Goal: Task Accomplishment & Management: Use online tool/utility

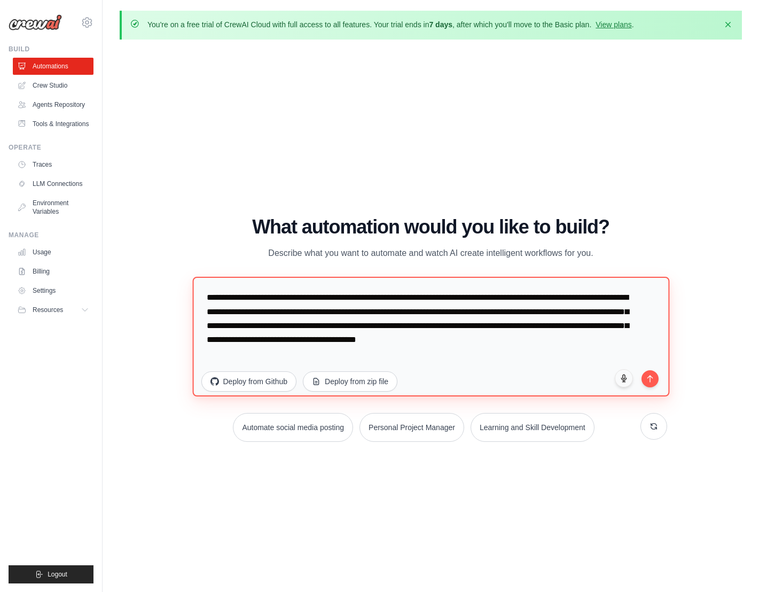
paste textarea "**********"
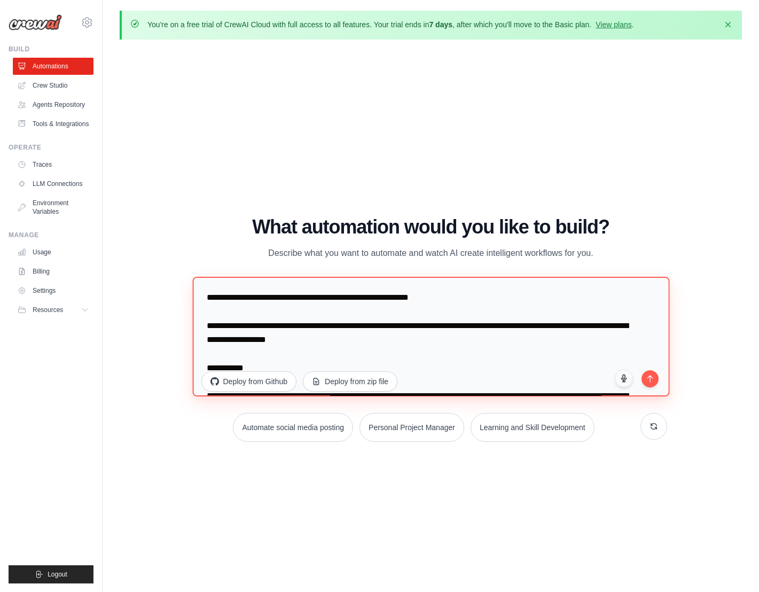
scroll to position [744, 0]
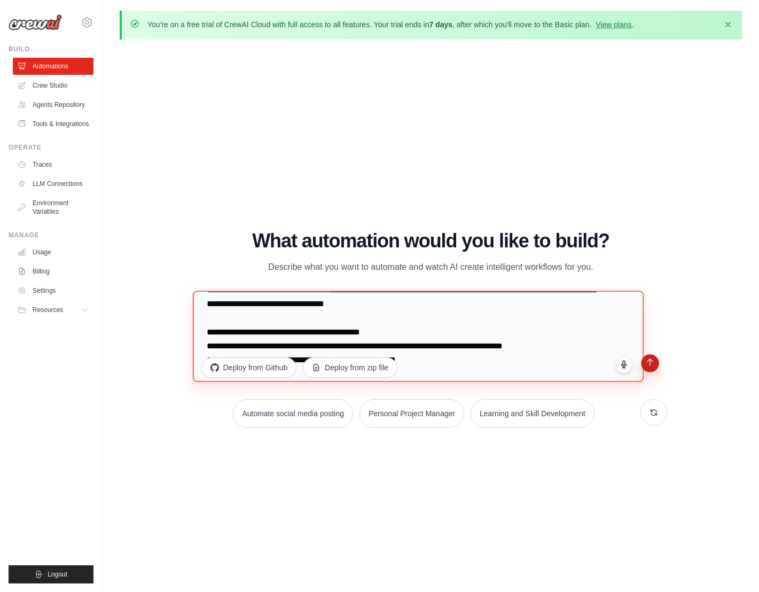
type textarea "**********"
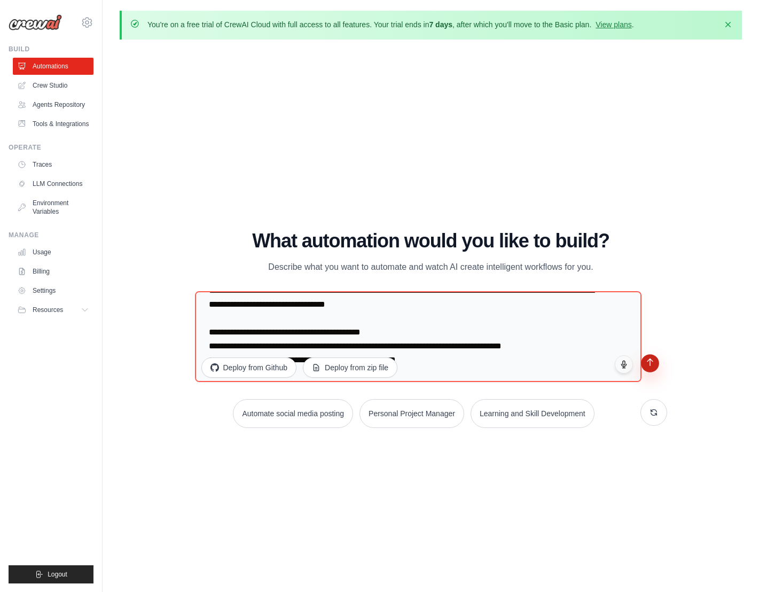
click at [646, 357] on icon "submit" at bounding box center [650, 361] width 9 height 9
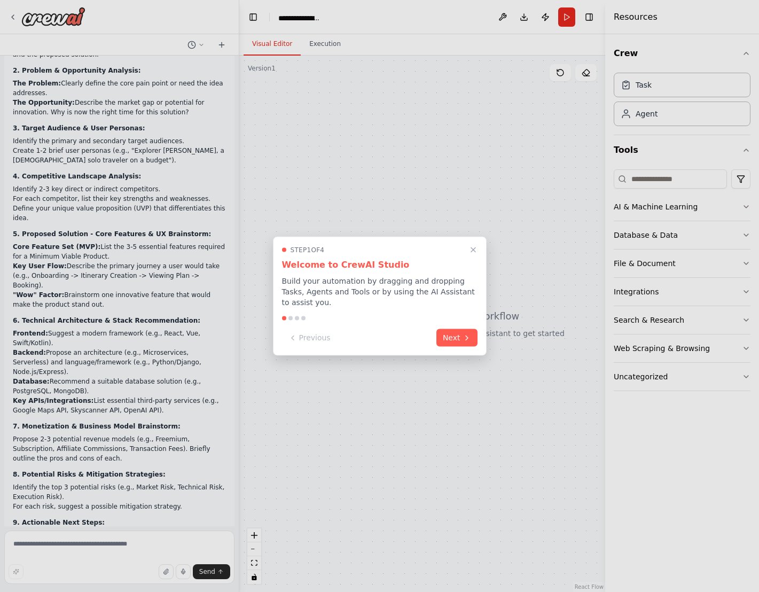
scroll to position [309, 0]
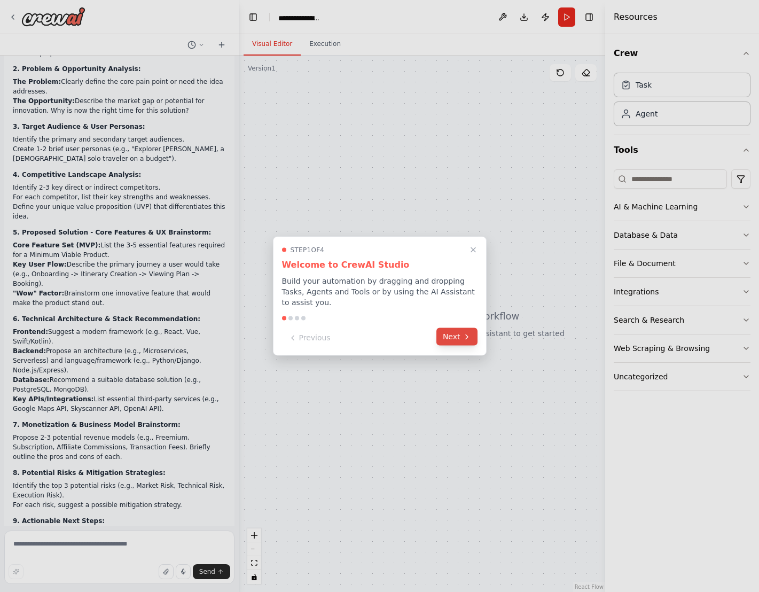
click at [457, 328] on button "Next" at bounding box center [457, 337] width 41 height 18
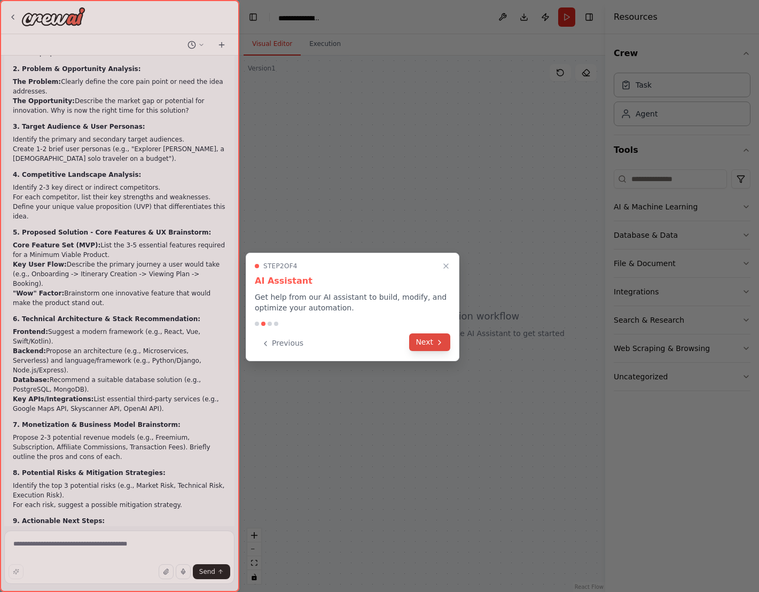
click at [444, 338] on icon at bounding box center [440, 342] width 9 height 9
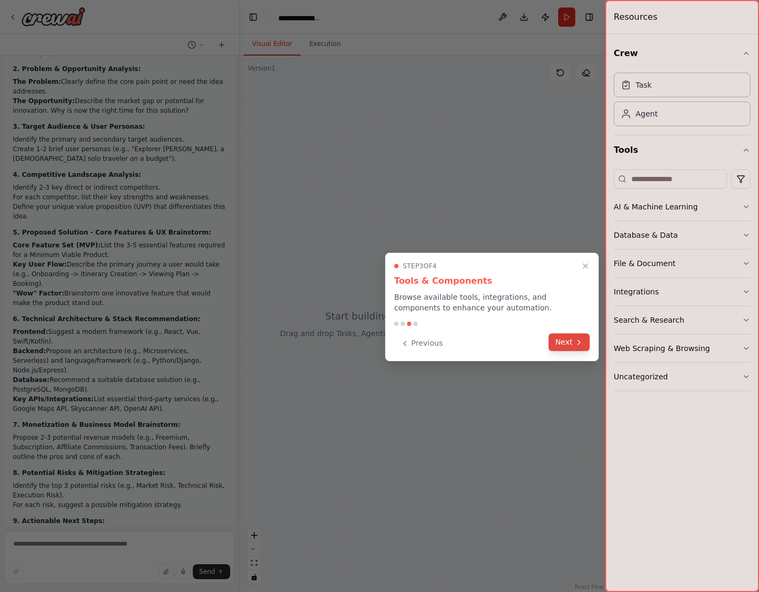
click at [557, 333] on button "Next" at bounding box center [569, 342] width 41 height 18
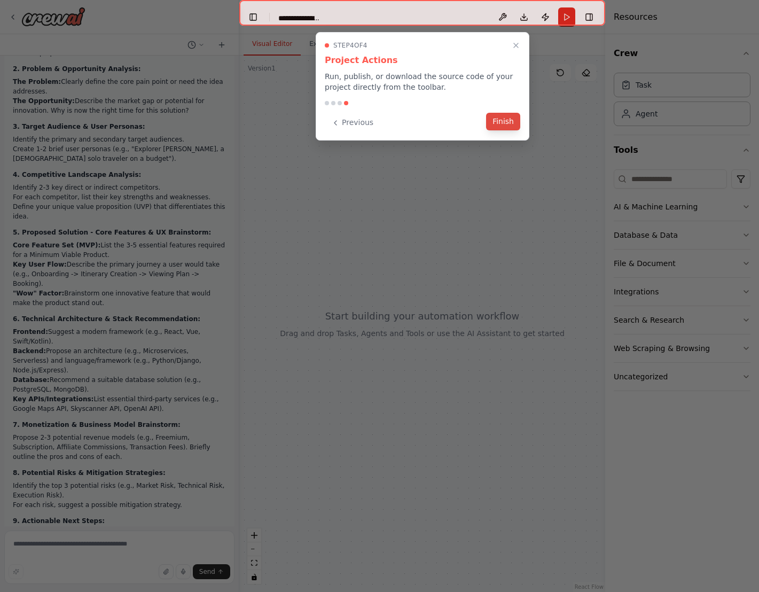
click at [504, 113] on button "Finish" at bounding box center [503, 122] width 34 height 18
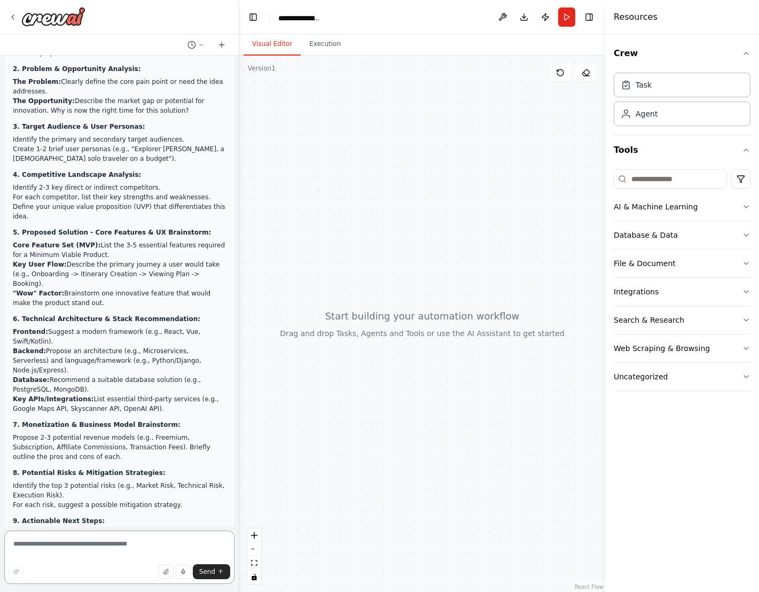
click at [66, 546] on textarea at bounding box center [119, 557] width 230 height 53
drag, startPoint x: 10, startPoint y: 371, endPoint x: 96, endPoint y: 427, distance: 103.5
click at [282, 438] on div at bounding box center [422, 324] width 366 height 537
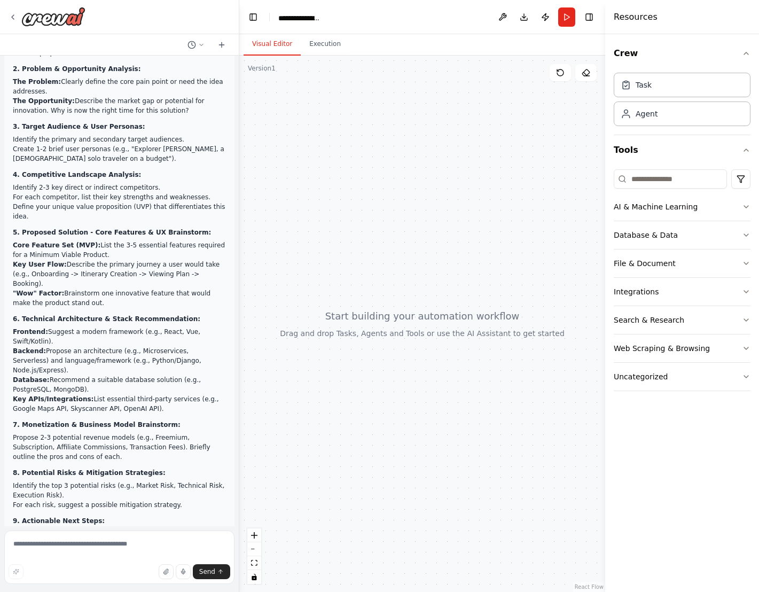
drag, startPoint x: 10, startPoint y: 419, endPoint x: 186, endPoint y: 517, distance: 201.2
copy div "Take a user's product idea as input Research the market and competitors Generat…"
click at [116, 545] on textarea at bounding box center [119, 557] width 230 height 53
type textarea "**"
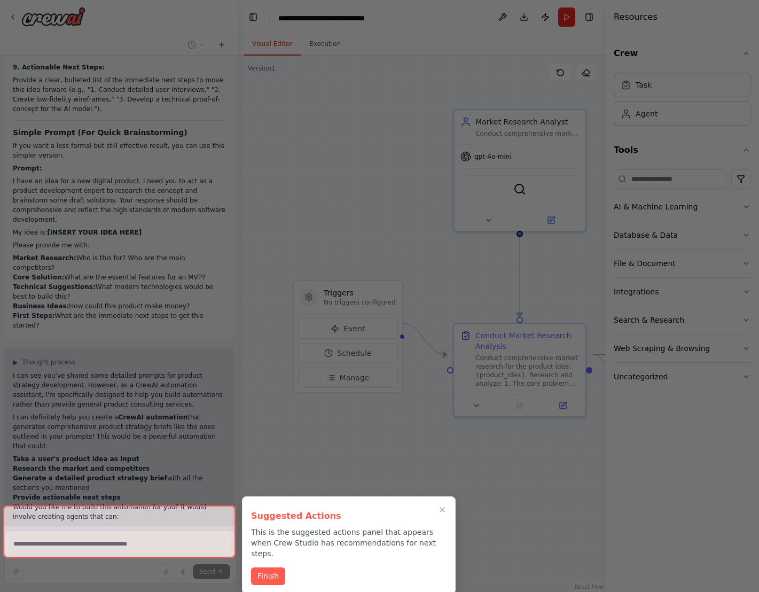
scroll to position [782, 0]
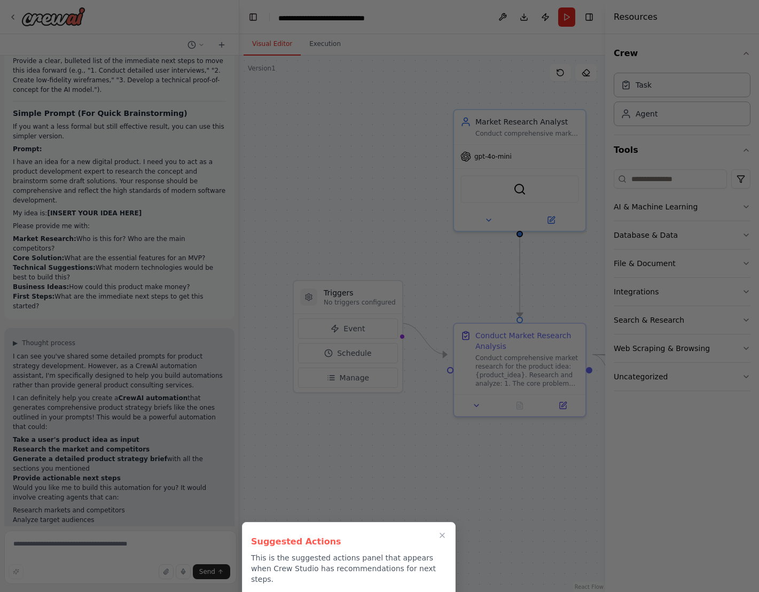
click at [263, 592] on button "Finish" at bounding box center [268, 601] width 34 height 18
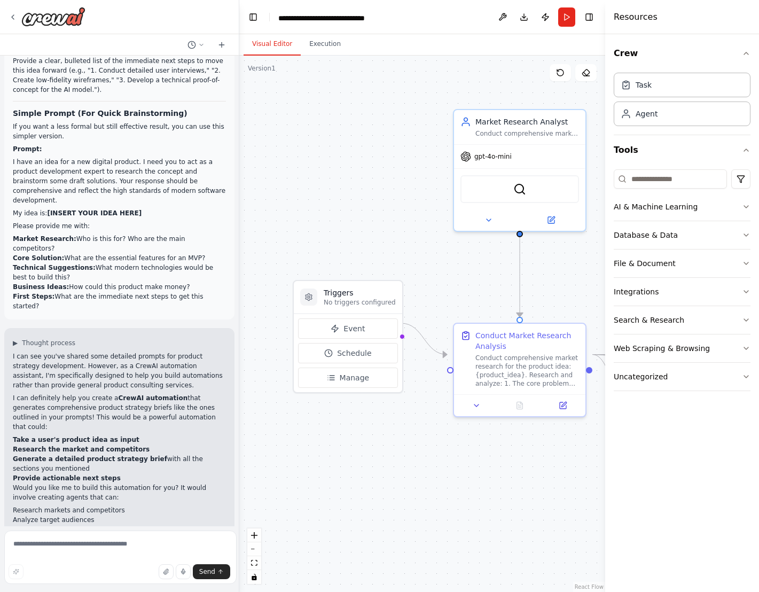
click at [368, 220] on div ".deletable-edge-delete-btn { width: 20px; height: 20px; border: 0px solid #ffff…" at bounding box center [422, 324] width 366 height 537
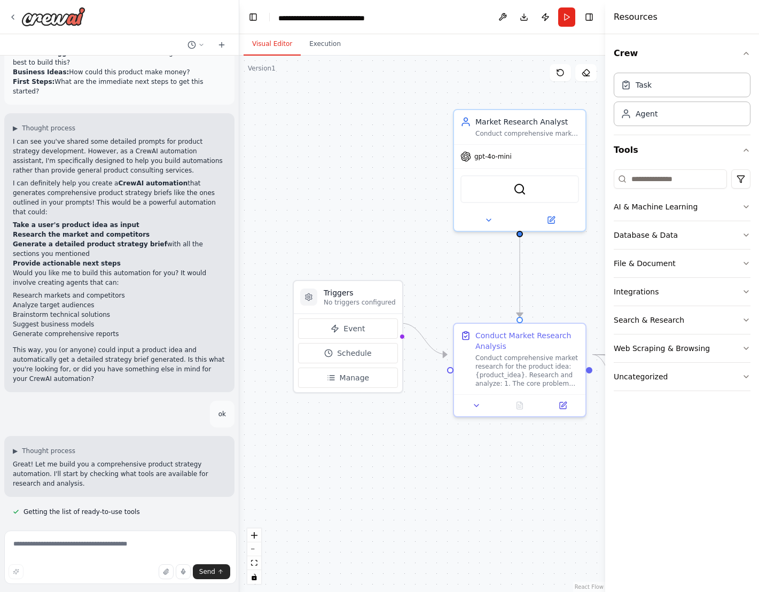
scroll to position [1028, 0]
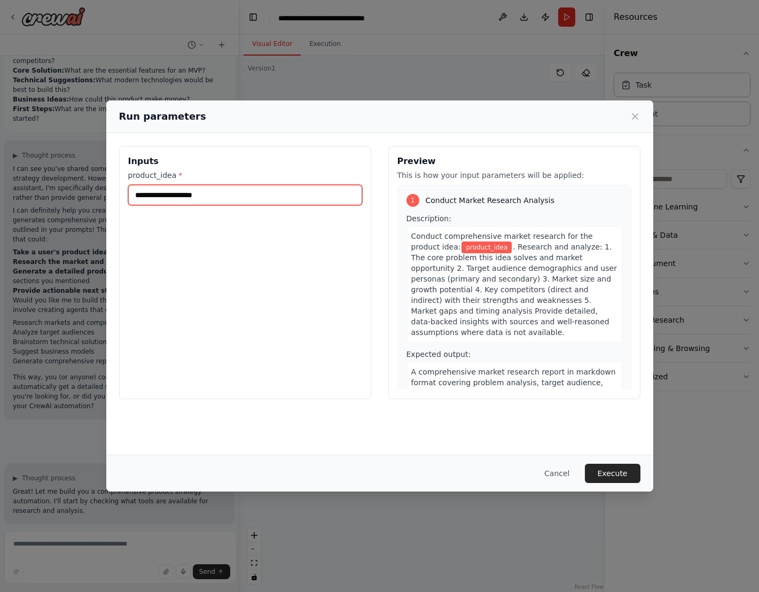
click at [235, 185] on input "product_idea *" at bounding box center [245, 195] width 234 height 20
click at [278, 204] on div "Inputs product_idea *" at bounding box center [245, 272] width 252 height 253
click at [452, 362] on div "A comprehensive market research report in markdown format covering problem anal…" at bounding box center [515, 388] width 216 height 52
click at [585, 476] on button "Execute" at bounding box center [613, 473] width 56 height 19
click at [247, 185] on input "product_idea *" at bounding box center [245, 195] width 234 height 20
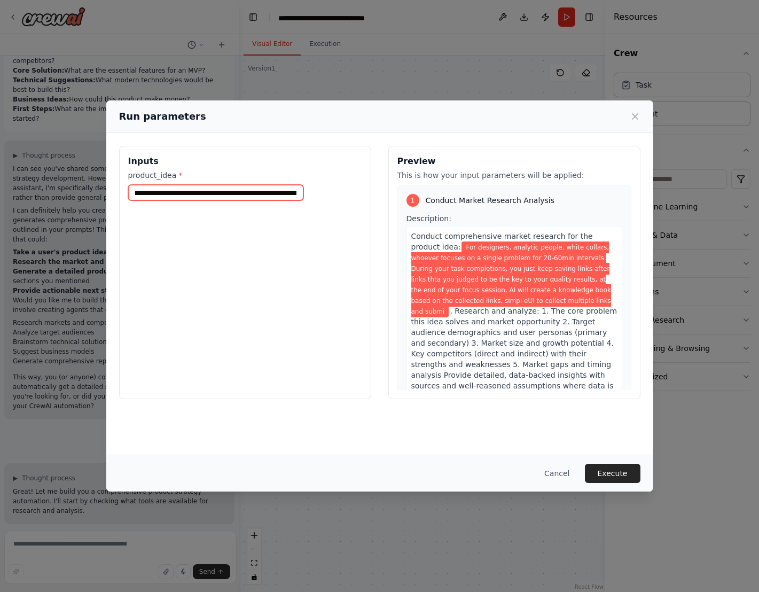
scroll to position [0, 819]
type input "**********"
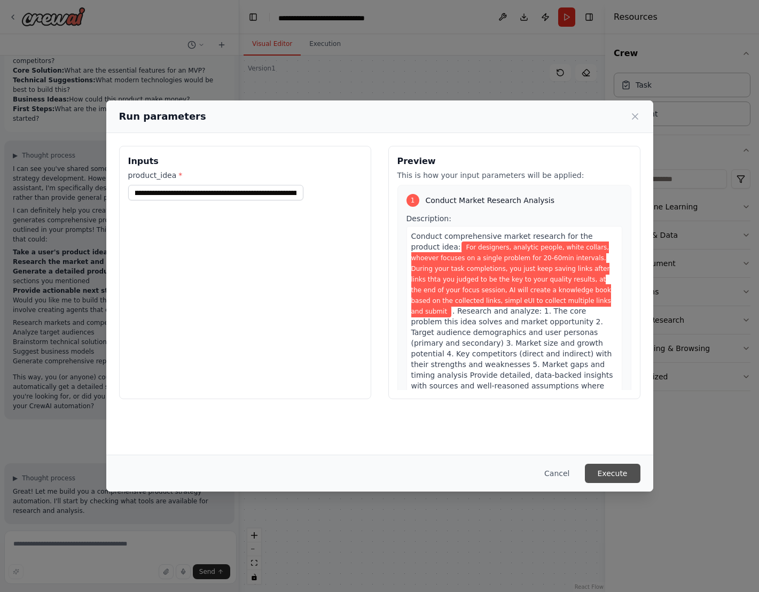
click at [585, 476] on button "Execute" at bounding box center [613, 473] width 56 height 19
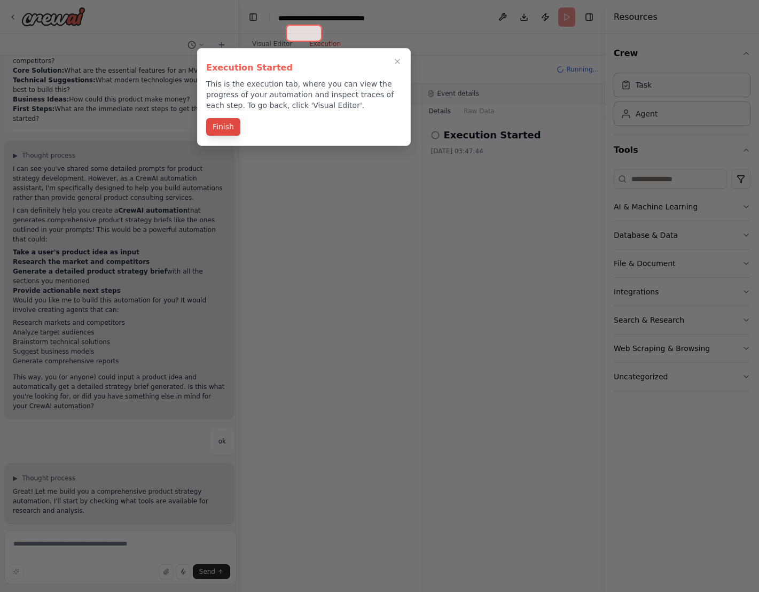
click at [227, 118] on button "Finish" at bounding box center [223, 127] width 34 height 18
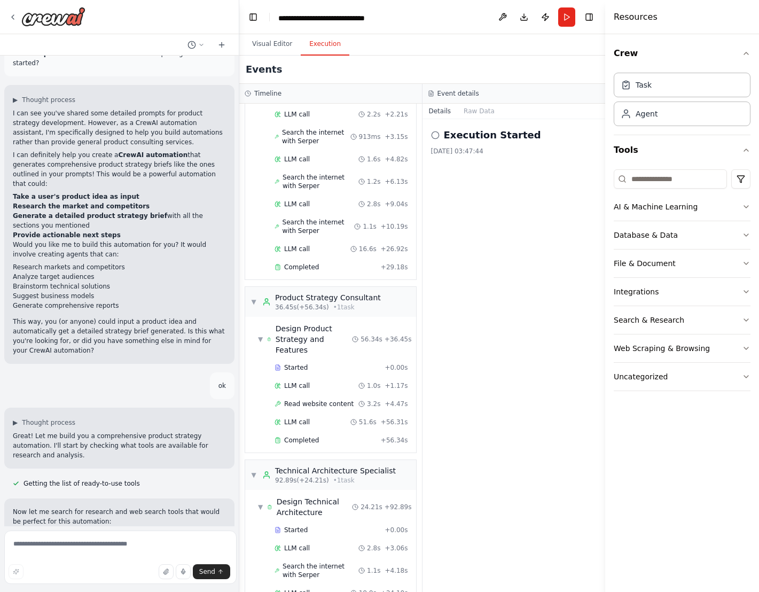
scroll to position [1028, 0]
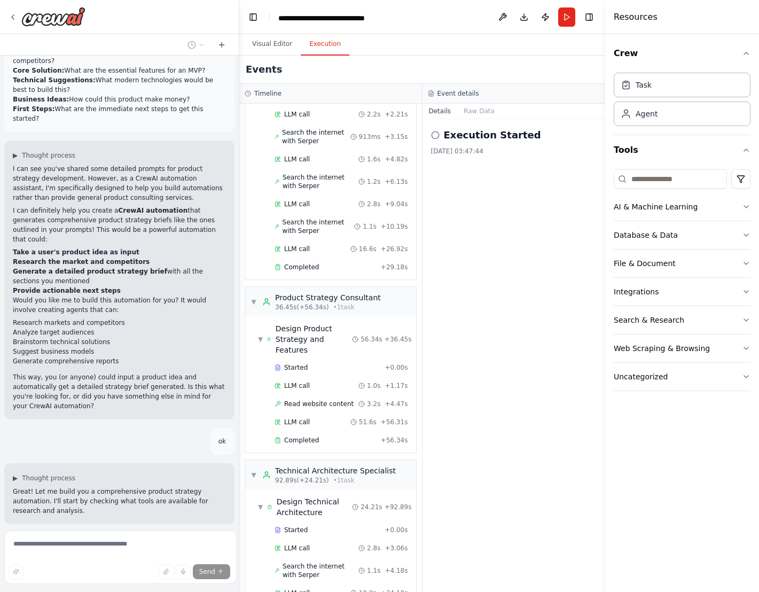
scroll to position [1001, 0]
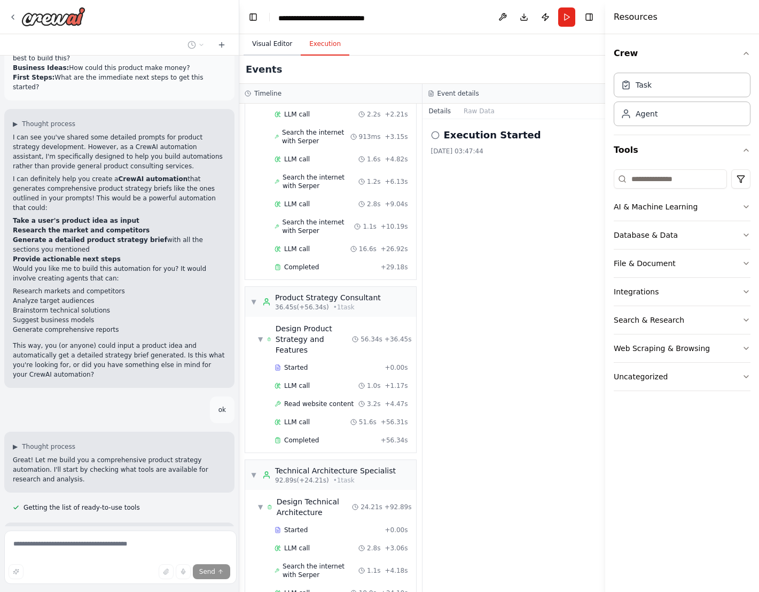
click at [263, 33] on button "Visual Editor" at bounding box center [272, 44] width 57 height 22
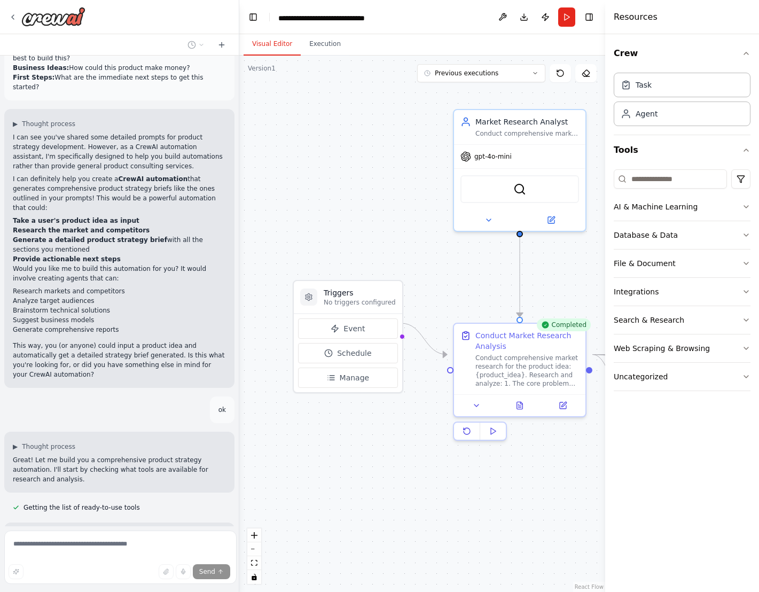
scroll to position [1017, 0]
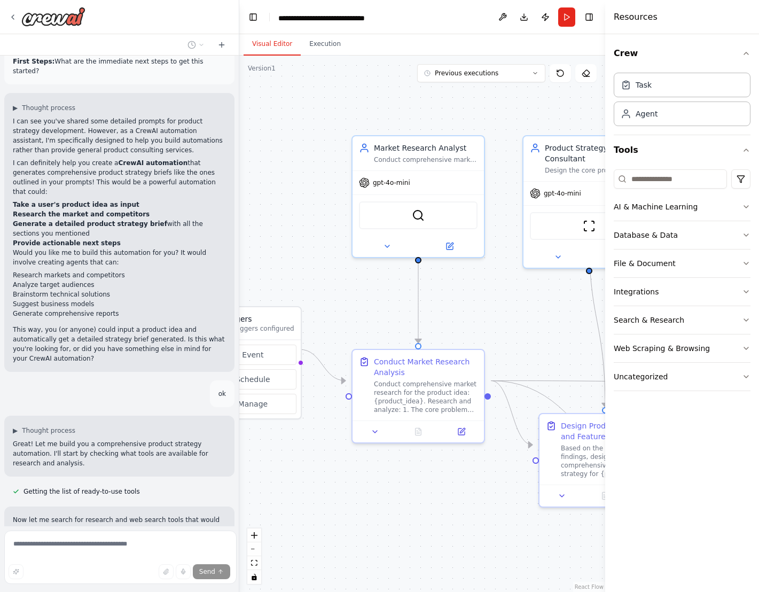
drag, startPoint x: 353, startPoint y: 120, endPoint x: 251, endPoint y: 146, distance: 104.9
click at [251, 146] on div ".deletable-edge-delete-btn { width: 20px; height: 20px; border: 0px solid #ffff…" at bounding box center [422, 324] width 366 height 537
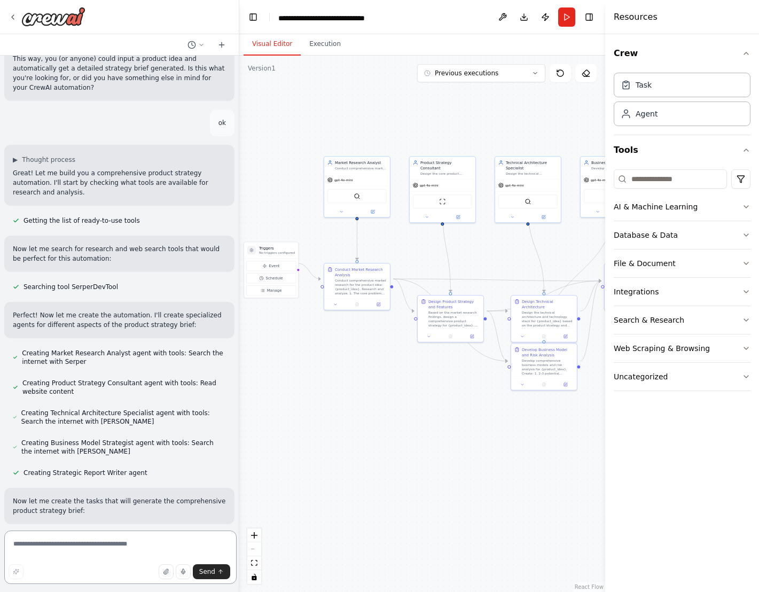
scroll to position [1295, 0]
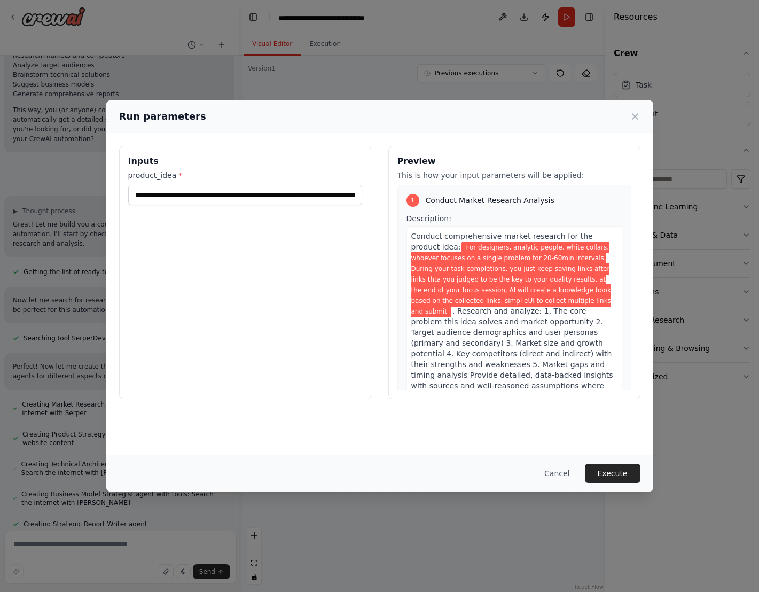
click at [434, 248] on span "For designers, analytic people, white collars, whoever focuses on a single prob…" at bounding box center [511, 280] width 200 height 76
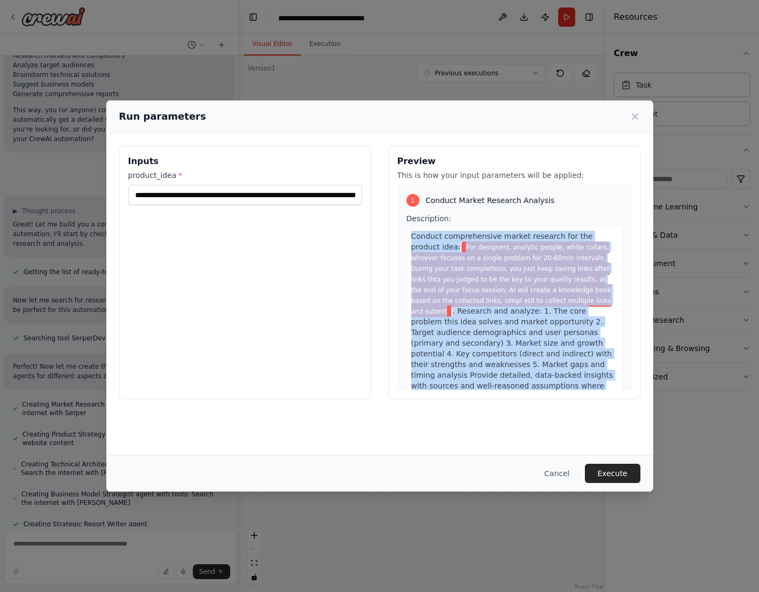
click at [434, 248] on span "For designers, analytic people, white collars, whoever focuses on a single prob…" at bounding box center [511, 280] width 200 height 76
click at [410, 213] on div "Description: Conduct comprehensive market research for the product idea: For de…" at bounding box center [515, 309] width 216 height 193
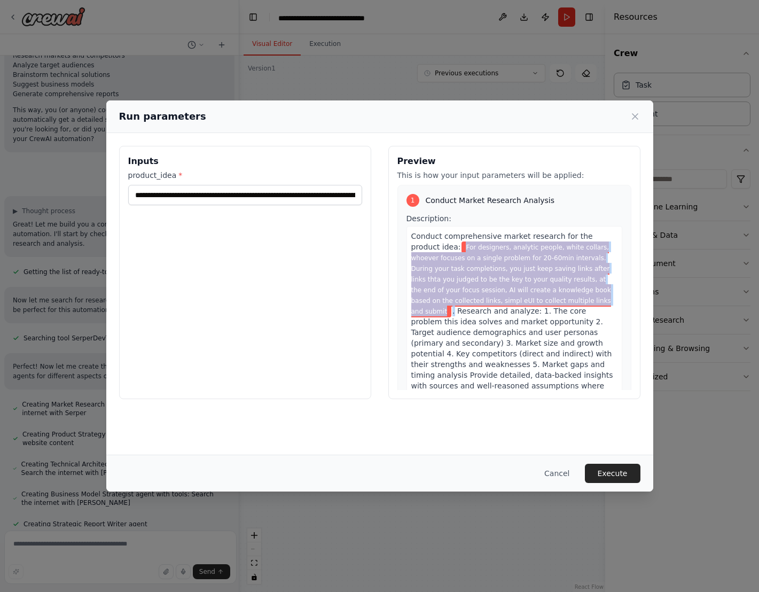
drag, startPoint x: 422, startPoint y: 208, endPoint x: 554, endPoint y: 251, distance: 139.1
click at [554, 251] on div "Conduct comprehensive market research for the product idea: For designers, anal…" at bounding box center [515, 316] width 216 height 181
copy div "For designers, analytic people, white collars, whoever focuses on a single prob…"
click at [302, 185] on input "**********" at bounding box center [245, 195] width 234 height 20
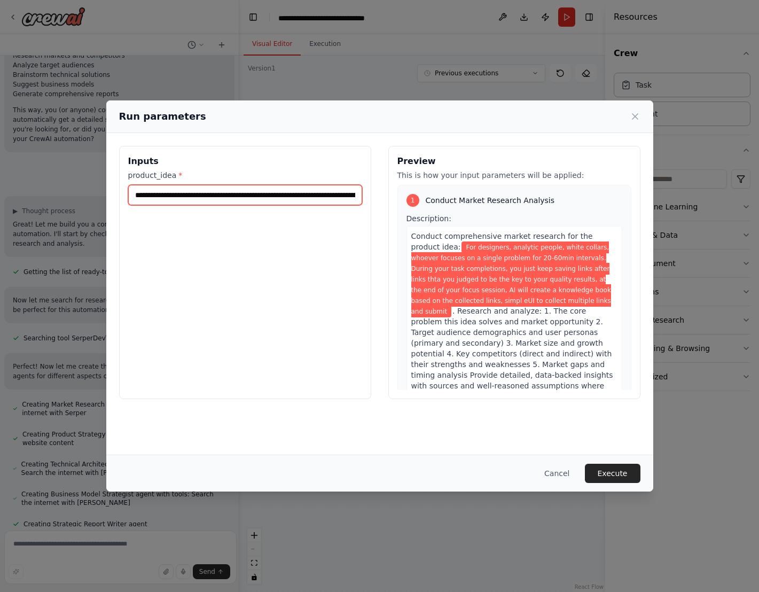
paste input "**********"
type input "**********"
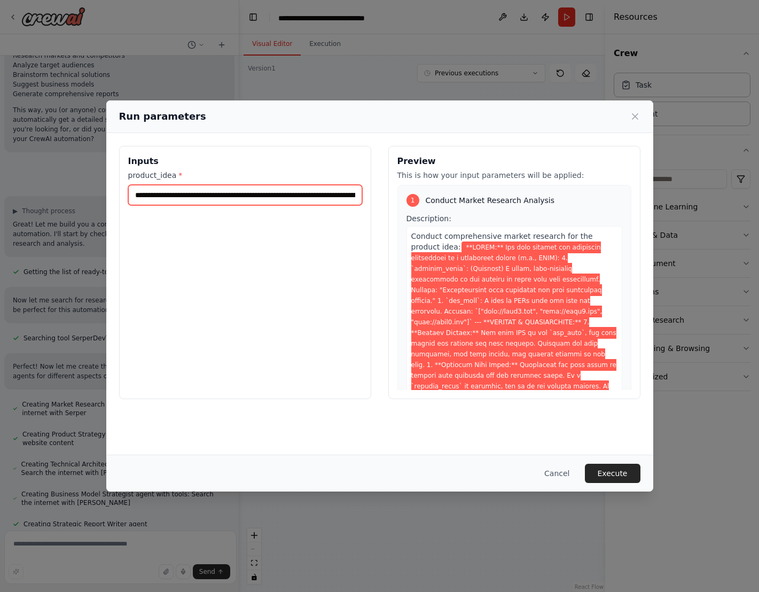
scroll to position [0, 11537]
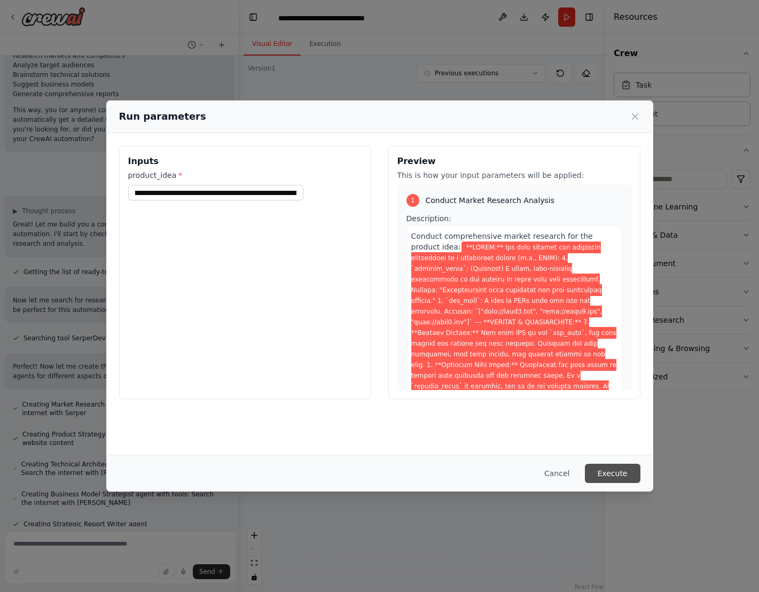
click at [585, 475] on button "Execute" at bounding box center [613, 473] width 56 height 19
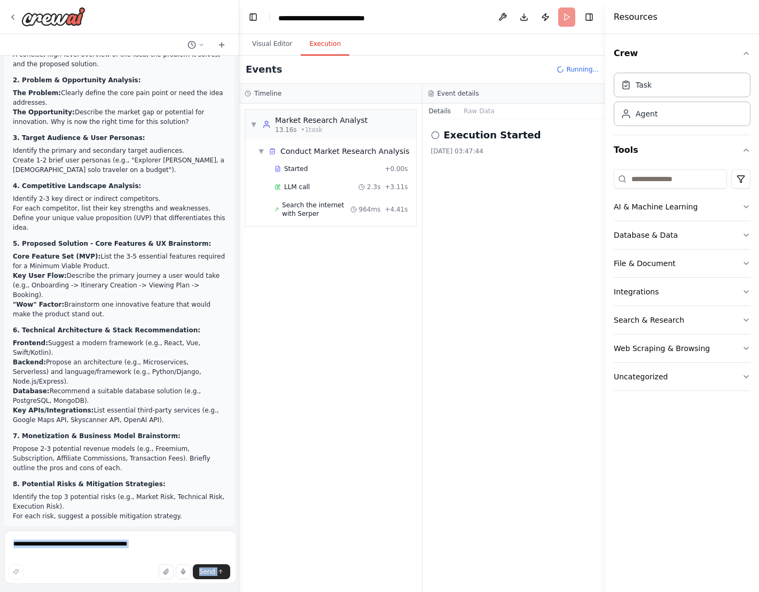
scroll to position [0, 0]
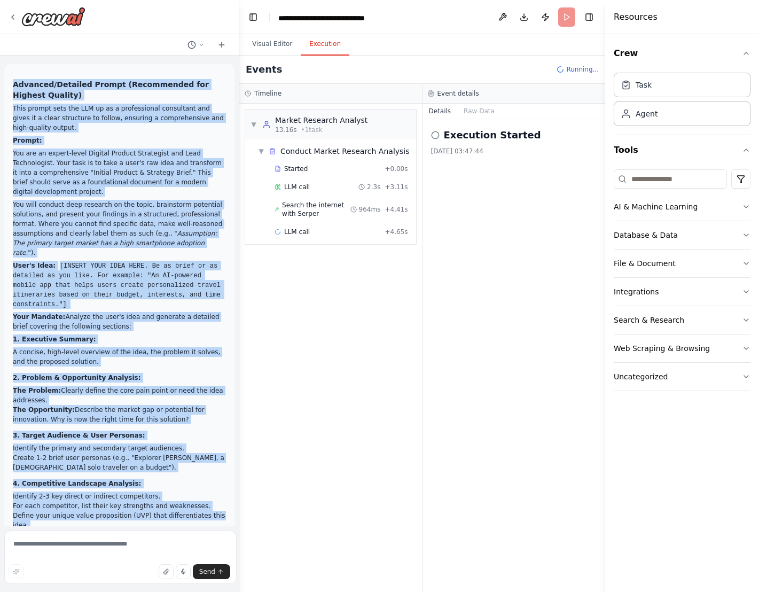
drag, startPoint x: 221, startPoint y: 506, endPoint x: 5, endPoint y: 58, distance: 497.4
click at [5, 58] on div "Advanced/Detailed Prompt (Recommended for Highest Quality) This prompt sets the…" at bounding box center [119, 291] width 239 height 471
copy div "Advanced/Detailed Prompt (Recommended for Highest Quality) This prompt sets the…"
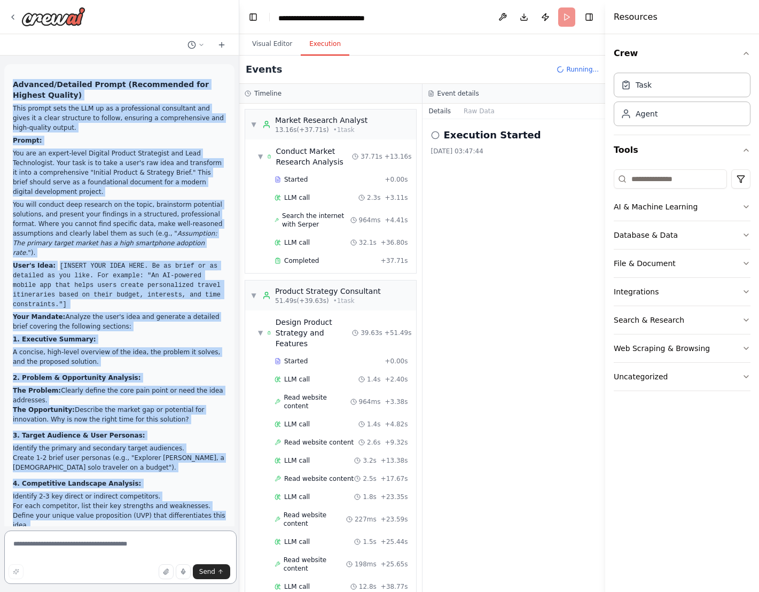
click at [106, 541] on textarea at bounding box center [120, 557] width 232 height 53
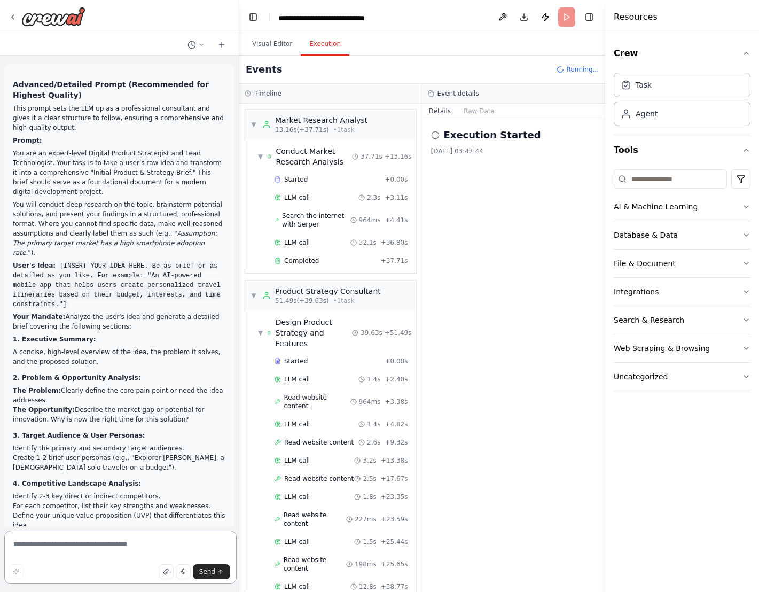
paste textarea "**********"
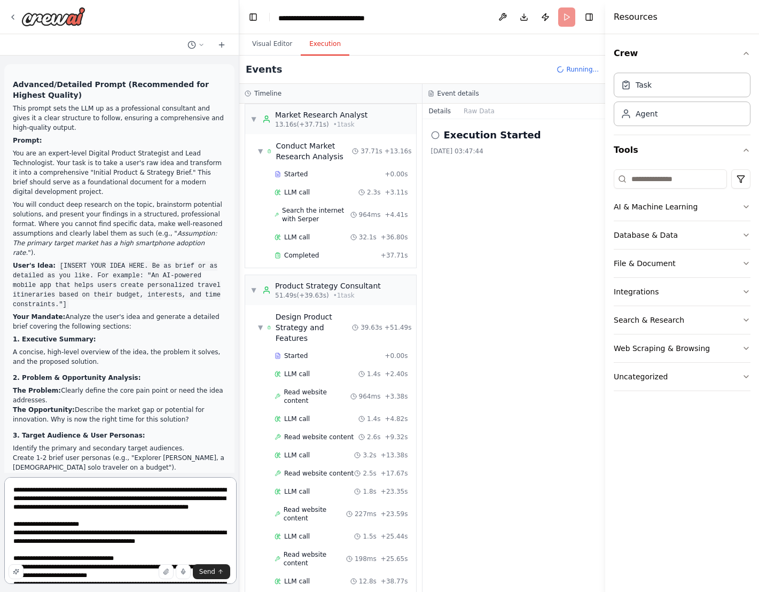
scroll to position [19, 0]
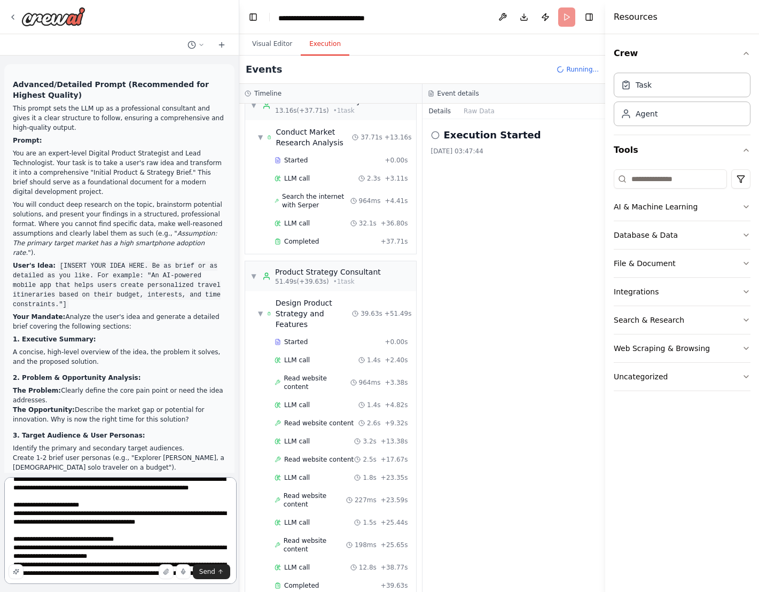
paste textarea "**********"
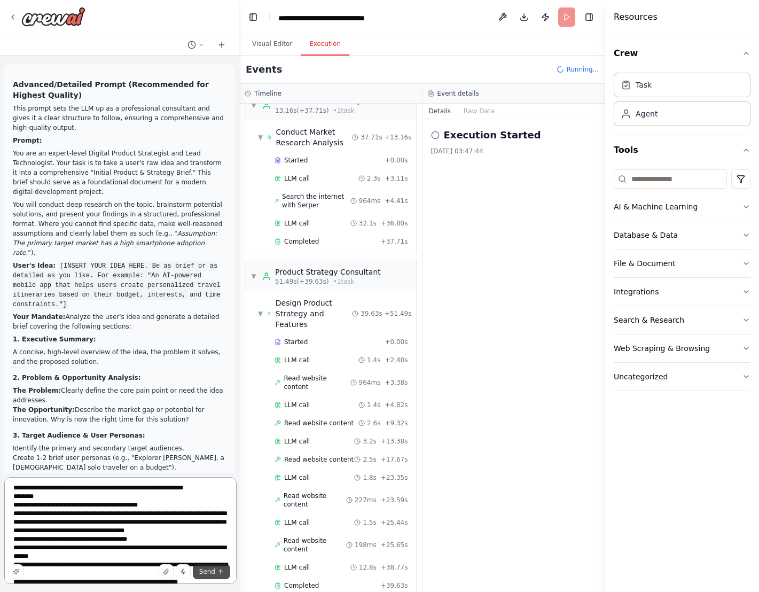
type textarea "**********"
click at [223, 575] on icon "submit" at bounding box center [220, 572] width 6 height 6
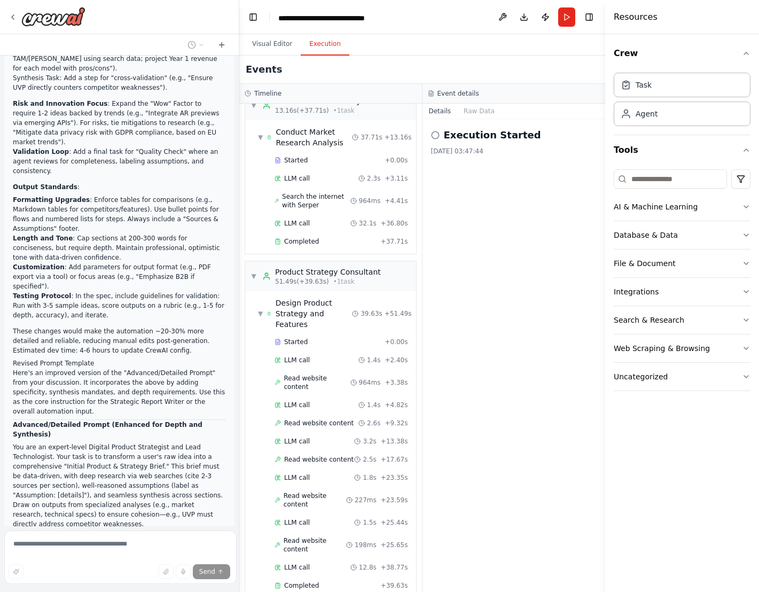
scroll to position [3723, 0]
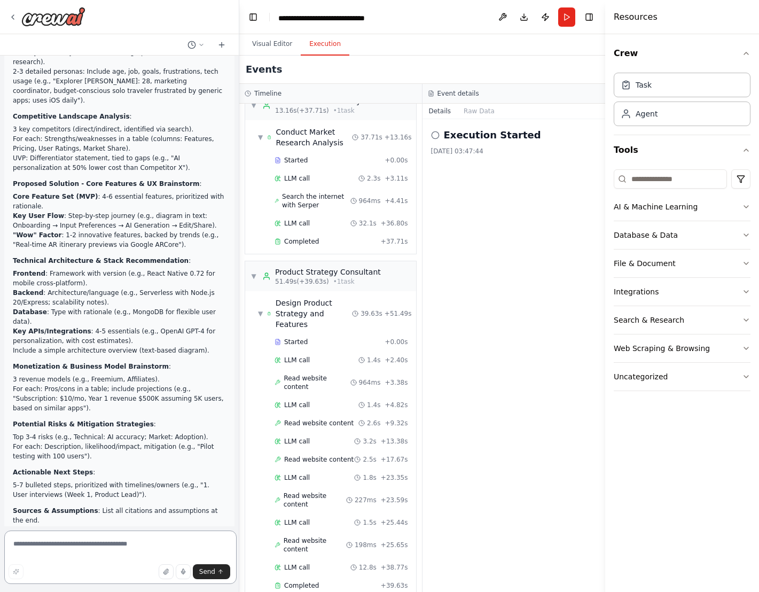
scroll to position [4379, 0]
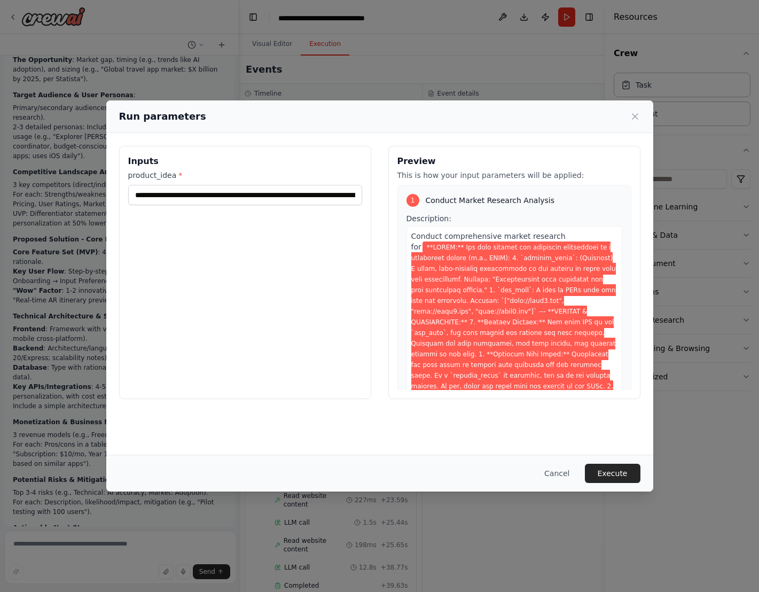
click at [481, 232] on span "Conduct comprehensive market research for" at bounding box center [488, 241] width 154 height 19
click at [296, 185] on input "product_idea *" at bounding box center [245, 195] width 234 height 20
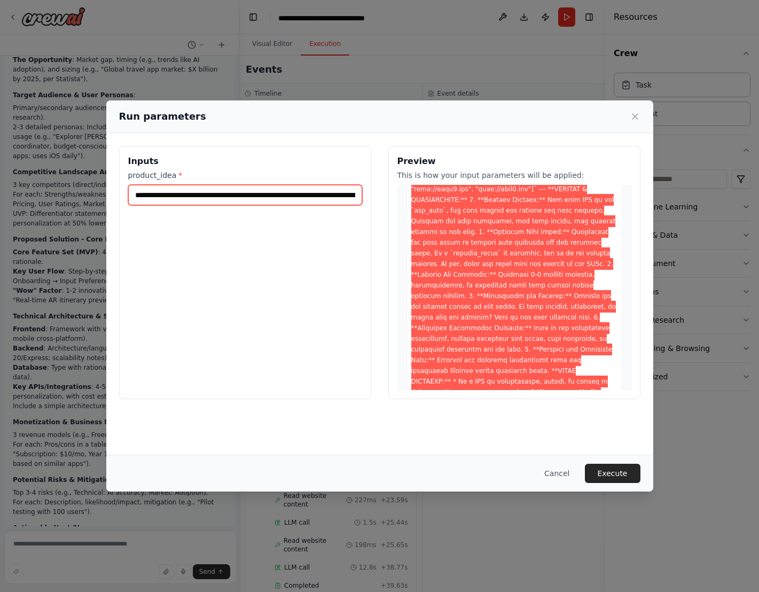
scroll to position [137, 0]
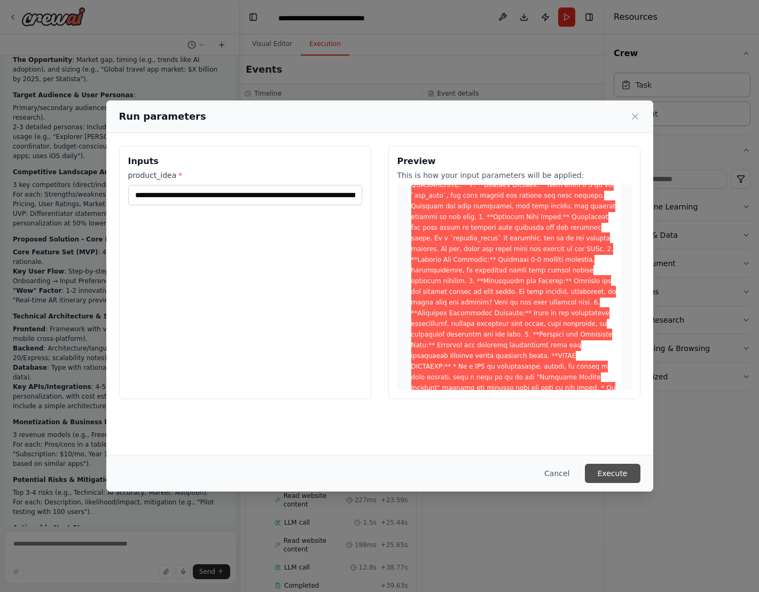
click at [585, 474] on button "Execute" at bounding box center [613, 473] width 56 height 19
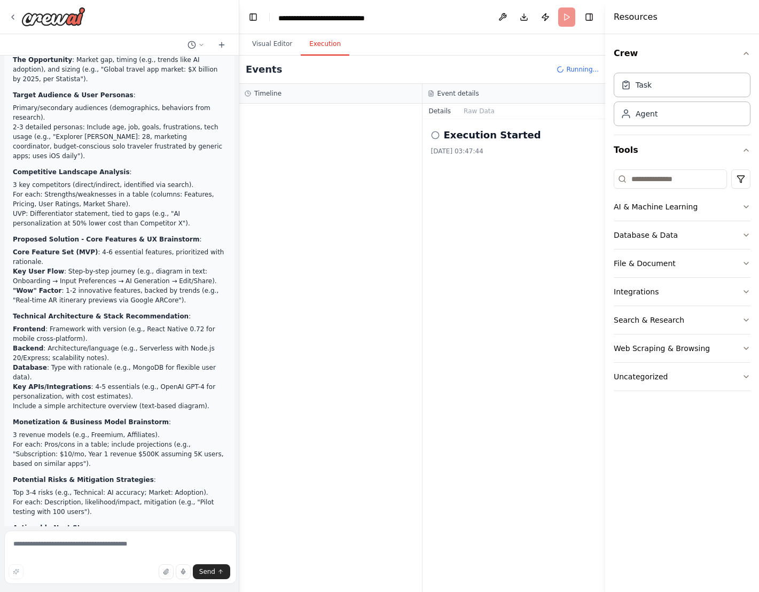
drag, startPoint x: 220, startPoint y: 509, endPoint x: 10, endPoint y: 447, distance: 219.5
copy div "Areas for Improvements Critical execution bug: Strategic Report Writer received…"
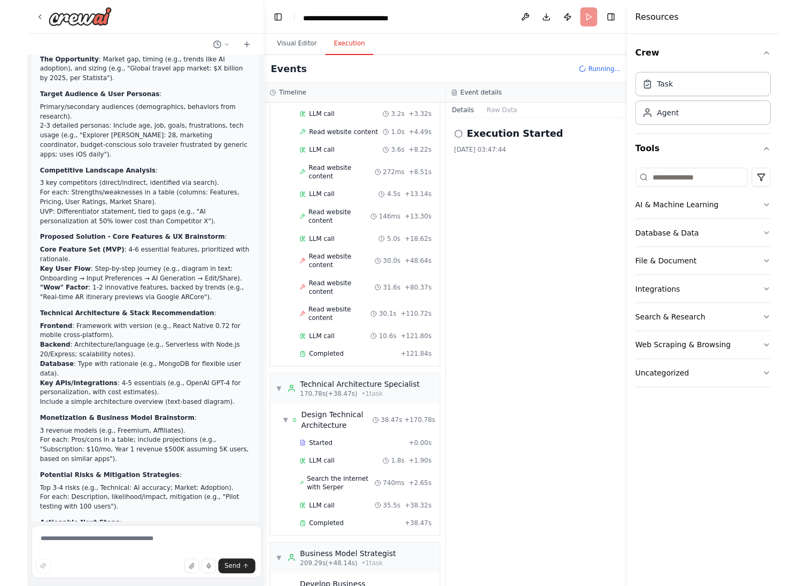
scroll to position [323, 0]
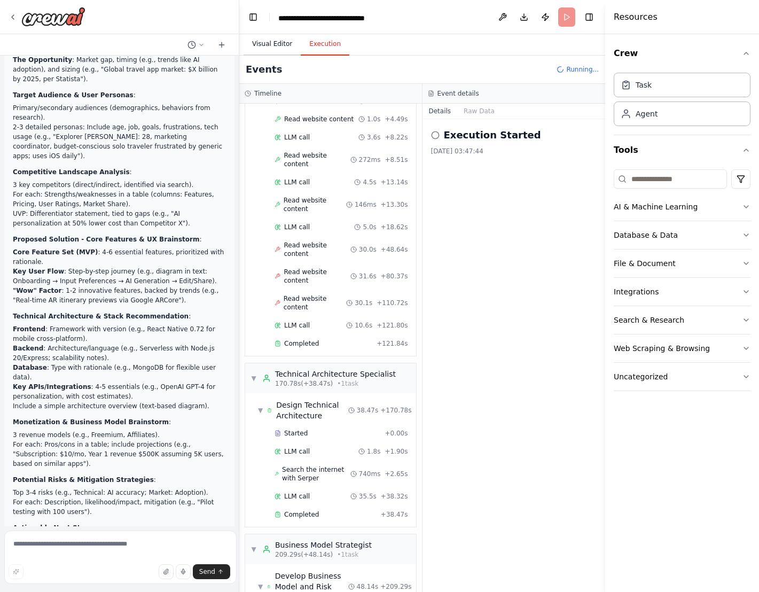
click at [267, 33] on button "Visual Editor" at bounding box center [272, 44] width 57 height 22
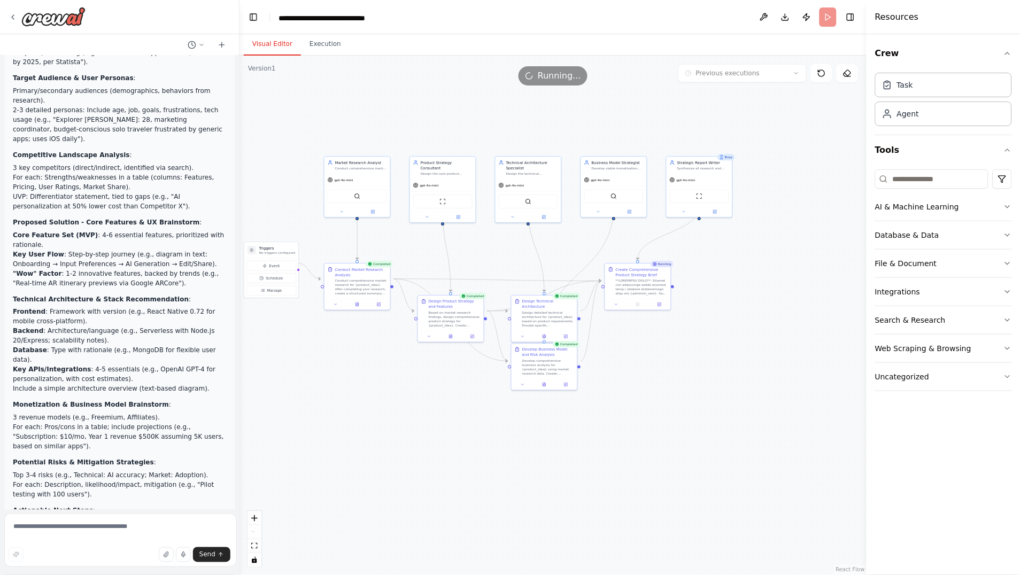
scroll to position [4337, 0]
click at [333, 97] on div ".deletable-edge-delete-btn { width: 20px; height: 20px; border: 0px solid #ffff…" at bounding box center [552, 315] width 626 height 519
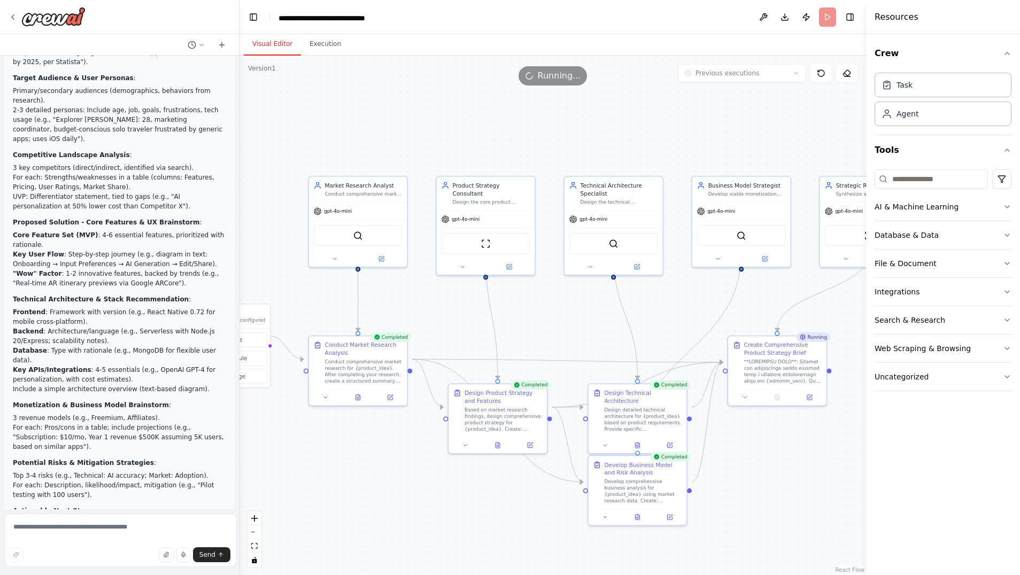
click at [372, 125] on div ".deletable-edge-delete-btn { width: 20px; height: 20px; border: 0px solid #ffff…" at bounding box center [552, 315] width 626 height 519
click at [570, 156] on div ".deletable-edge-delete-btn { width: 20px; height: 20px; border: 0px solid #ffff…" at bounding box center [552, 315] width 626 height 519
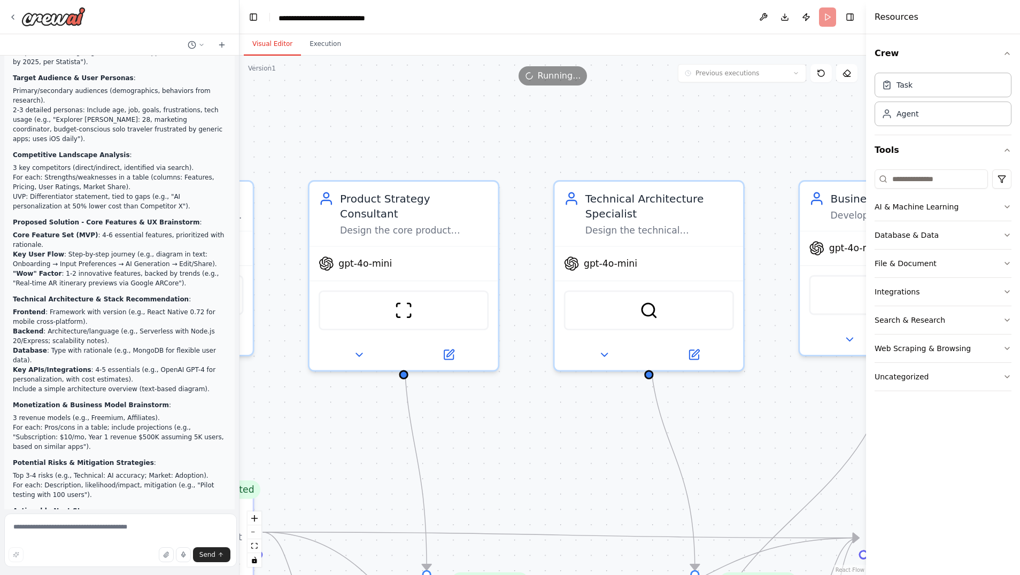
click at [759, 91] on div ".deletable-edge-delete-btn { width: 20px; height: 20px; border: 0px solid #ffff…" at bounding box center [552, 315] width 626 height 519
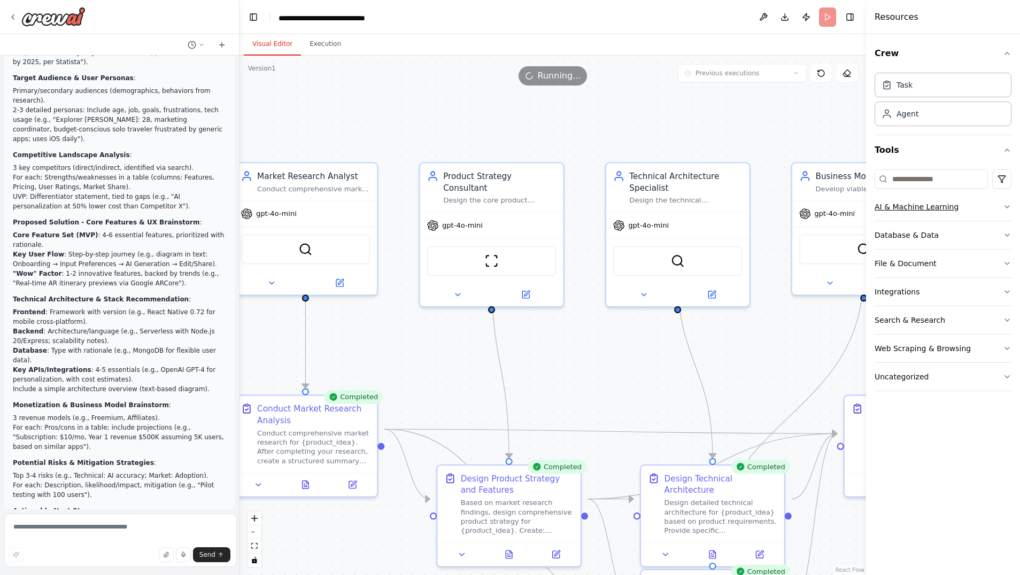
click at [759, 203] on icon "button" at bounding box center [1006, 207] width 9 height 9
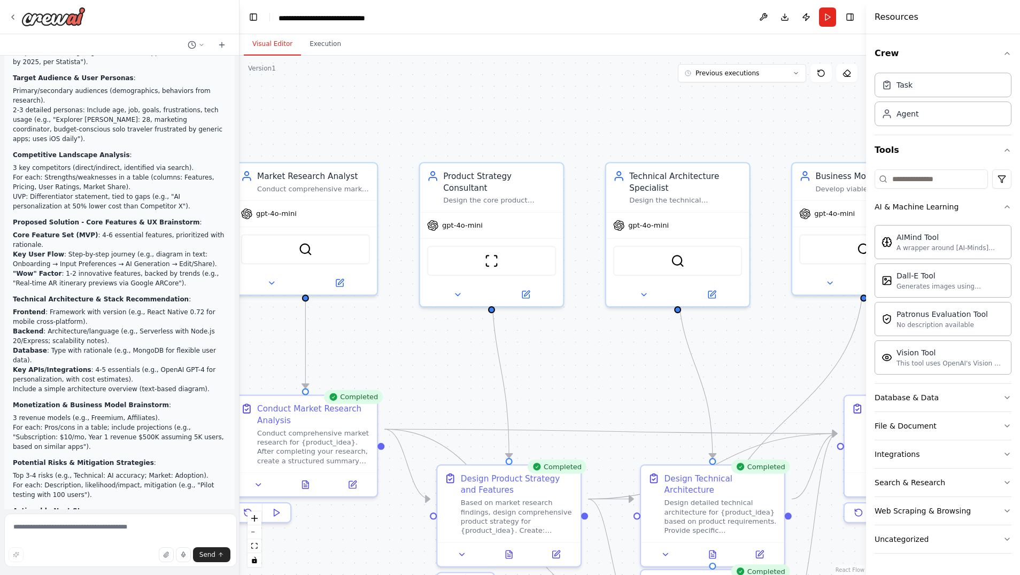
scroll to position [4396, 0]
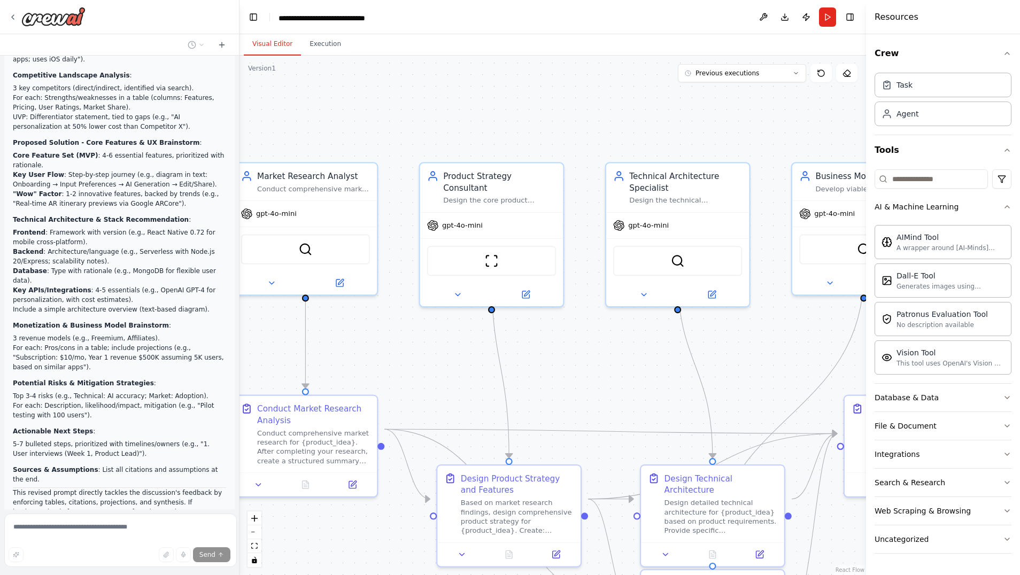
scroll to position [4476, 0]
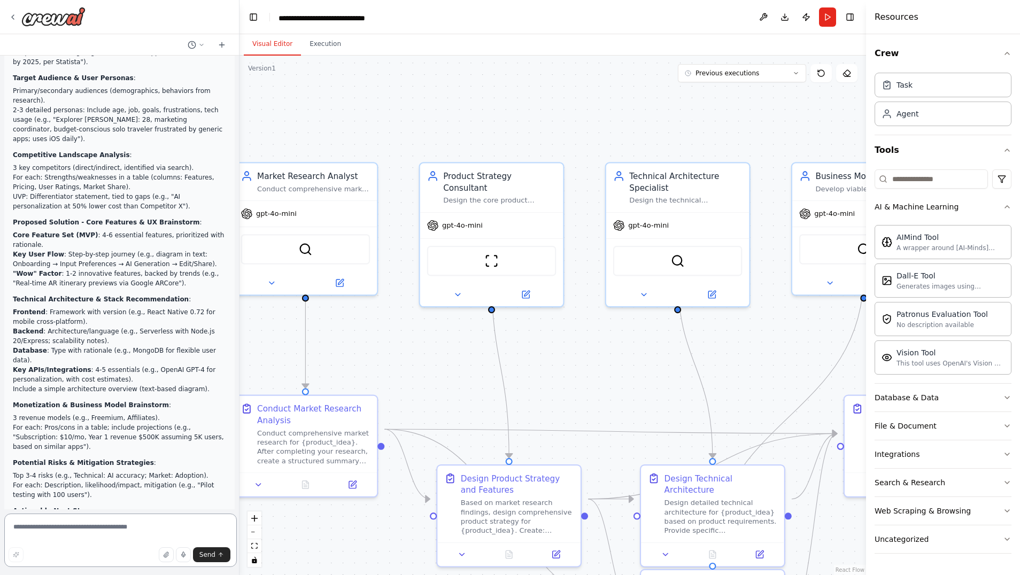
click at [71, 527] on textarea at bounding box center [120, 540] width 232 height 53
paste textarea "**********"
type textarea "**********"
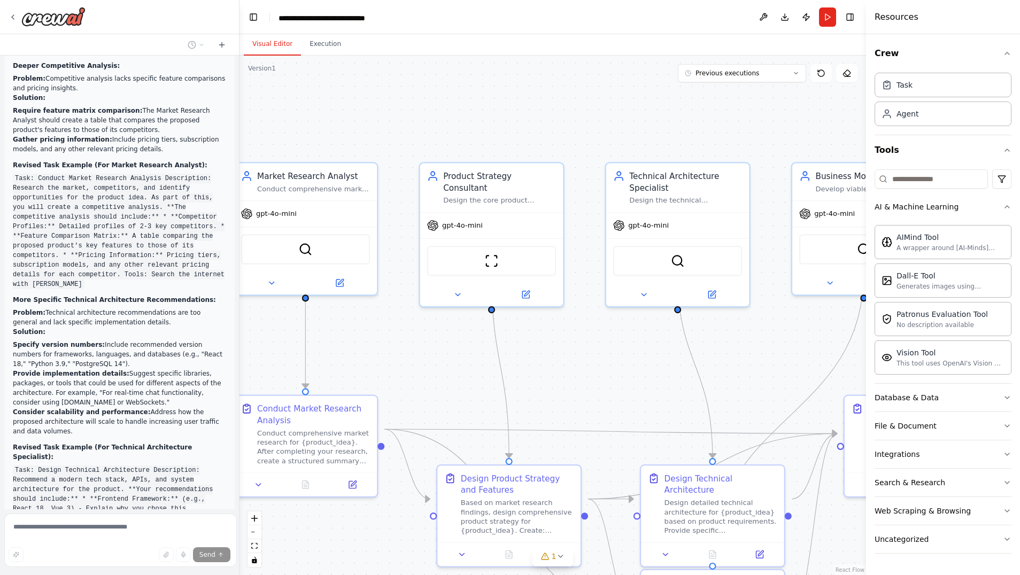
scroll to position [5659, 0]
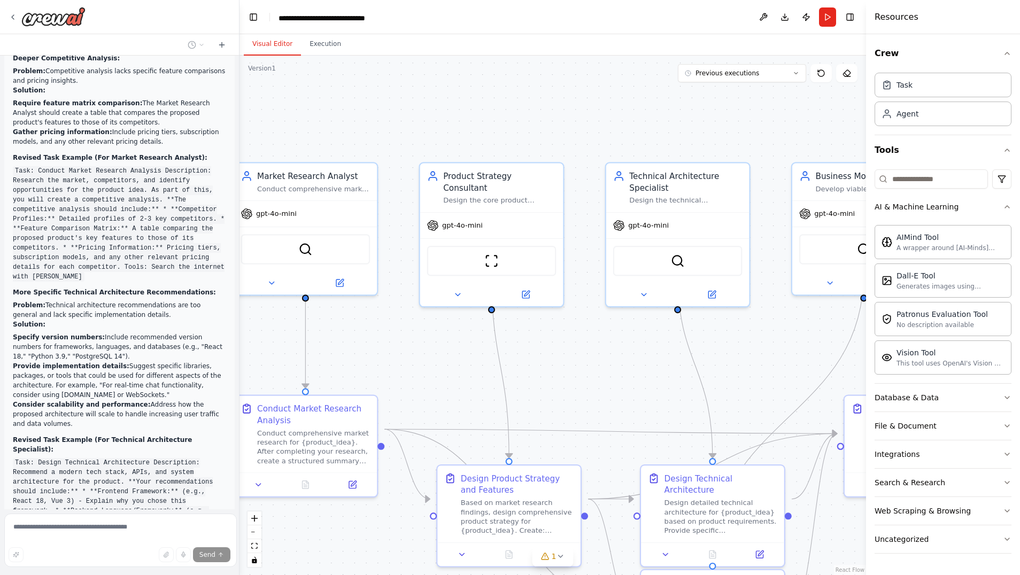
click at [409, 97] on div ".deletable-edge-delete-btn { width: 20px; height: 20px; border: 0px solid #ffff…" at bounding box center [552, 315] width 626 height 519
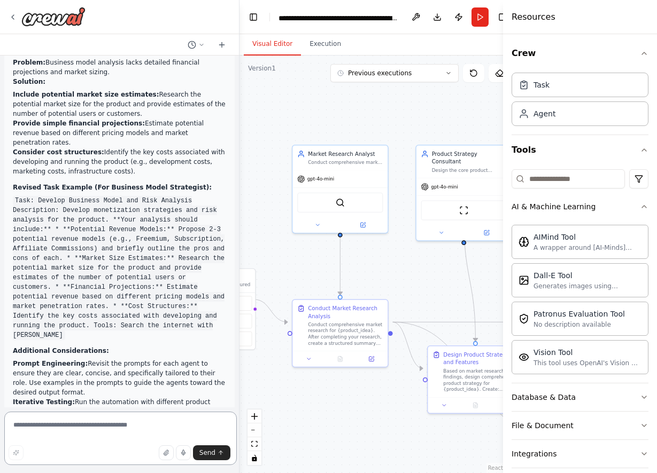
scroll to position [6242, 0]
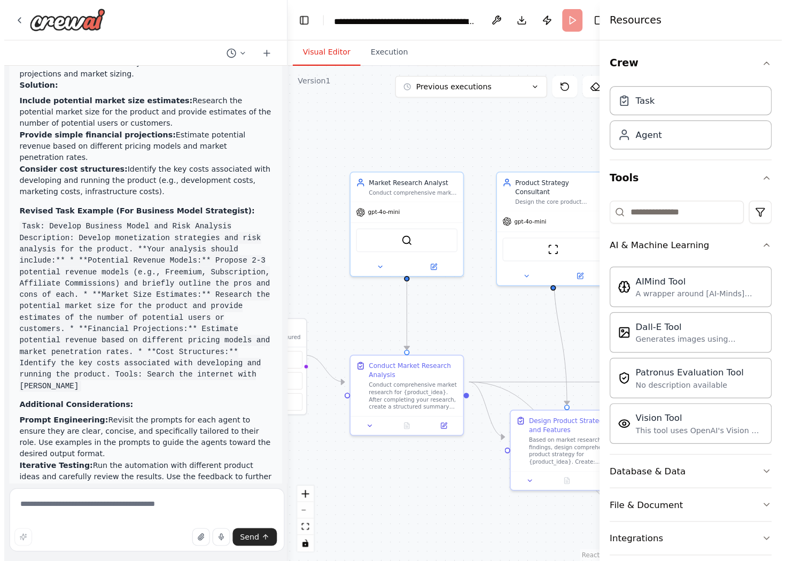
scroll to position [6183, 0]
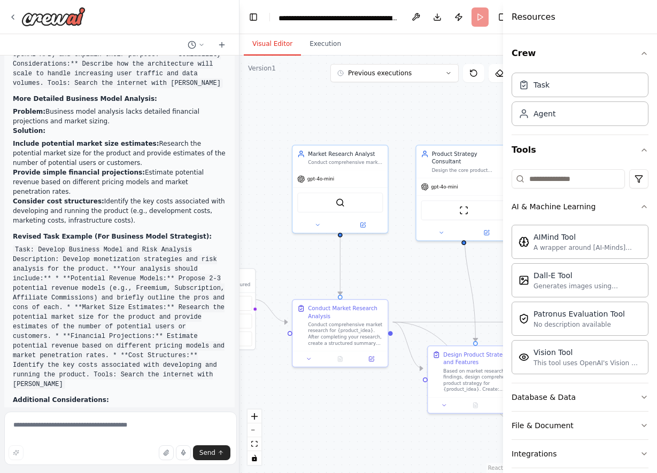
drag, startPoint x: 162, startPoint y: 393, endPoint x: 9, endPoint y: 109, distance: 322.5
copy div "✅ LOREMIPS DOLOR SITAMETCONS A'el seddoeiusmo tem inci utlaboreetd magna al eni…"
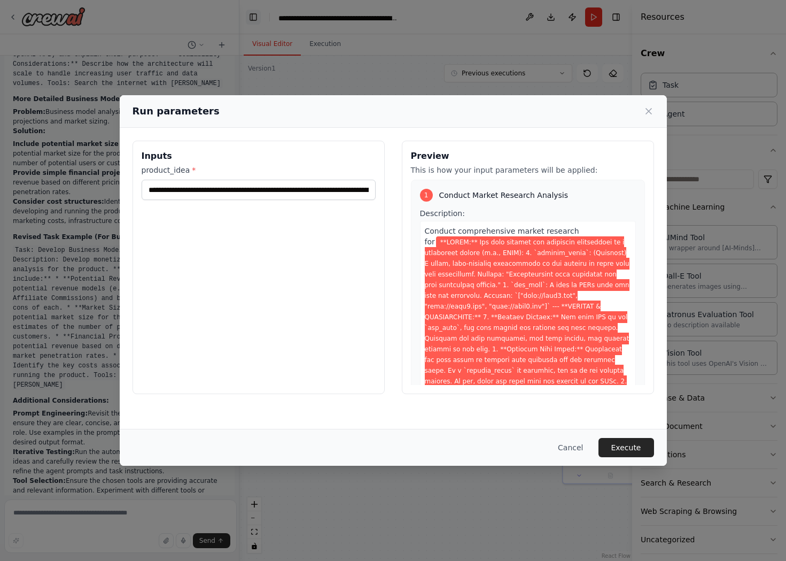
scroll to position [6096, 0]
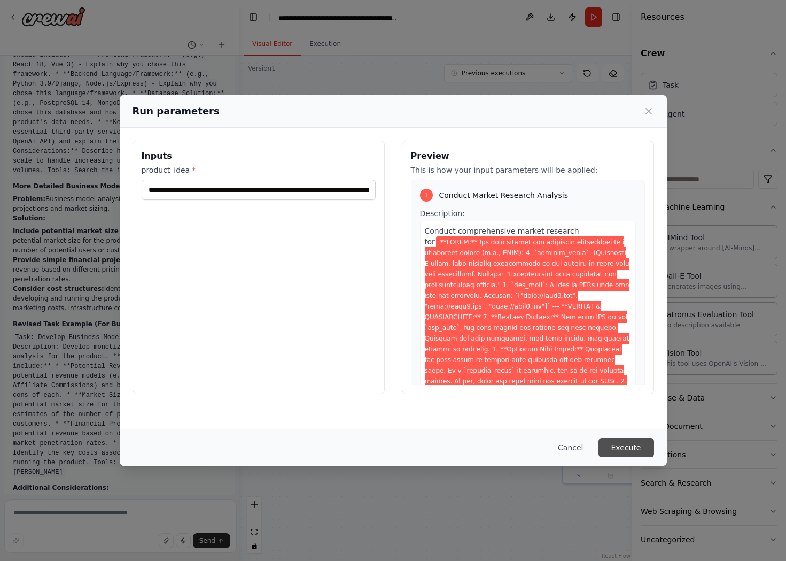
click at [598, 447] on button "Execute" at bounding box center [626, 447] width 56 height 19
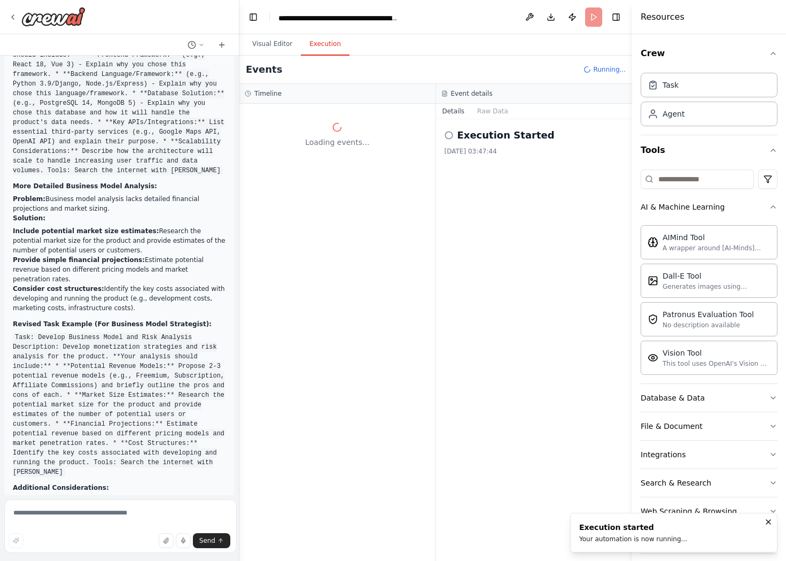
click at [279, 209] on div "Loading events..." at bounding box center [337, 332] width 196 height 457
click at [45, 516] on textarea at bounding box center [120, 525] width 232 height 53
paste textarea "**********"
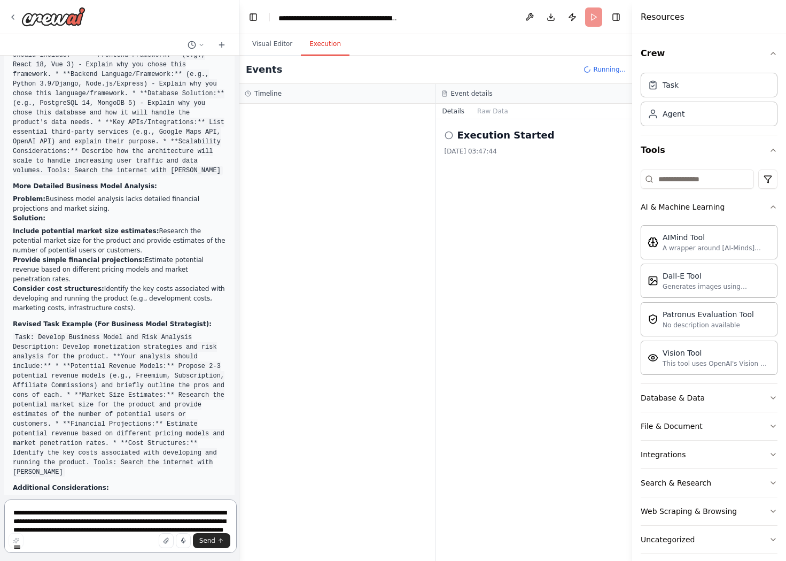
scroll to position [6150, 0]
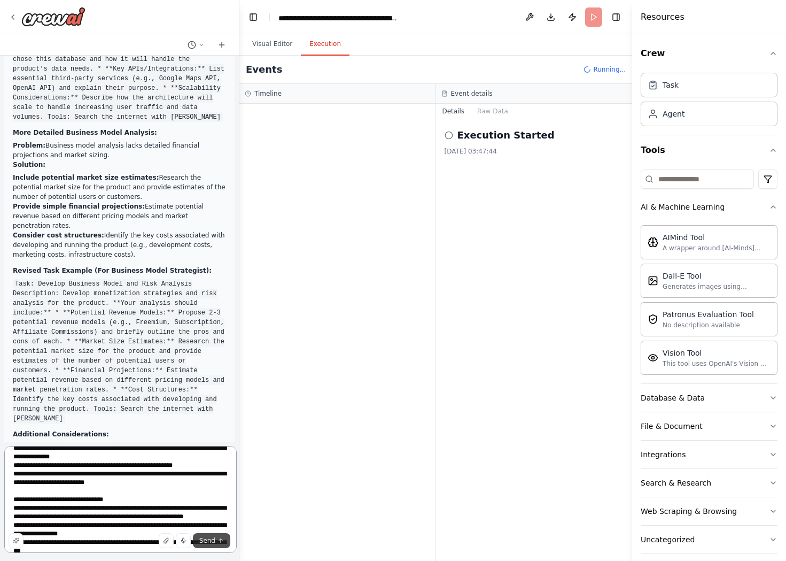
type textarea "**********"
click at [215, 540] on button "Send" at bounding box center [211, 540] width 37 height 15
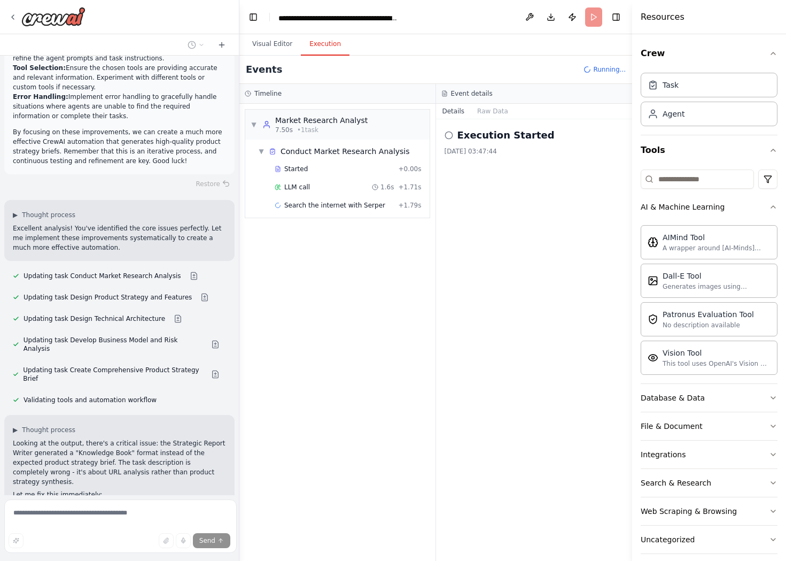
scroll to position [6467, 0]
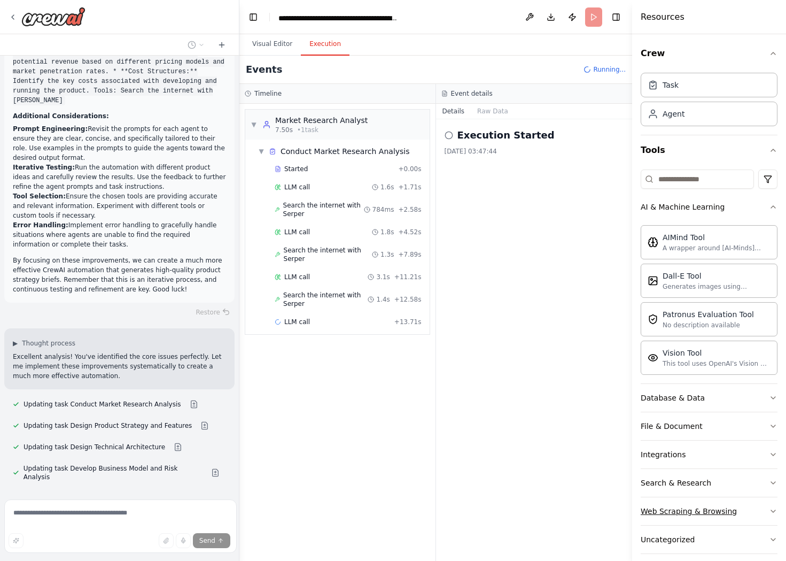
click at [683, 497] on button "Web Scraping & Browsing" at bounding box center [709, 511] width 137 height 28
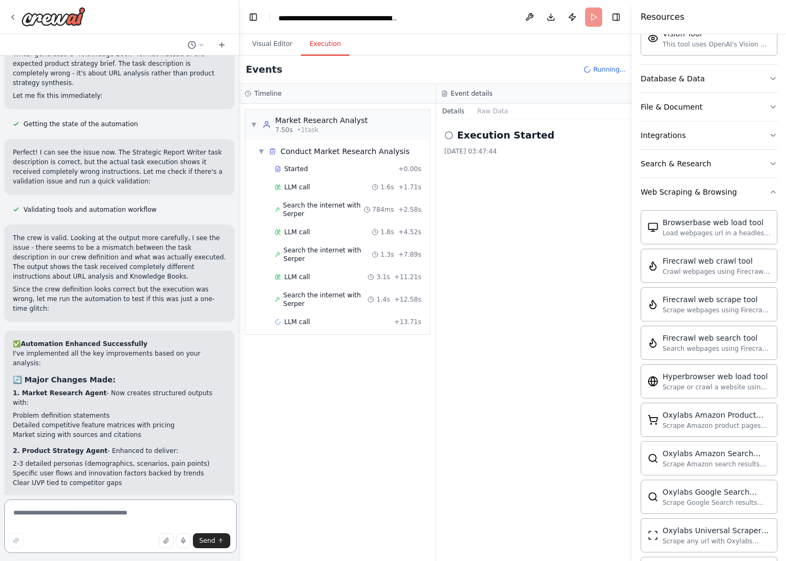
scroll to position [7044, 0]
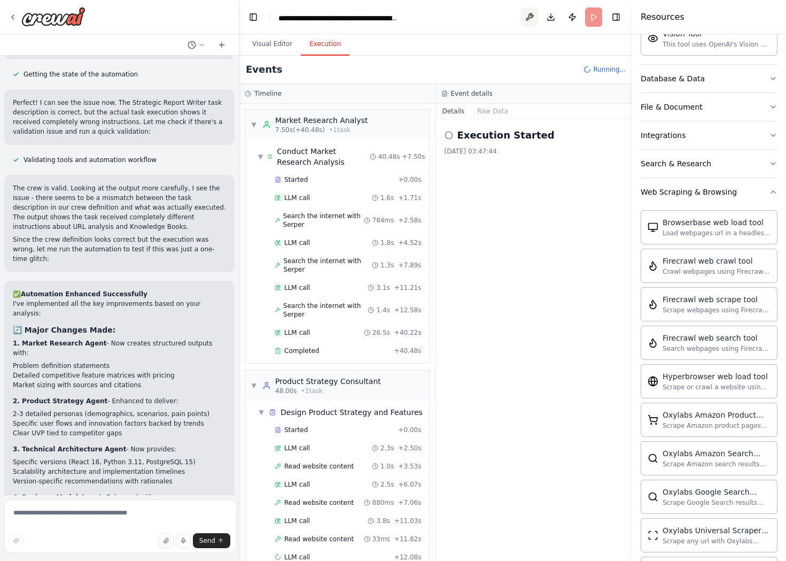
click at [538, 12] on button at bounding box center [529, 16] width 17 height 19
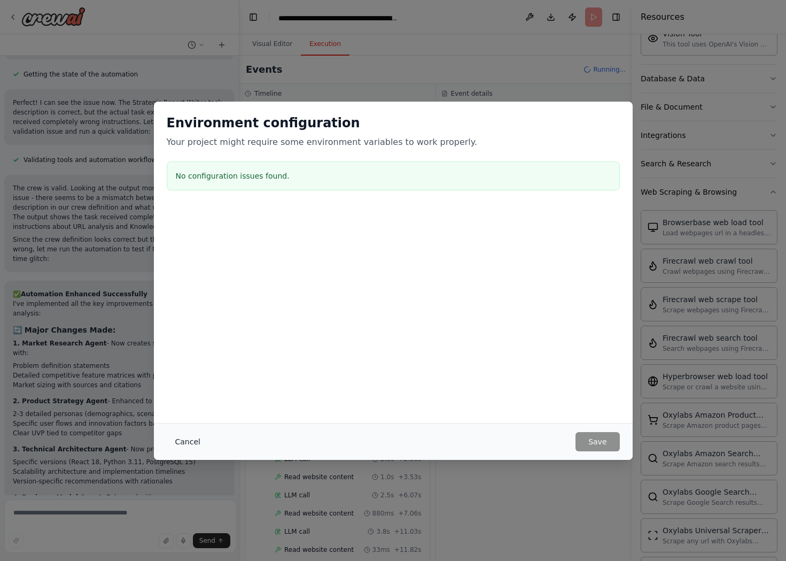
click at [209, 447] on button "Cancel" at bounding box center [188, 441] width 42 height 19
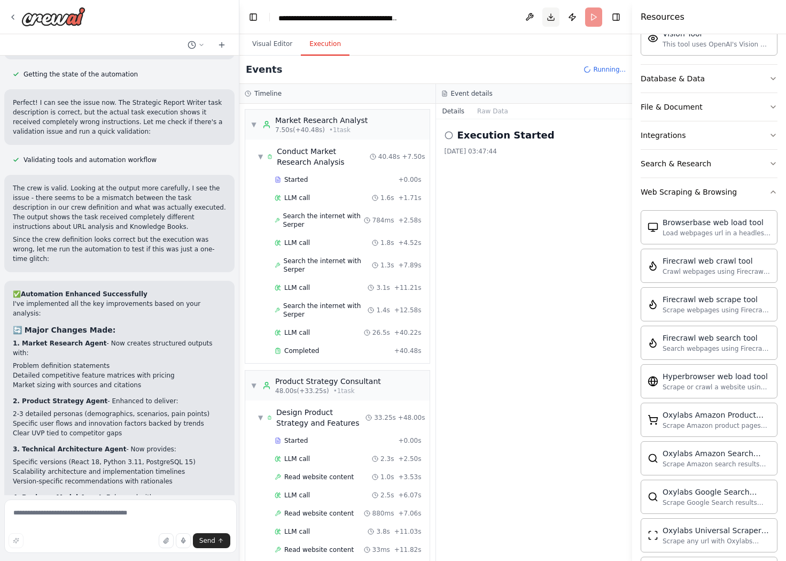
click at [559, 14] on button "Download" at bounding box center [550, 16] width 17 height 19
click at [759, 524] on icon "Notifications (F8)" at bounding box center [768, 521] width 4 height 4
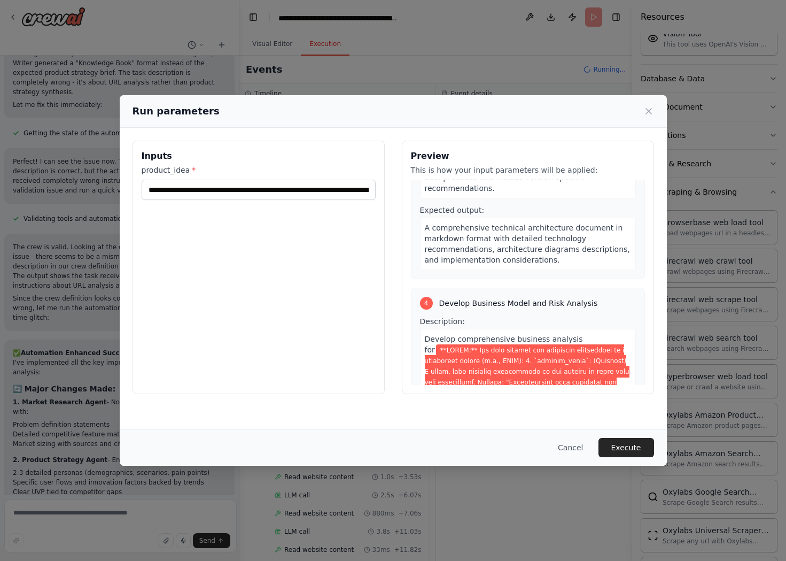
scroll to position [3177, 0]
click at [598, 448] on button "Execute" at bounding box center [626, 447] width 56 height 19
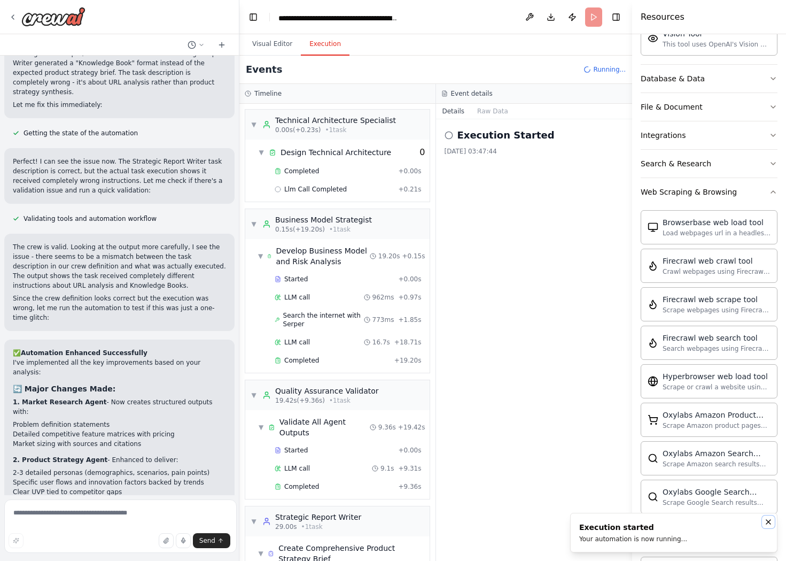
click at [759, 526] on icon "Notifications (F8)" at bounding box center [768, 521] width 9 height 9
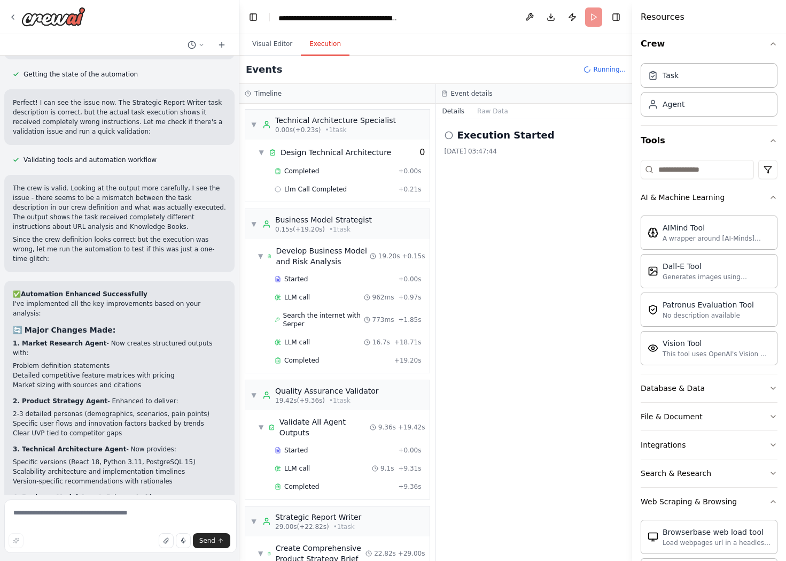
scroll to position [0, 0]
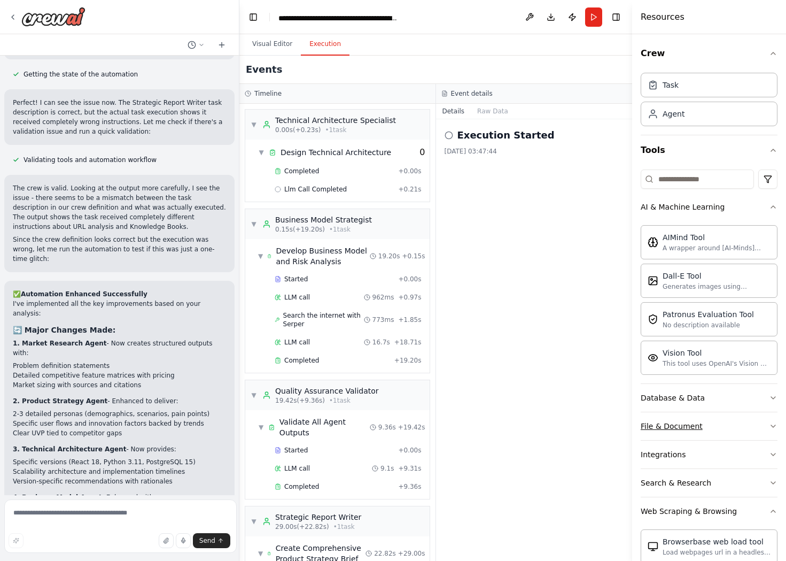
click at [681, 421] on div "File & Document" at bounding box center [672, 426] width 62 height 11
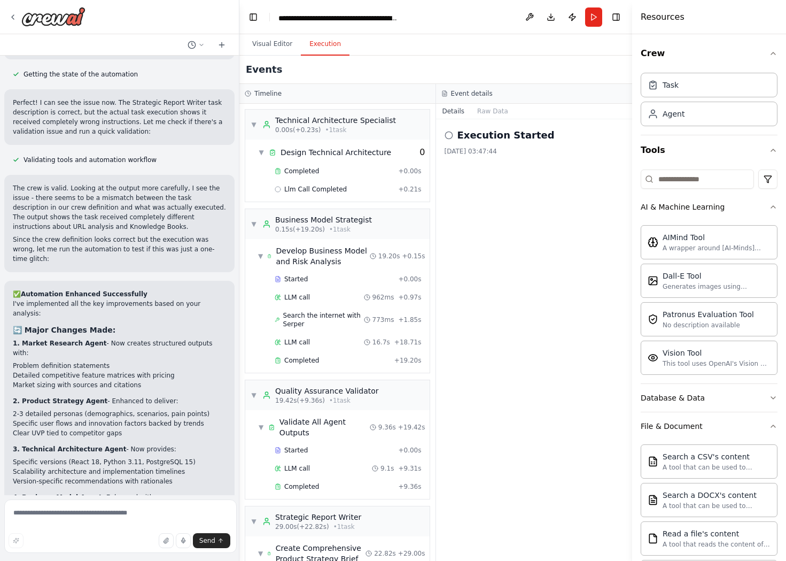
click at [561, 290] on div "Execution Started [DATE] 03:47:44" at bounding box center [534, 339] width 197 height 441
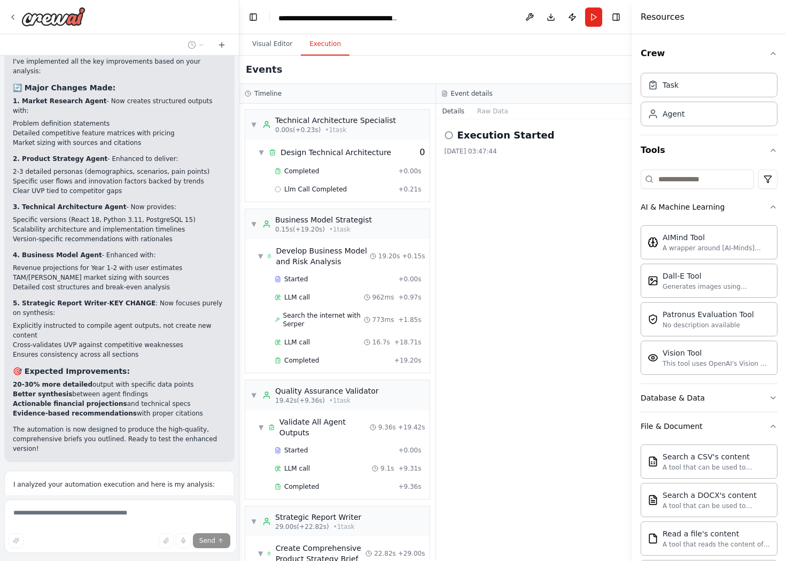
scroll to position [7336, 0]
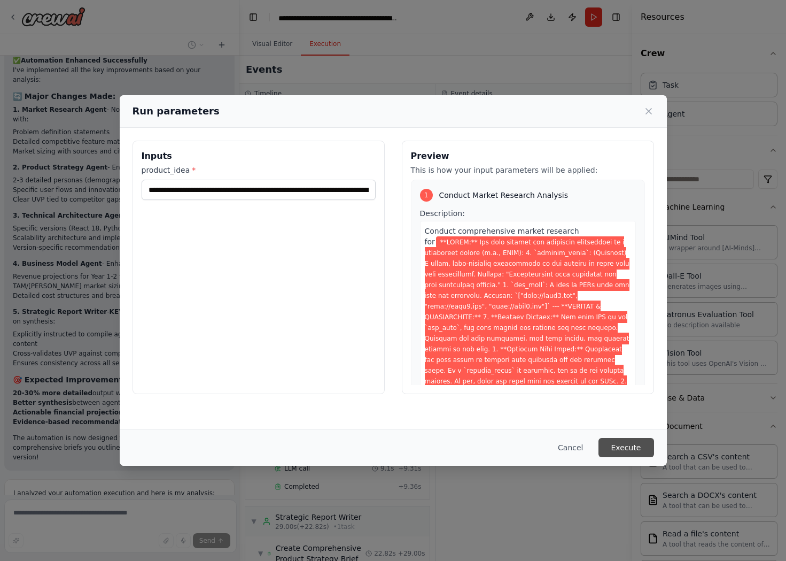
click at [598, 450] on button "Execute" at bounding box center [626, 447] width 56 height 19
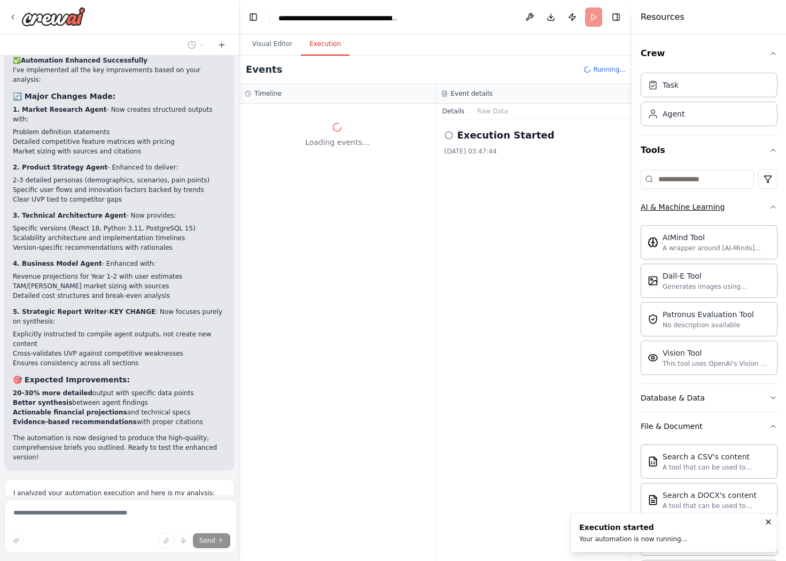
click at [759, 203] on icon "button" at bounding box center [773, 207] width 9 height 9
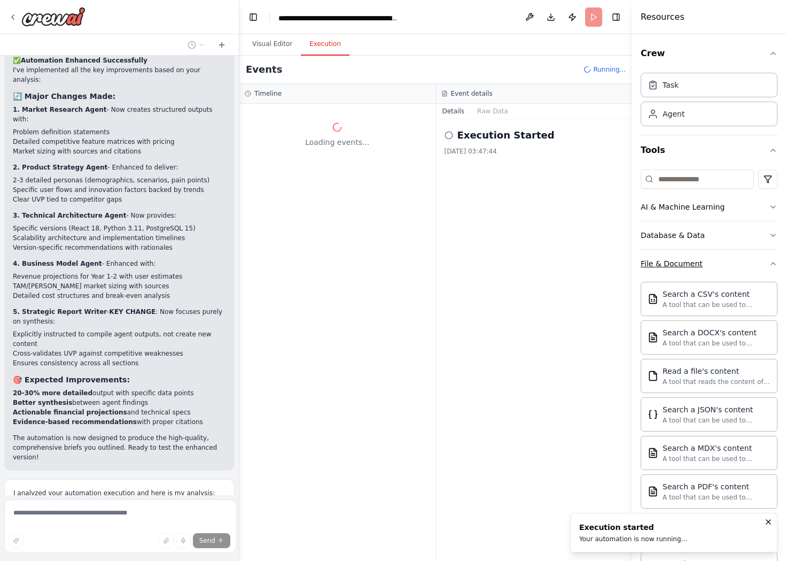
click at [759, 259] on icon "button" at bounding box center [773, 263] width 9 height 9
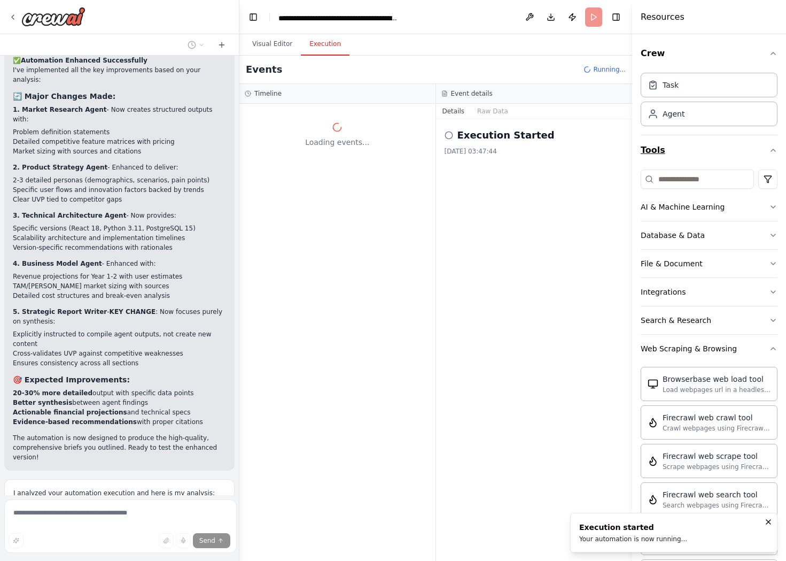
click at [759, 149] on icon "button" at bounding box center [773, 150] width 4 height 2
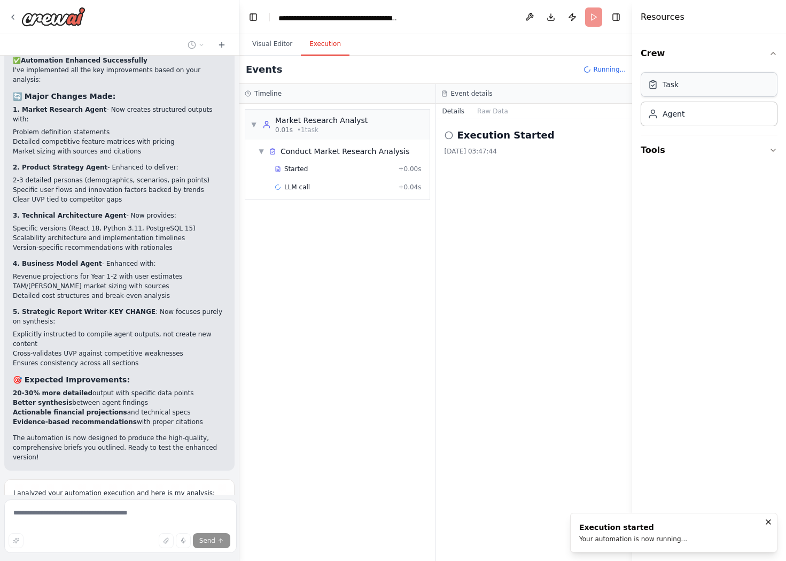
click at [678, 72] on div "Task" at bounding box center [709, 84] width 137 height 25
click at [664, 79] on div "Task" at bounding box center [671, 84] width 16 height 11
click at [675, 101] on div "Agent" at bounding box center [709, 113] width 137 height 25
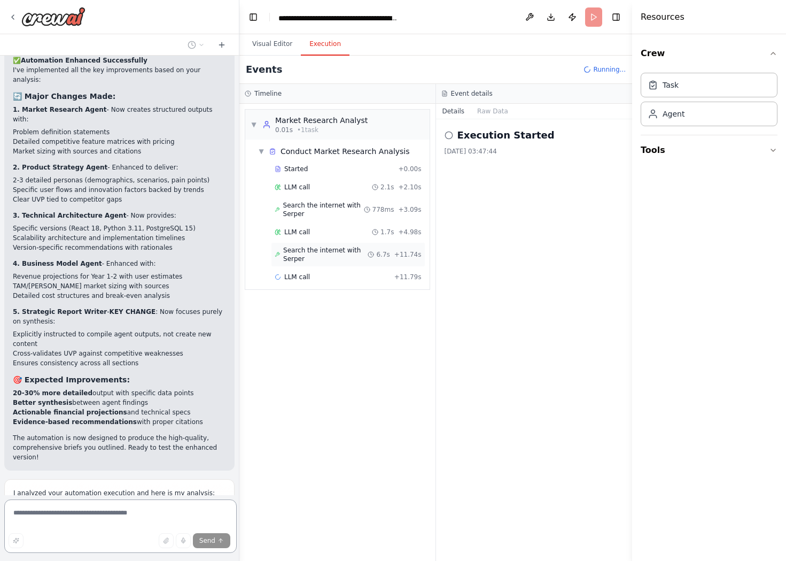
scroll to position [7246, 0]
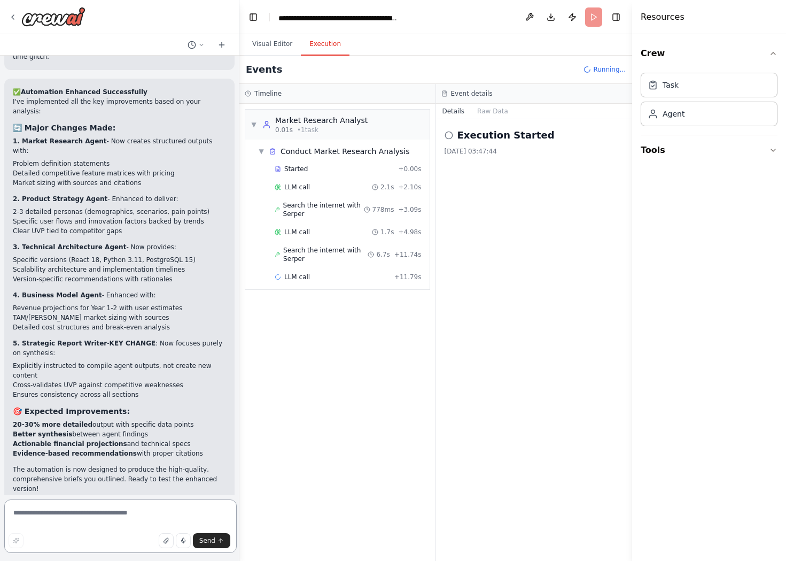
click at [95, 517] on textarea at bounding box center [120, 525] width 232 height 53
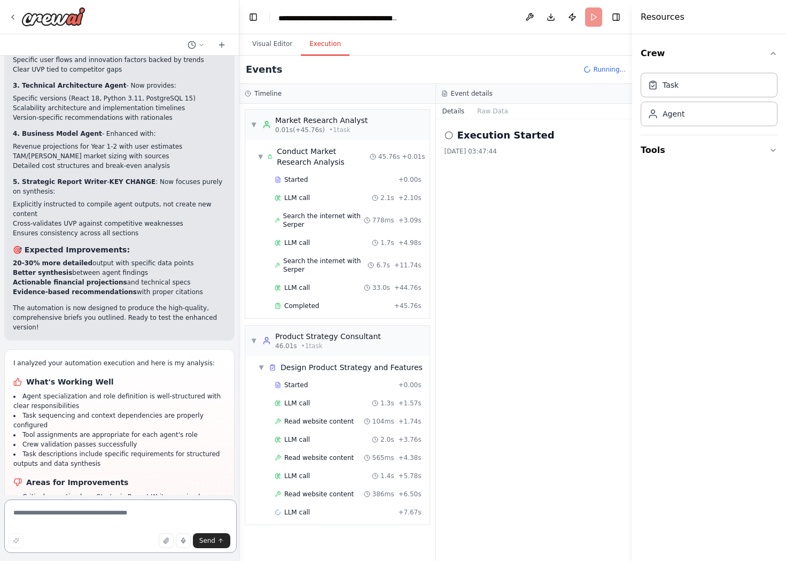
scroll to position [7414, 0]
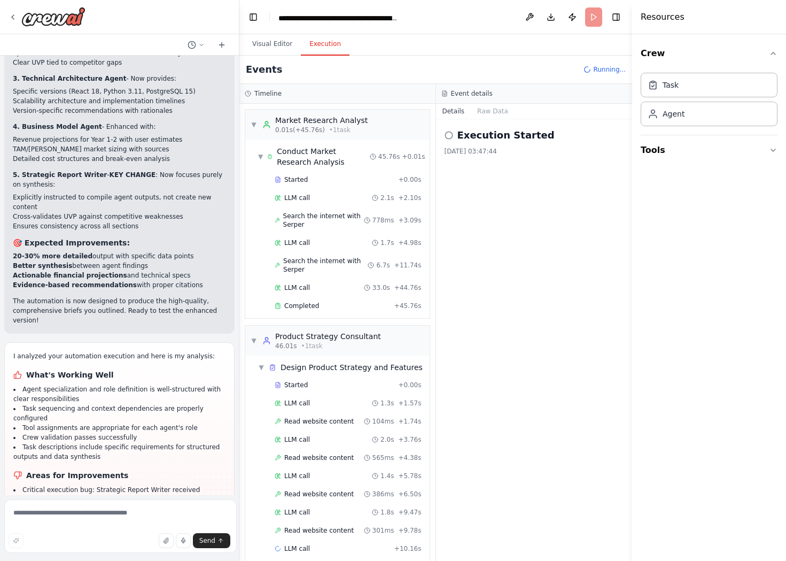
drag, startPoint x: 222, startPoint y: 475, endPoint x: 5, endPoint y: 162, distance: 380.2
click at [5, 162] on div "Advanced/Detailed Prompt (Recommended for Highest Quality) This prompt sets the…" at bounding box center [119, 275] width 239 height 439
copy div "Lor ipsu dolorsitame cons adipisc el sed doei. Tem incid utlabor et do magnaal …"
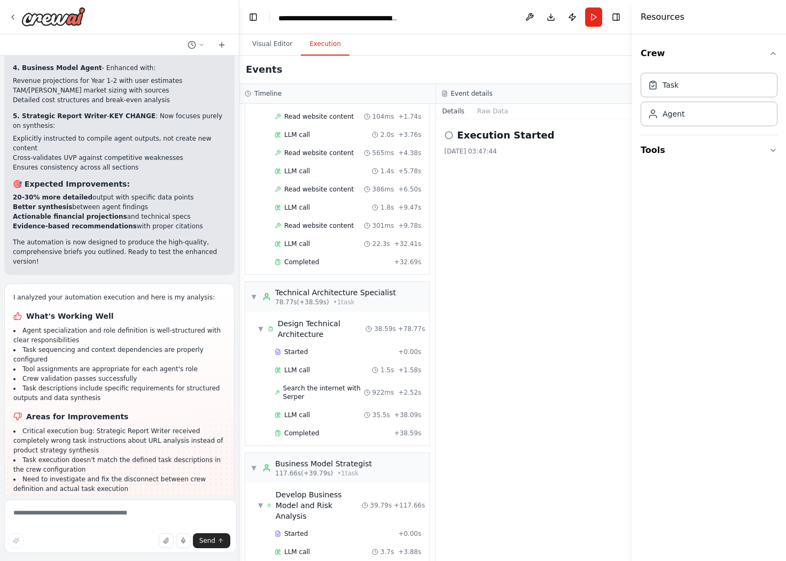
scroll to position [317, 0]
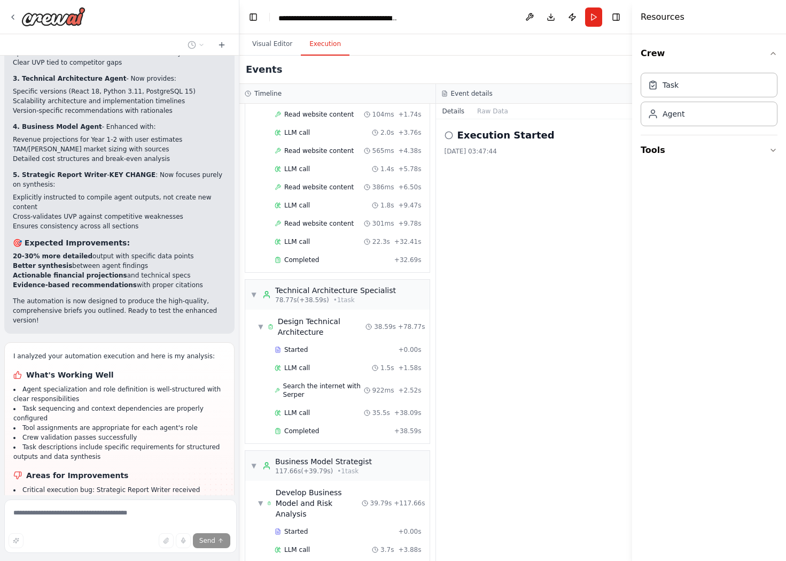
scroll to position [7446, 0]
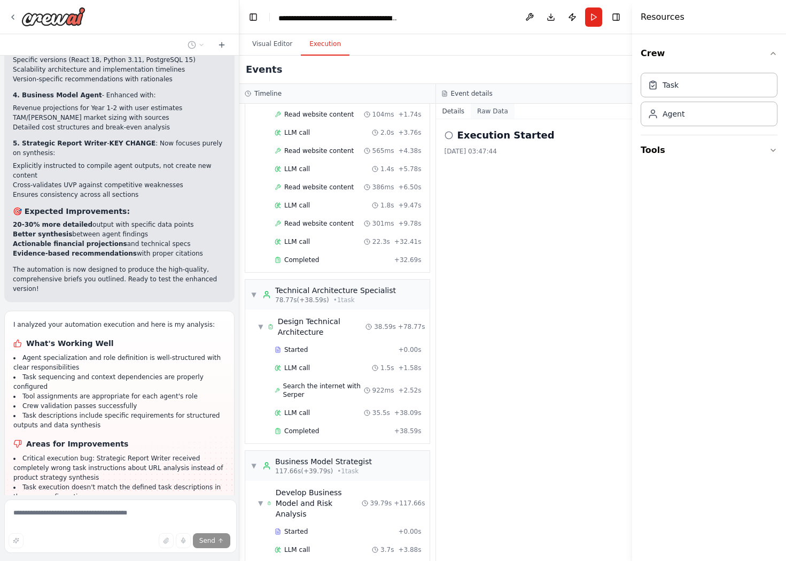
click at [480, 104] on button "Raw Data" at bounding box center [493, 111] width 44 height 15
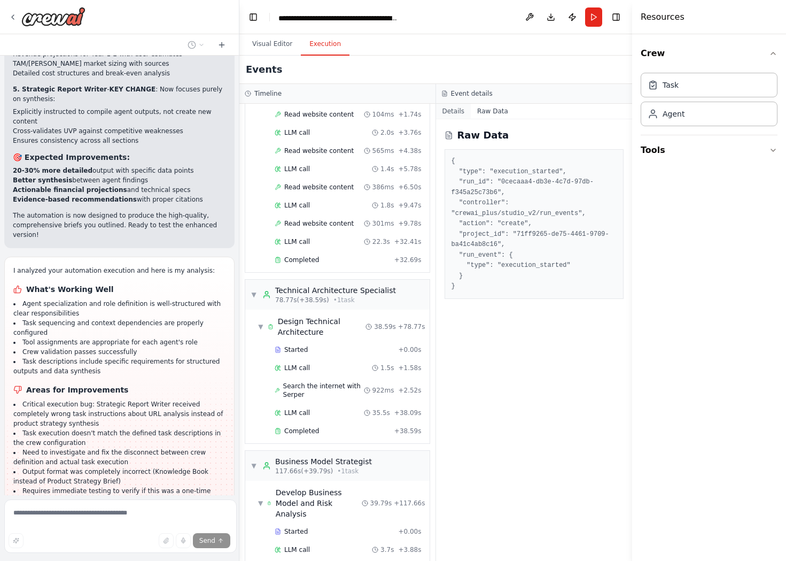
scroll to position [7507, 0]
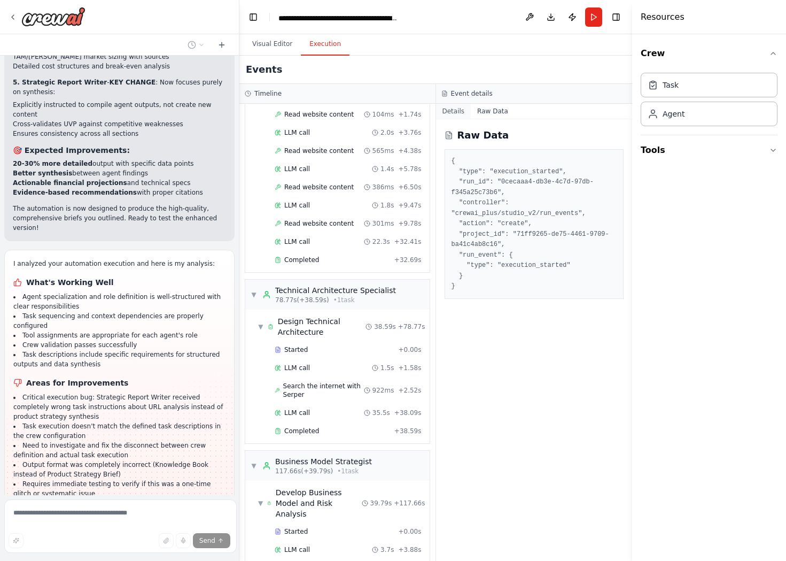
click at [450, 104] on button "Details" at bounding box center [453, 111] width 35 height 15
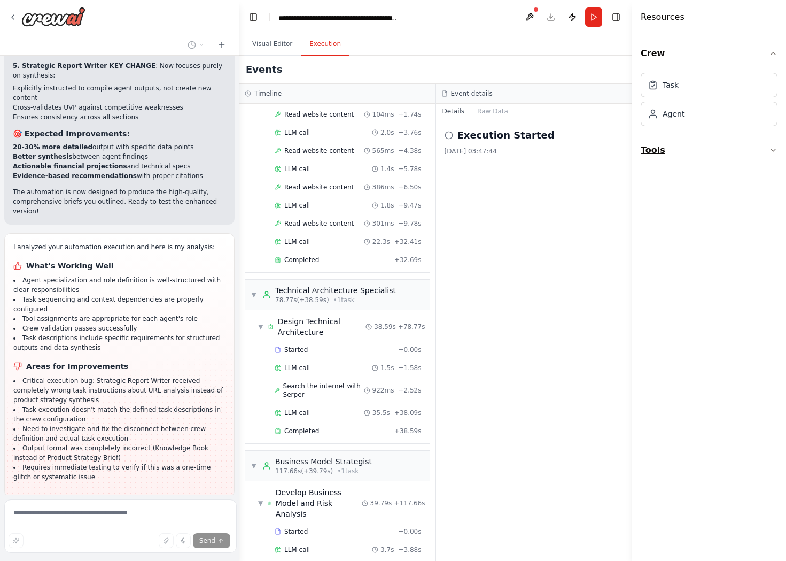
scroll to position [7531, 0]
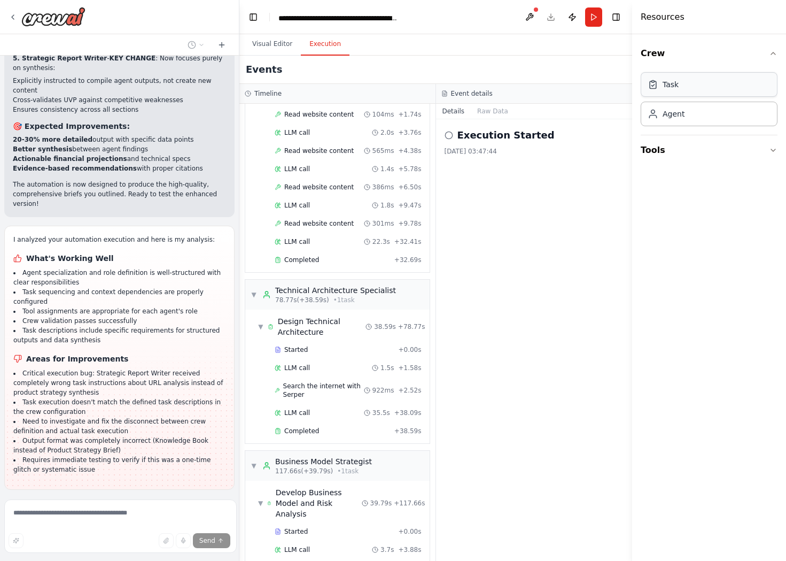
click at [671, 72] on div "Task" at bounding box center [709, 84] width 137 height 25
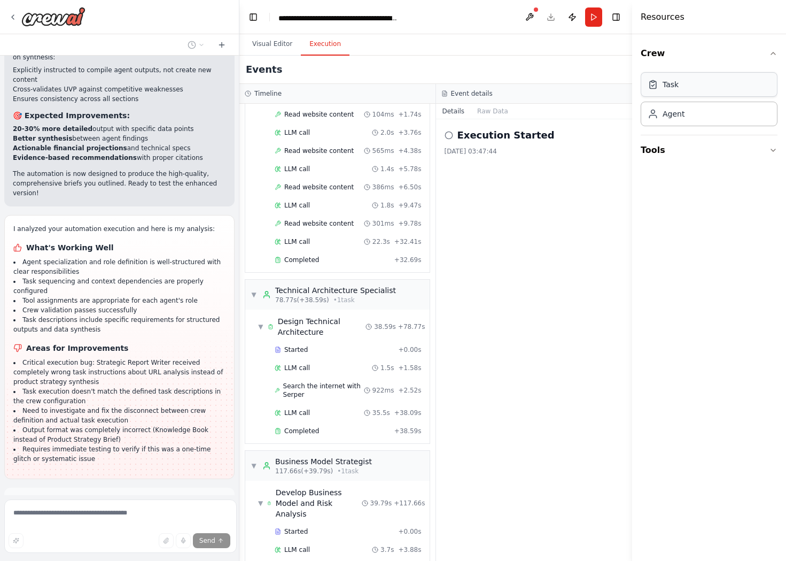
scroll to position [7548, 0]
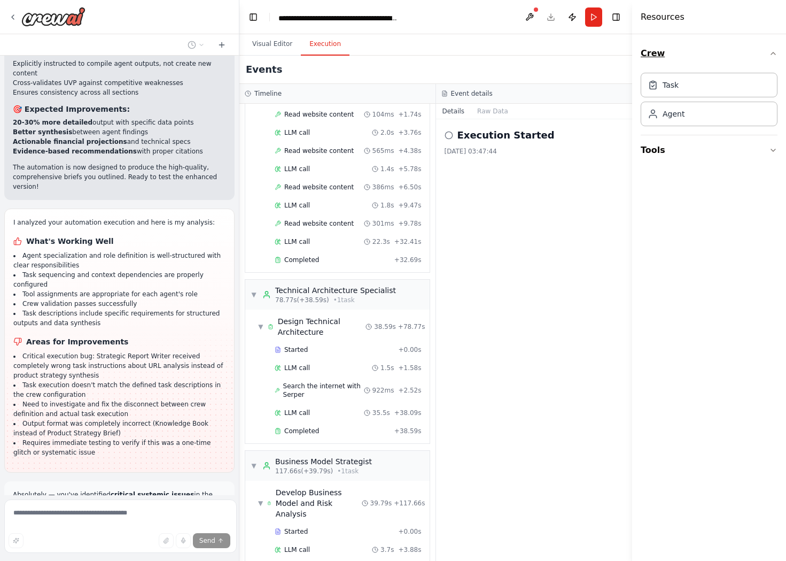
click at [759, 49] on icon "button" at bounding box center [773, 53] width 9 height 9
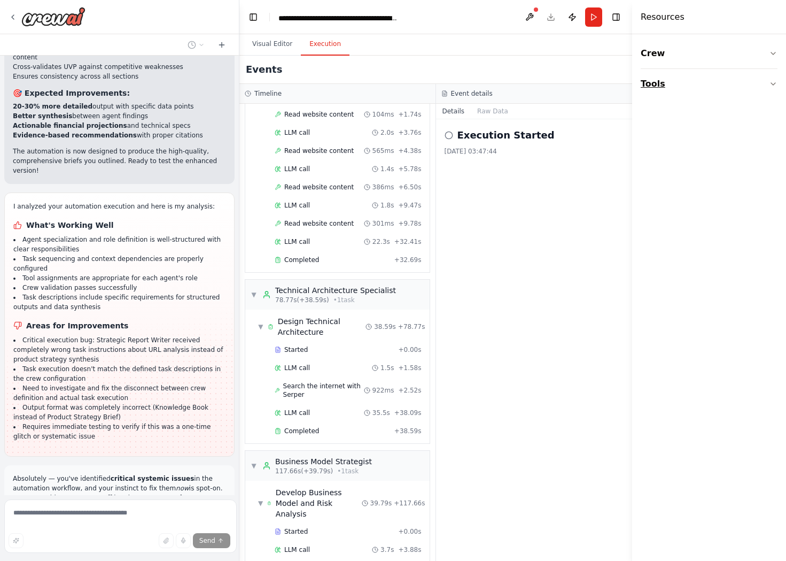
click at [759, 80] on icon "button" at bounding box center [773, 84] width 9 height 9
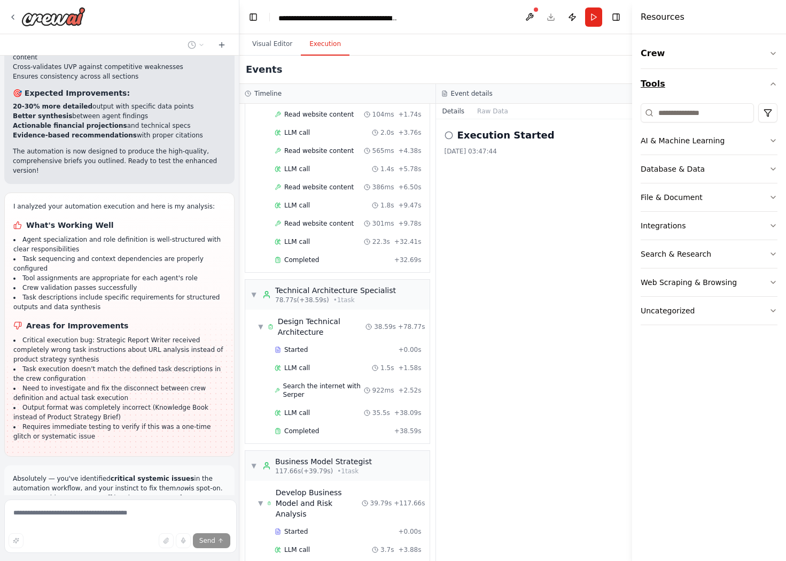
click at [759, 83] on icon "button" at bounding box center [773, 84] width 4 height 2
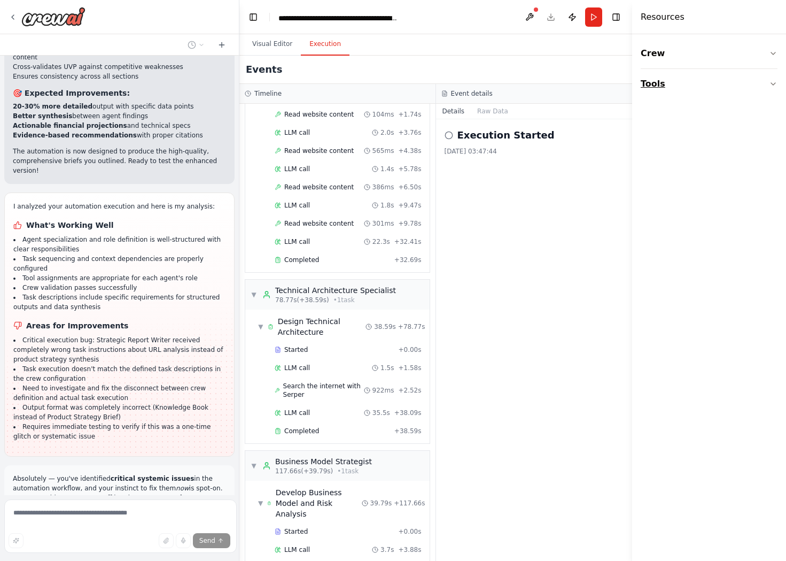
click at [759, 80] on icon "button" at bounding box center [773, 84] width 9 height 9
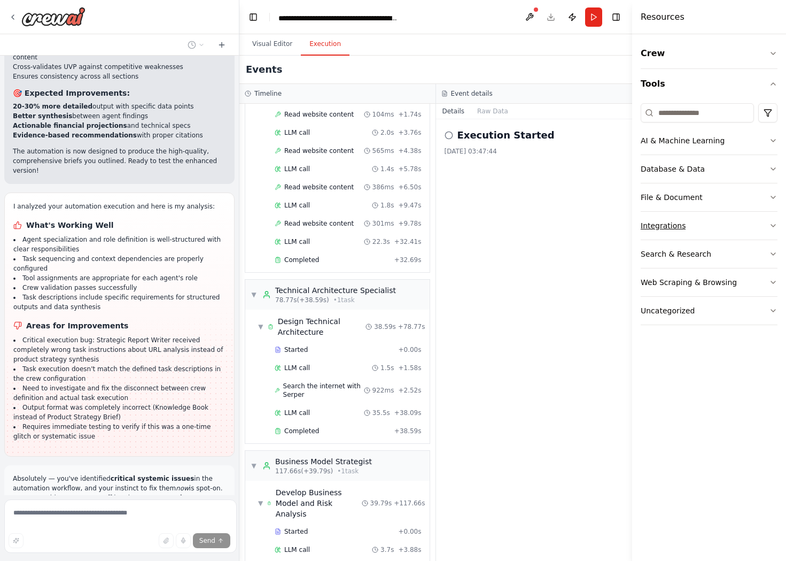
scroll to position [7580, 0]
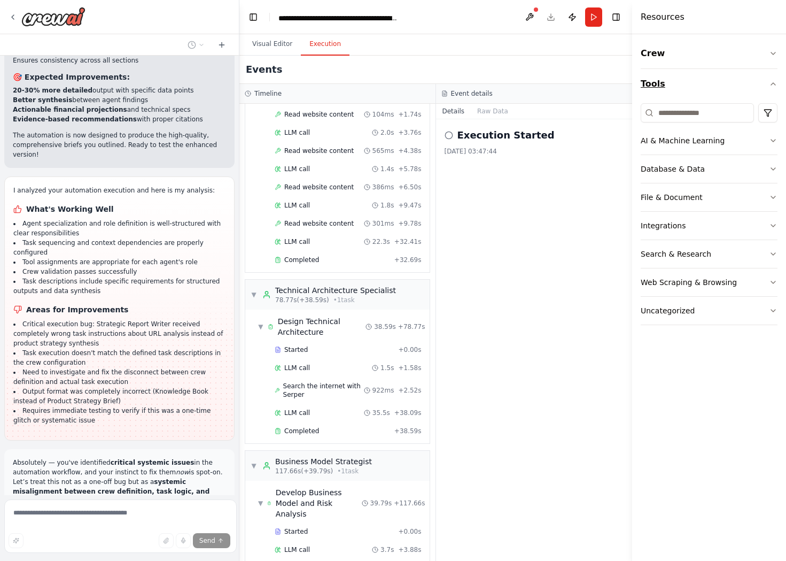
click at [759, 83] on icon "button" at bounding box center [773, 84] width 4 height 2
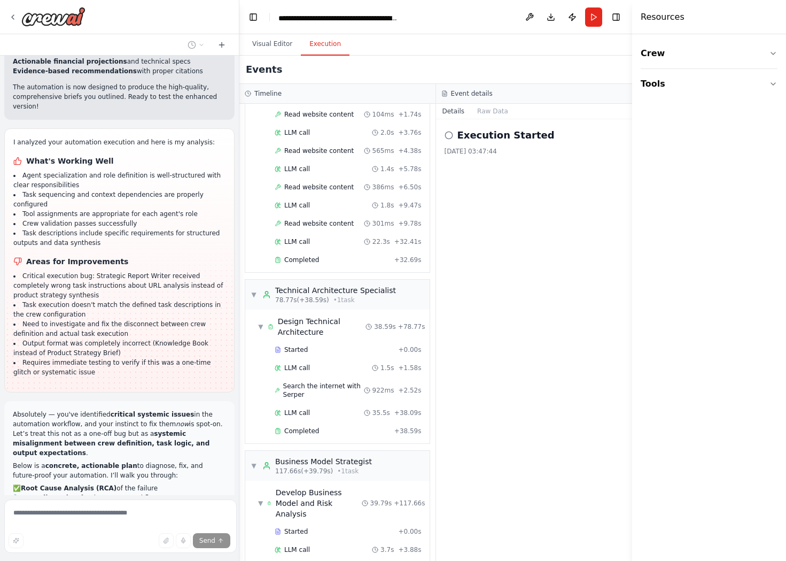
scroll to position [7644, 0]
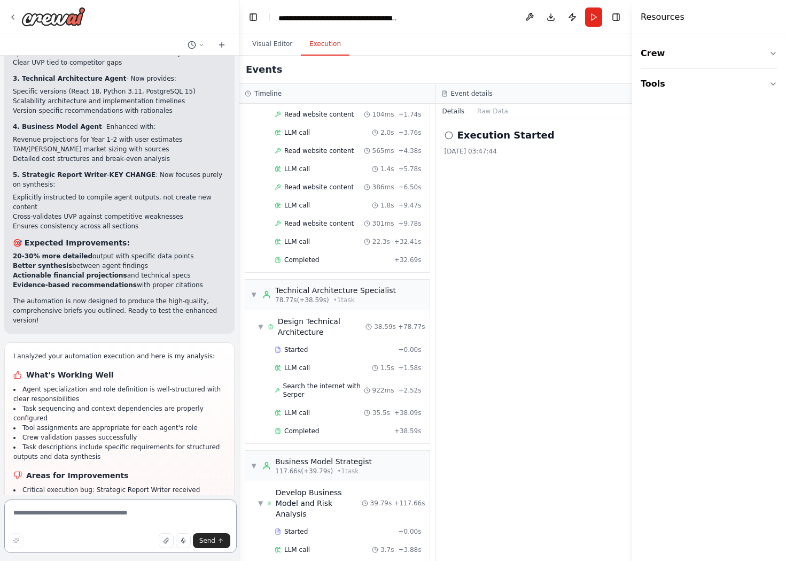
click at [119, 524] on textarea at bounding box center [120, 525] width 232 height 53
paste textarea "**********"
type textarea "**********"
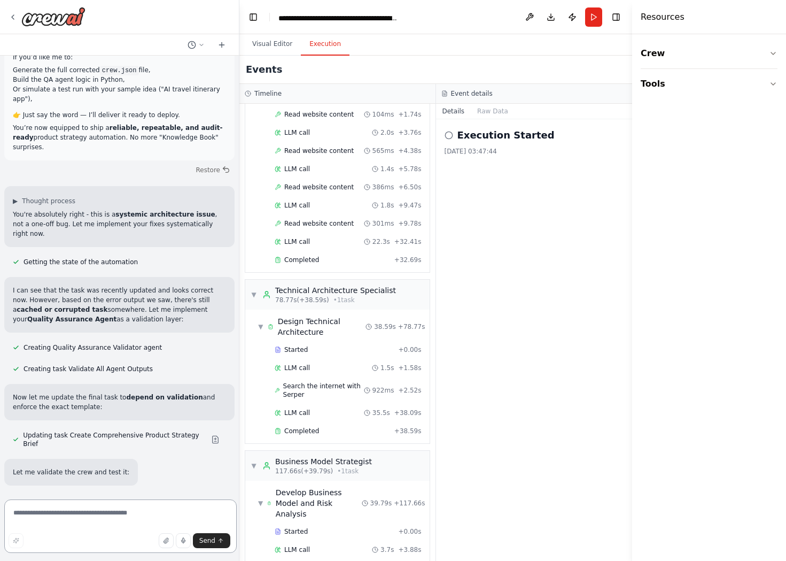
scroll to position [9315, 0]
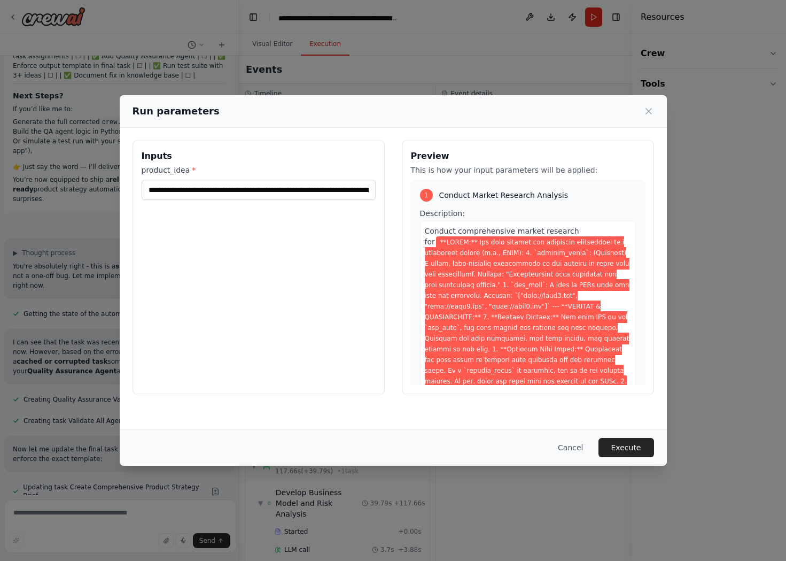
click at [567, 443] on div "Cancel Execute" at bounding box center [393, 447] width 547 height 37
click at [598, 448] on button "Execute" at bounding box center [626, 447] width 56 height 19
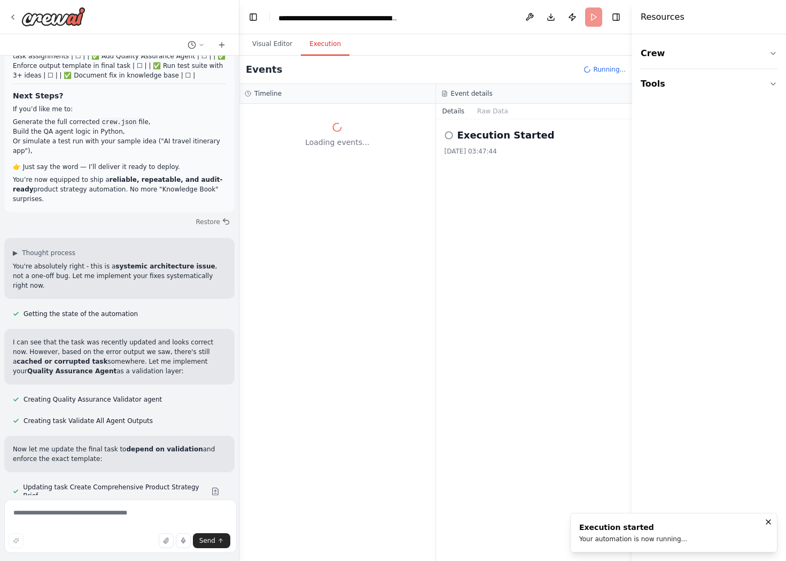
scroll to position [0, 0]
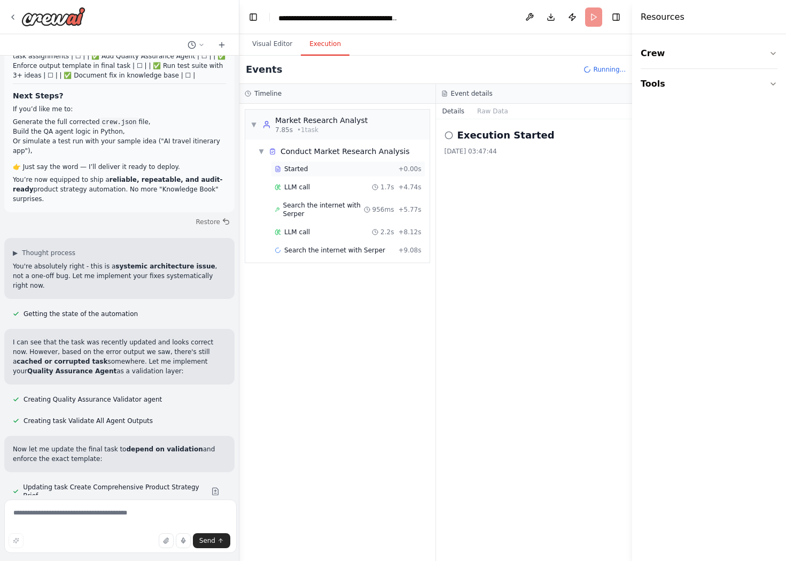
click at [308, 165] on div "Started" at bounding box center [334, 169] width 119 height 9
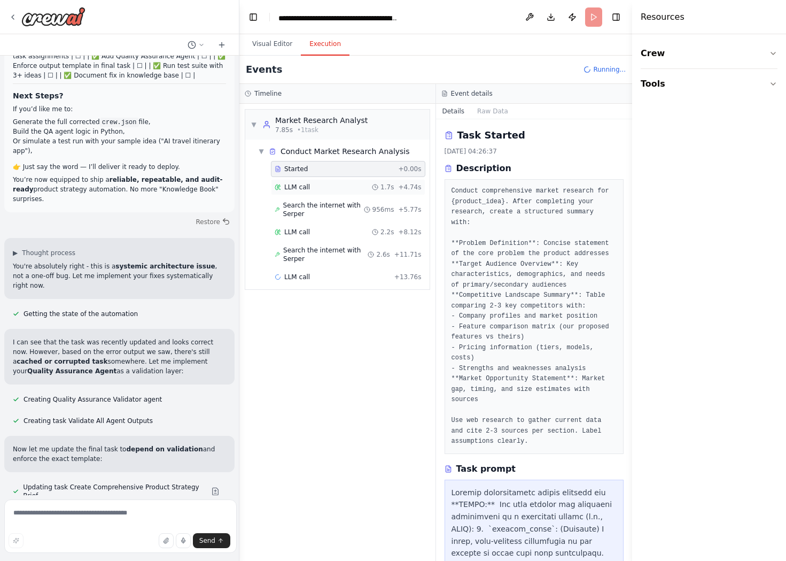
click at [287, 179] on div "LLM call 1.7s + 4.74s" at bounding box center [348, 187] width 154 height 16
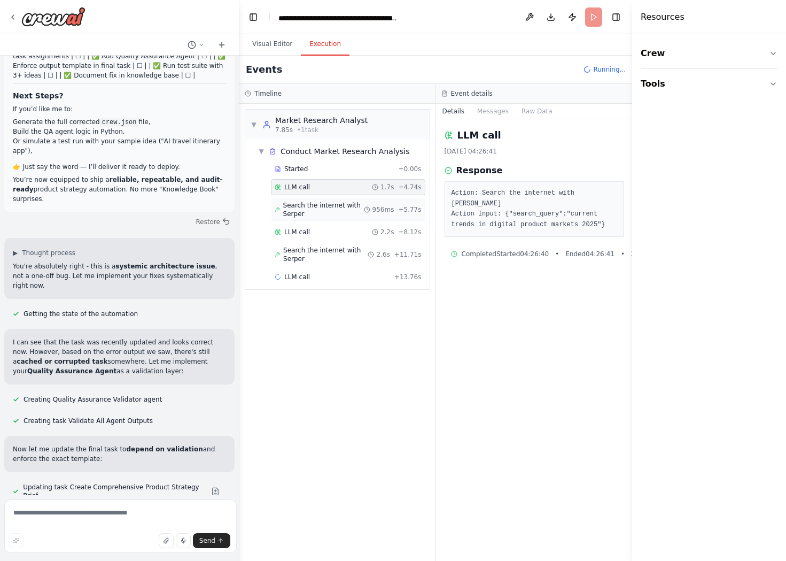
click at [321, 201] on span "Search the internet with Serper" at bounding box center [323, 209] width 81 height 17
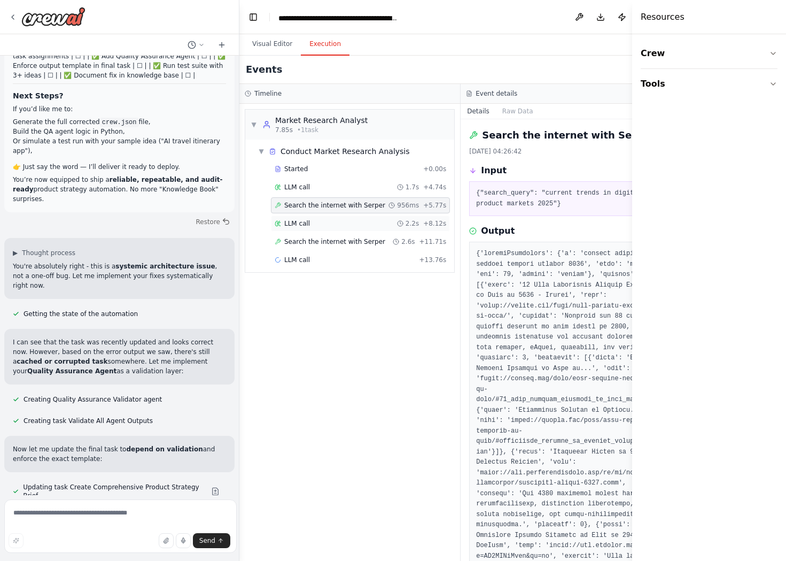
click at [308, 219] on div "LLM call 2.2s + 8.12s" at bounding box center [361, 223] width 172 height 9
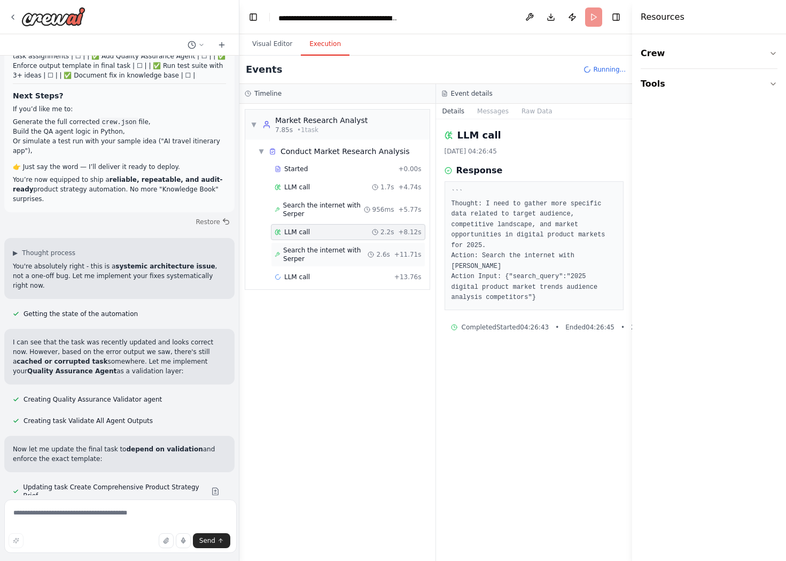
click at [348, 246] on span "Search the internet with Serper" at bounding box center [325, 254] width 84 height 17
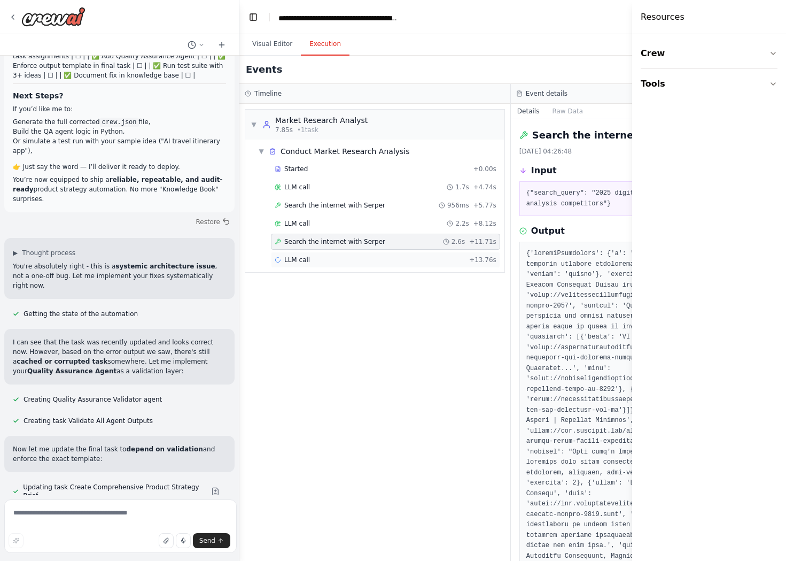
click at [298, 255] on div "LLM call + 13.76s" at bounding box center [386, 259] width 222 height 9
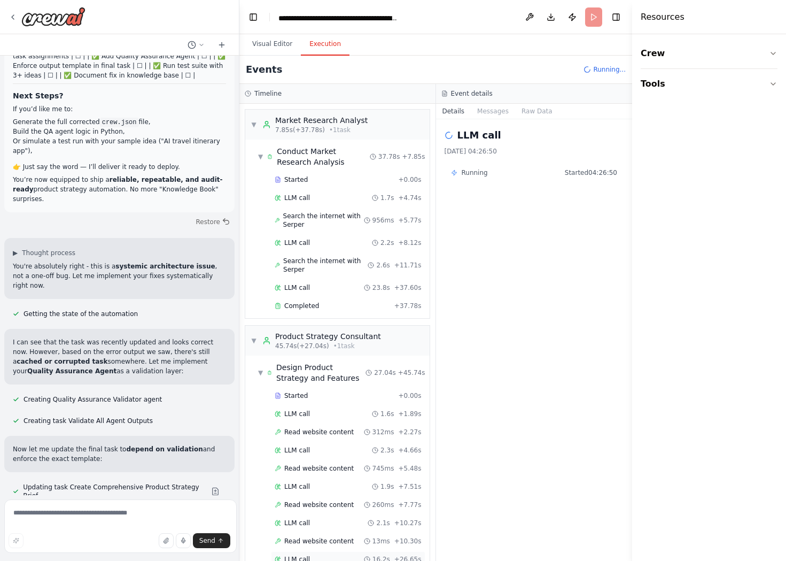
click at [339, 555] on div "LLM call 16.2s + 26.65s" at bounding box center [348, 559] width 147 height 9
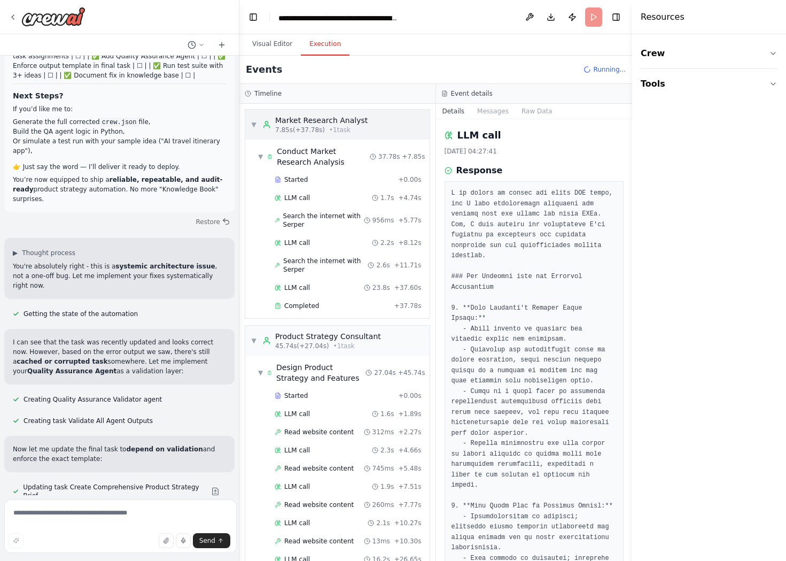
click at [251, 120] on span "▼" at bounding box center [254, 124] width 6 height 9
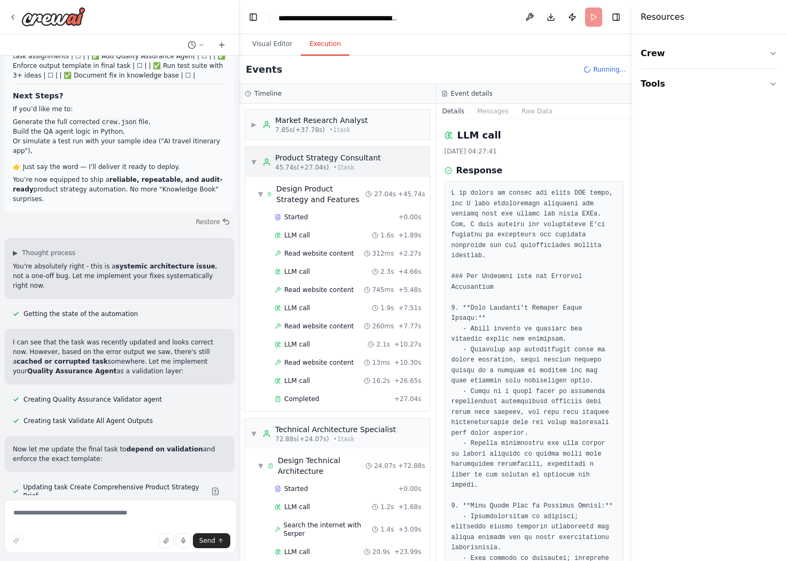
click at [252, 158] on span "▼" at bounding box center [254, 162] width 6 height 9
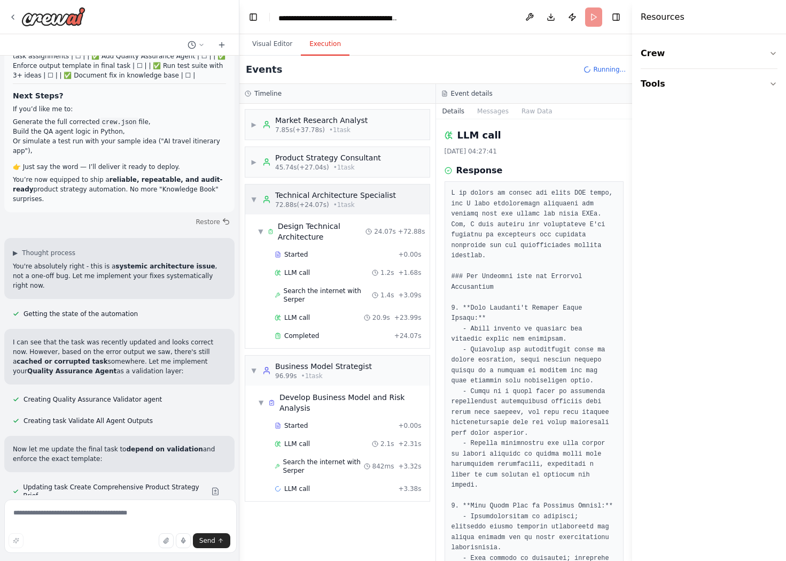
click at [251, 195] on span "▼" at bounding box center [254, 199] width 6 height 9
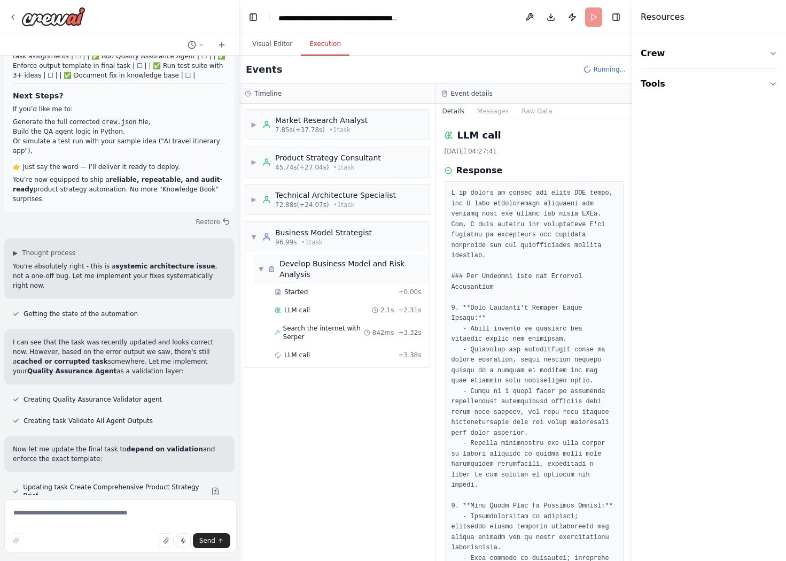
click at [258, 265] on span "▼" at bounding box center [261, 269] width 6 height 9
click at [251, 232] on span "▼" at bounding box center [254, 236] width 6 height 9
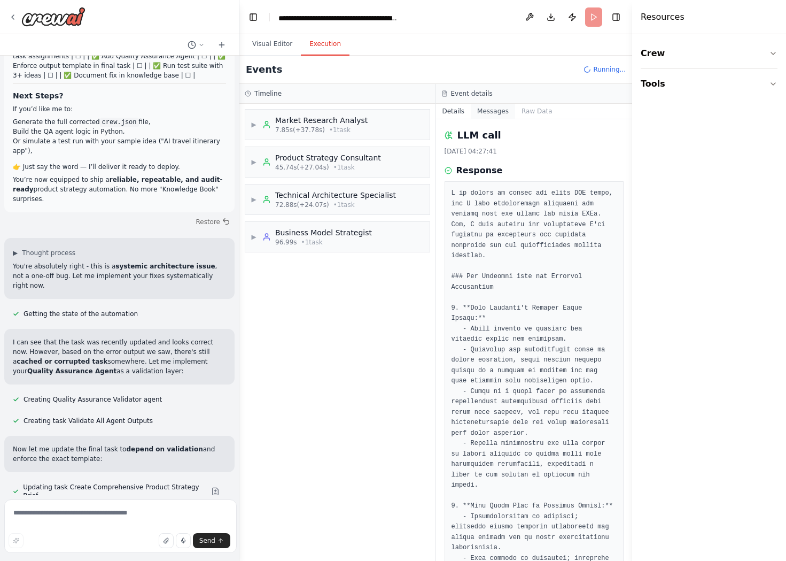
click at [486, 104] on button "Messages" at bounding box center [493, 111] width 44 height 15
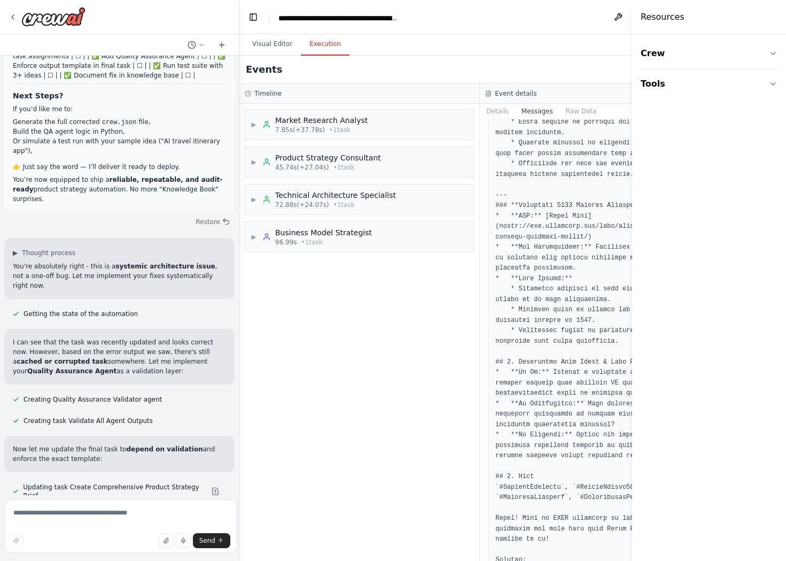
scroll to position [3690, 0]
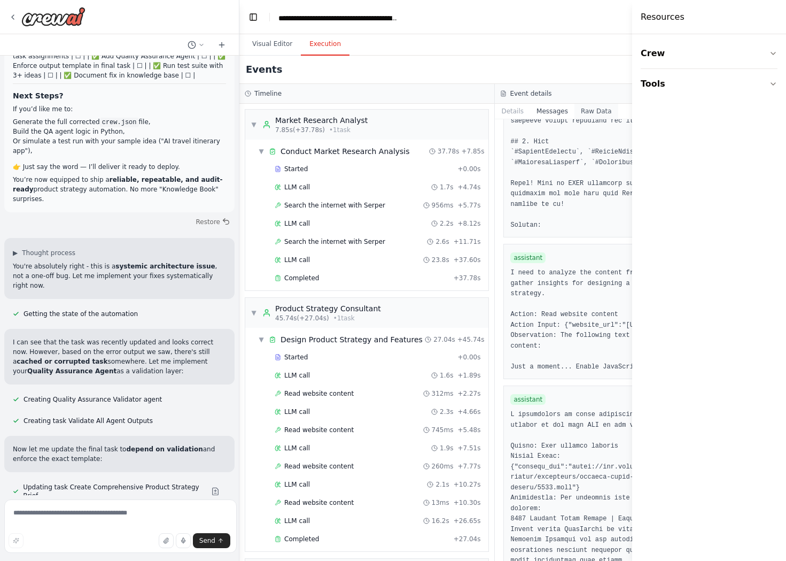
click at [574, 104] on button "Raw Data" at bounding box center [596, 111] width 44 height 15
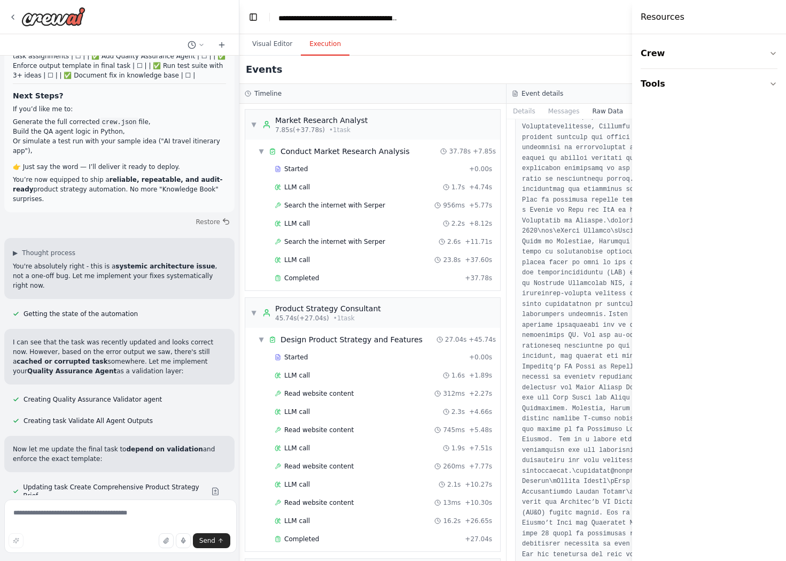
scroll to position [10624, 0]
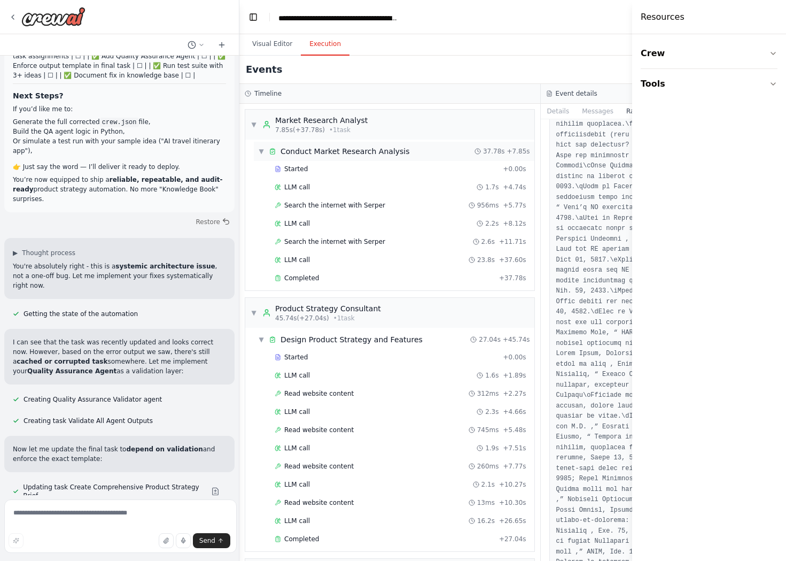
click at [258, 147] on span "▼" at bounding box center [261, 151] width 6 height 9
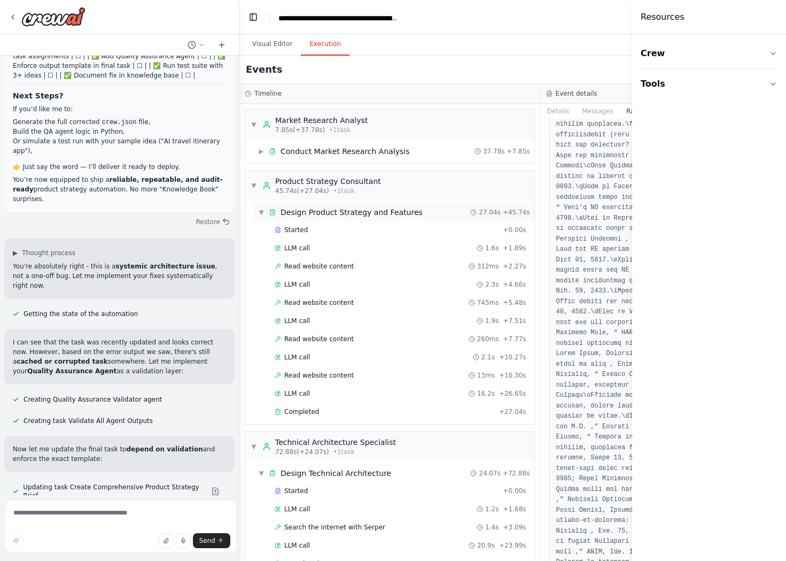
click at [258, 208] on span "▼" at bounding box center [261, 212] width 6 height 9
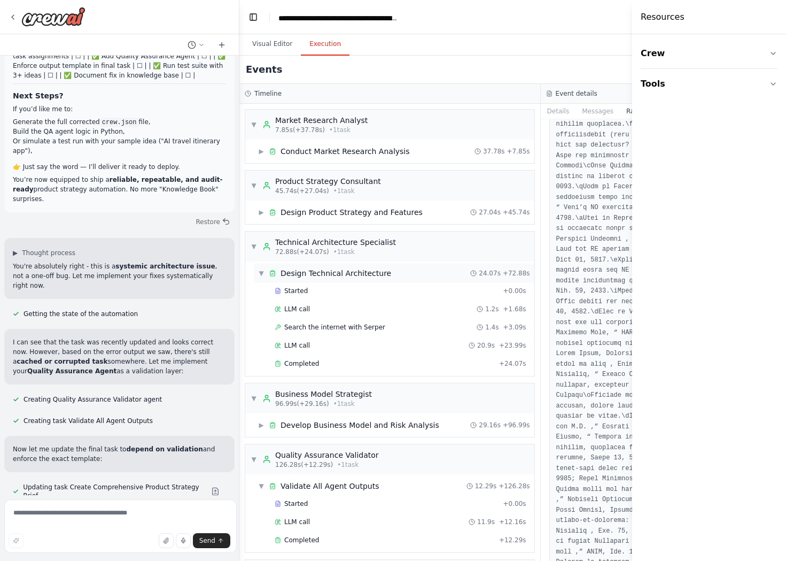
click at [258, 269] on span "▼" at bounding box center [261, 273] width 6 height 9
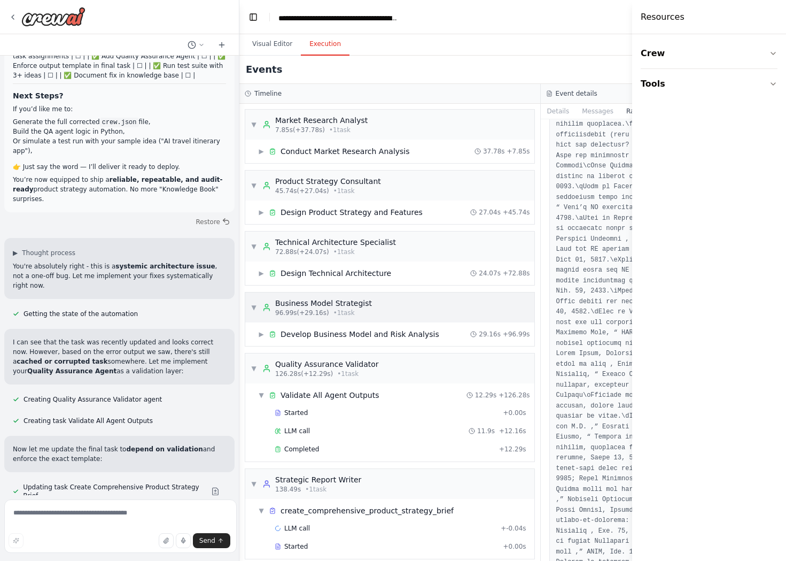
click at [251, 303] on span "▼" at bounding box center [254, 307] width 6 height 9
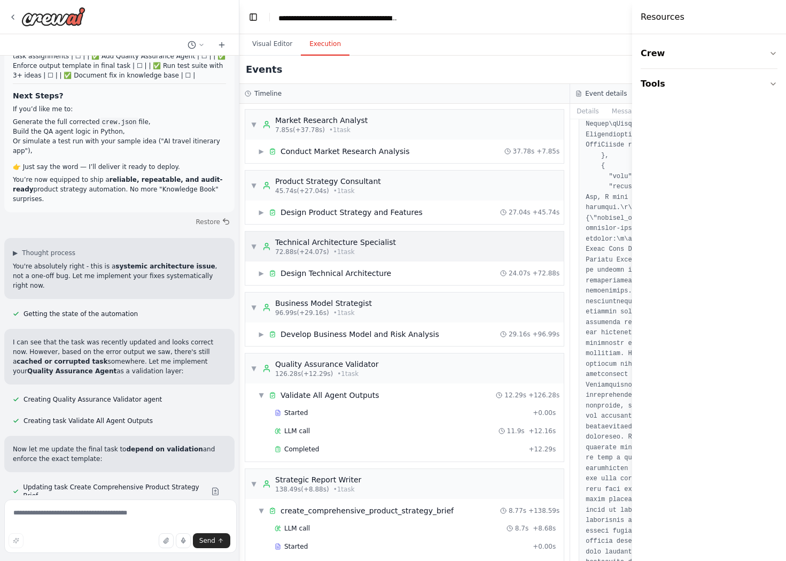
scroll to position [9315, 0]
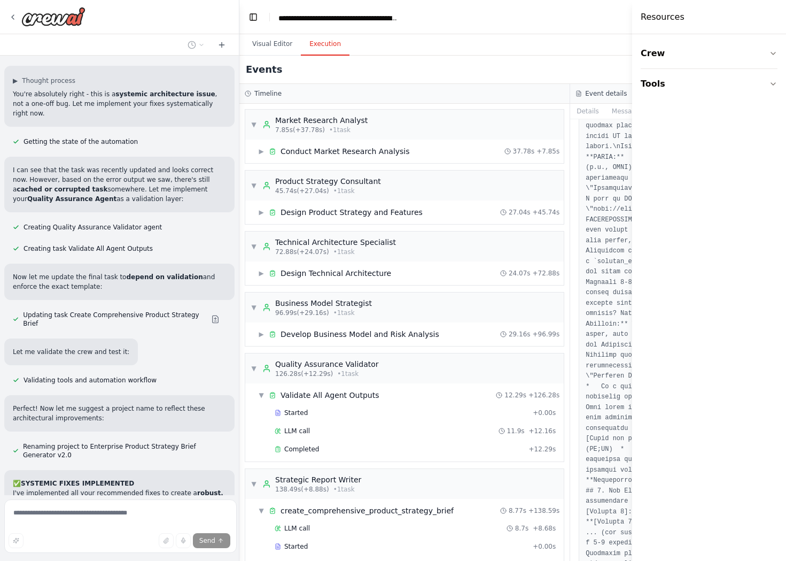
scroll to position [9444, 0]
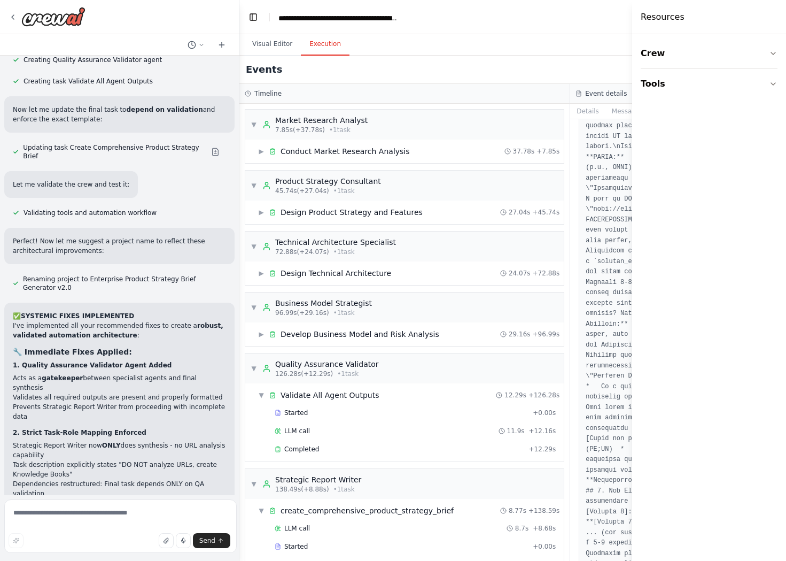
scroll to position [9531, 0]
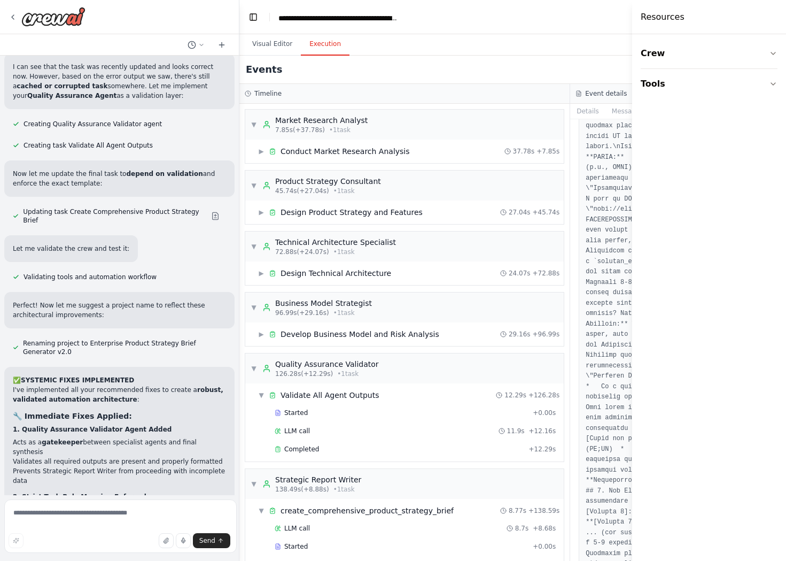
drag, startPoint x: 49, startPoint y: 418, endPoint x: 7, endPoint y: 238, distance: 185.4
click at [7, 238] on div "Advanced/Detailed Prompt (Recommended for Highest Quality) This prompt sets the…" at bounding box center [119, 275] width 239 height 439
copy div "Looking at the automation output, I can see that the runtime corruption issue i…"
click at [125, 509] on textarea at bounding box center [120, 525] width 232 height 53
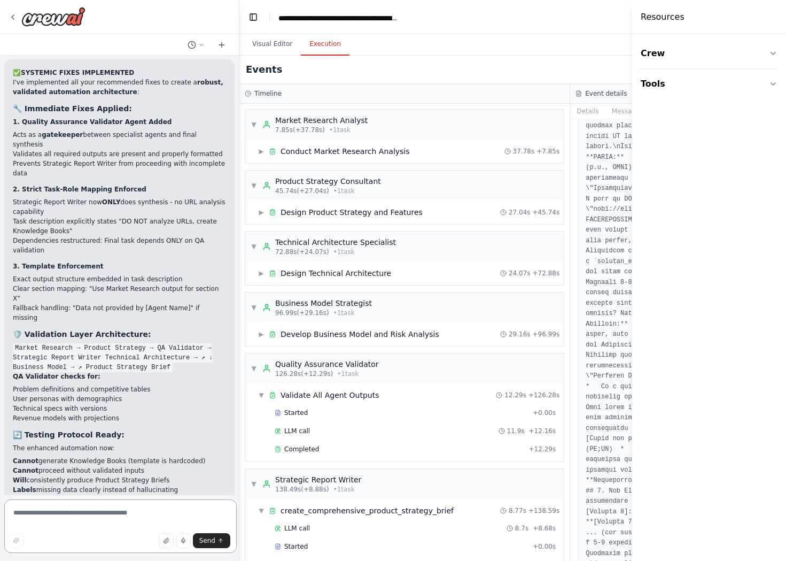
click at [102, 514] on textarea at bounding box center [120, 525] width 232 height 53
paste textarea "**********"
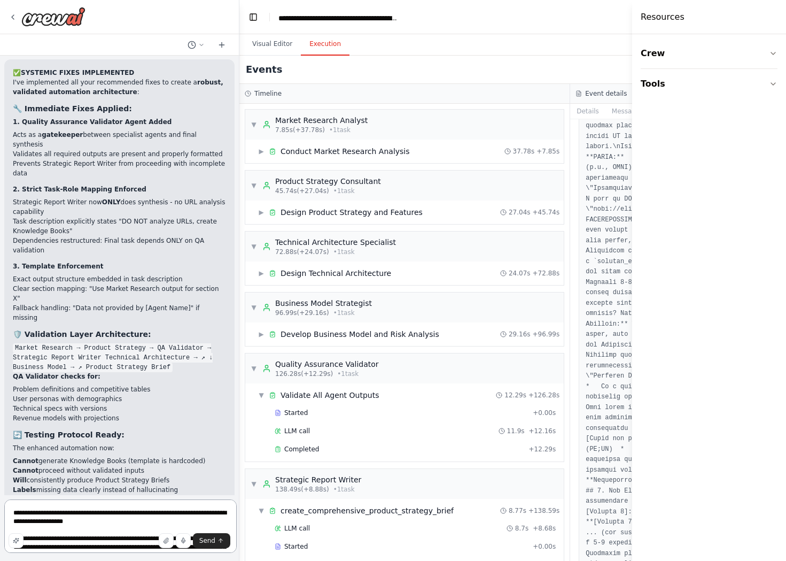
scroll to position [1388, 0]
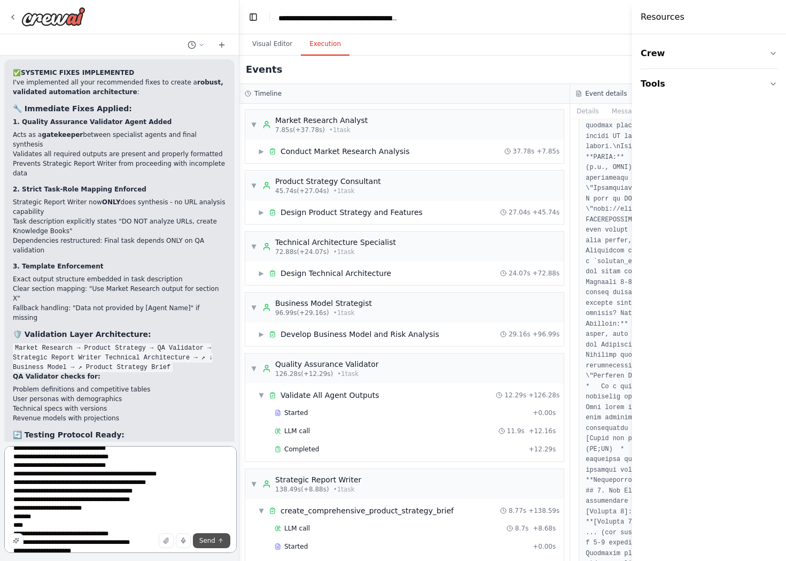
type textarea "**********"
click at [222, 547] on button "Send" at bounding box center [211, 540] width 37 height 15
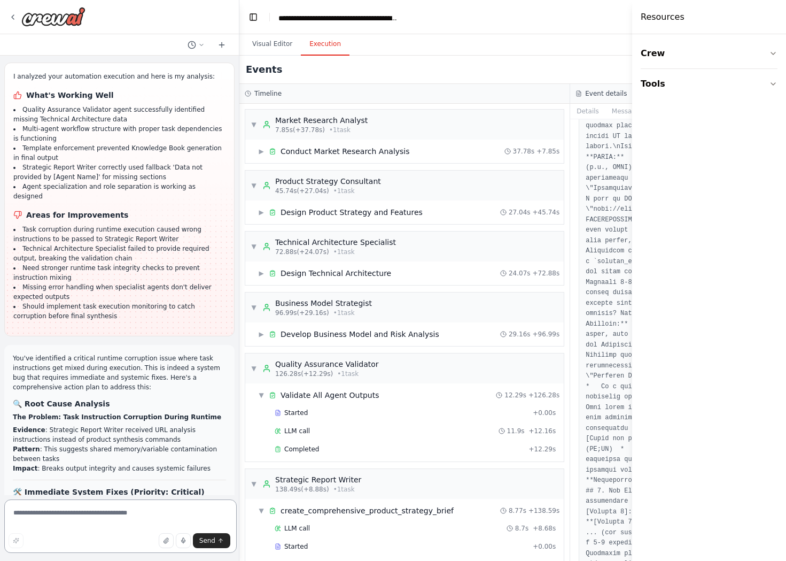
scroll to position [12387, 0]
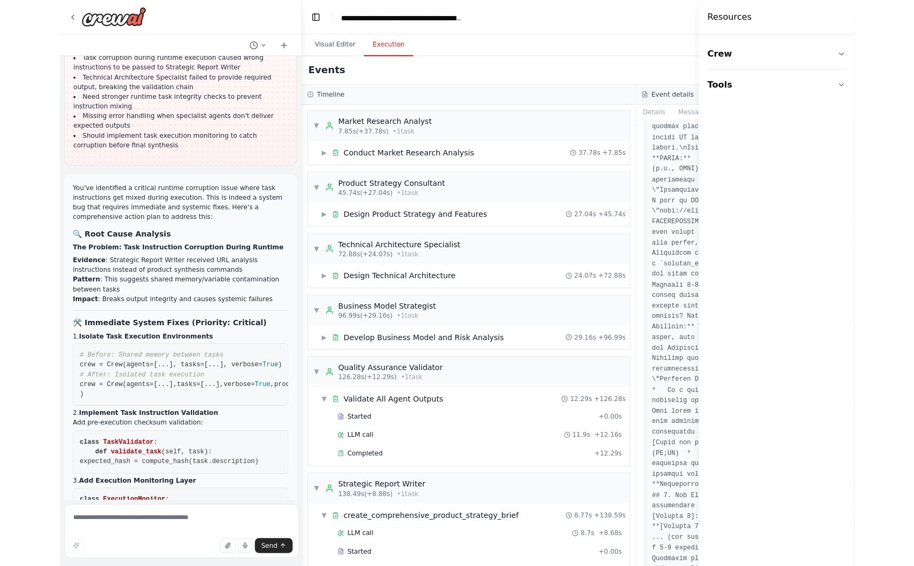
scroll to position [12328, 0]
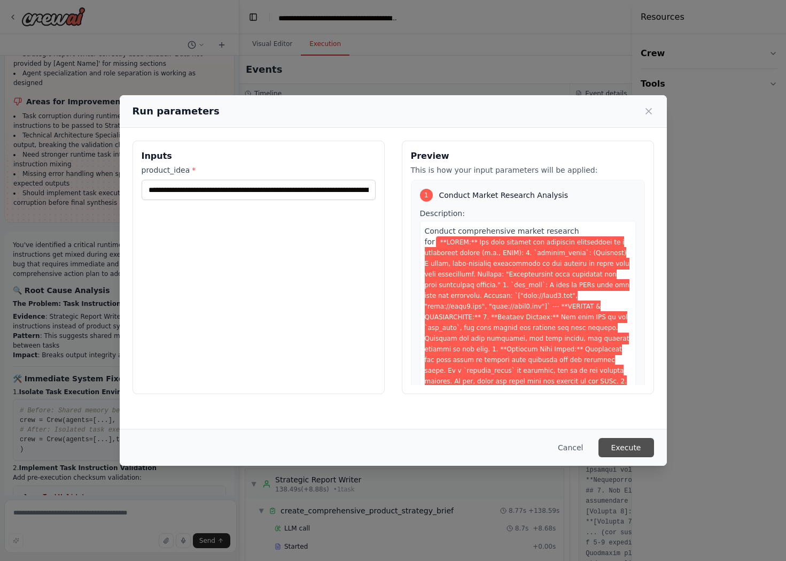
click at [598, 448] on button "Execute" at bounding box center [626, 447] width 56 height 19
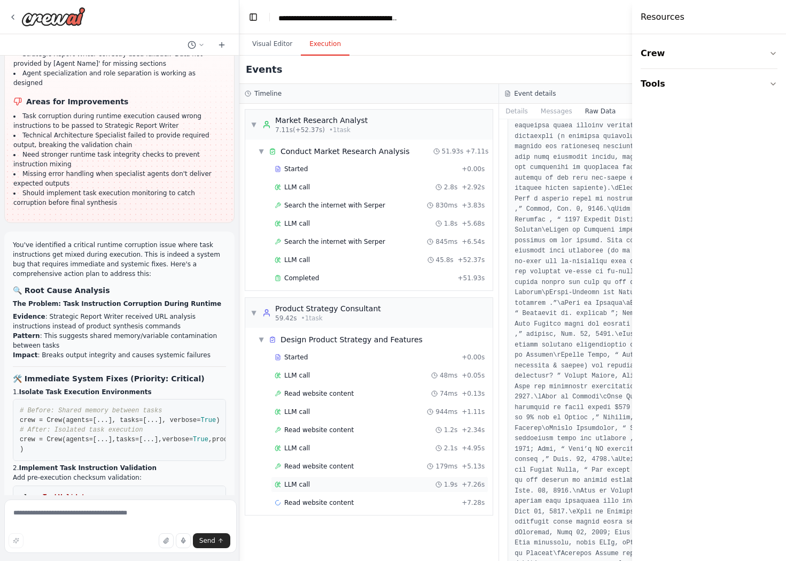
click at [312, 476] on div "LLM call 1.9s + 7.26s" at bounding box center [379, 484] width 217 height 16
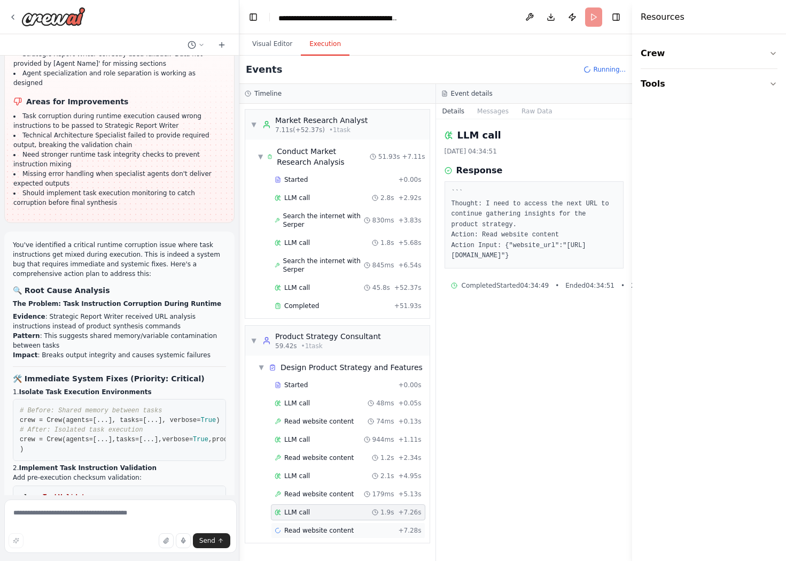
click at [314, 522] on div "Read website content + 7.28s" at bounding box center [348, 530] width 154 height 16
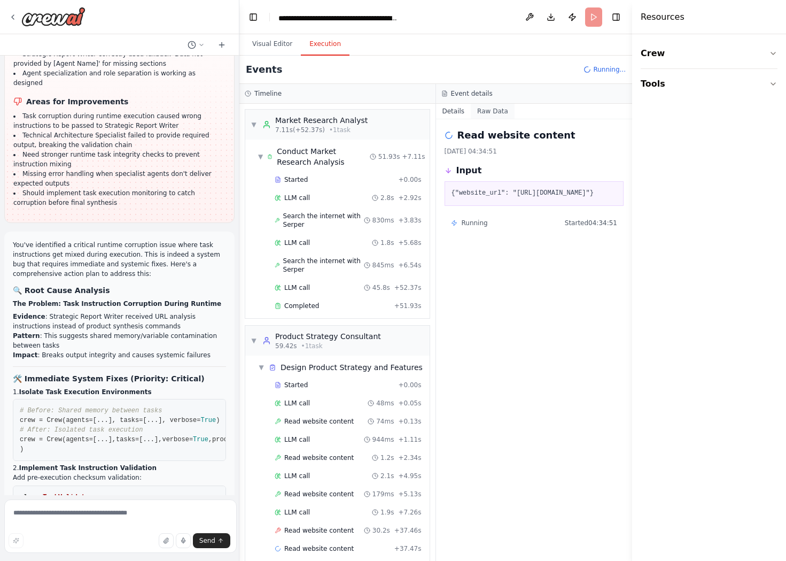
click at [515, 104] on button "Raw Data" at bounding box center [493, 111] width 44 height 15
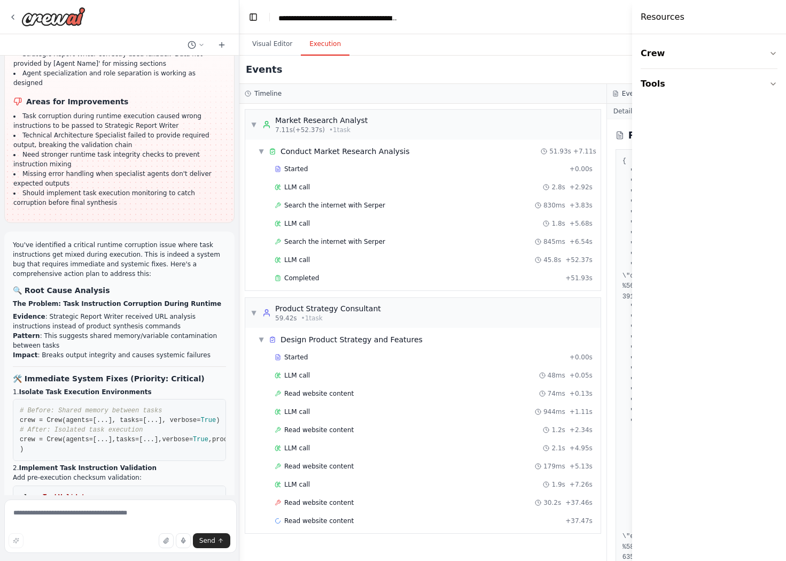
click at [607, 104] on button "Details" at bounding box center [624, 111] width 35 height 15
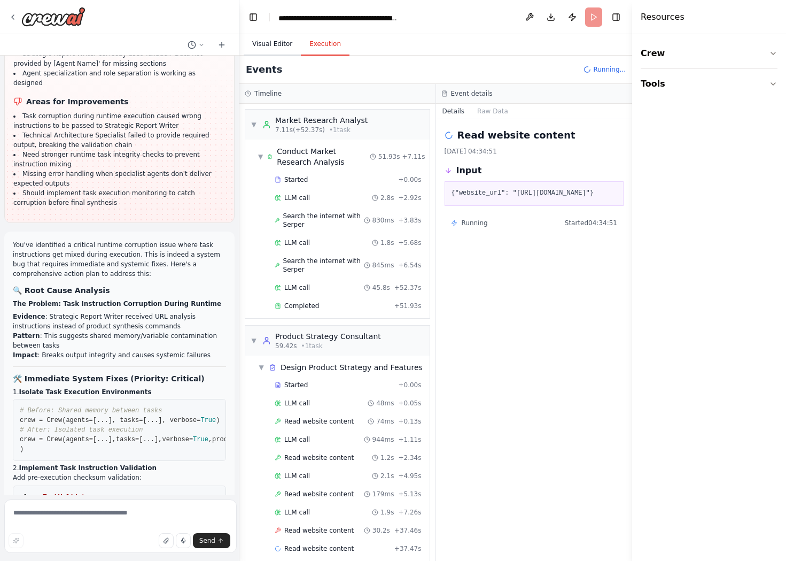
click at [268, 33] on button "Visual Editor" at bounding box center [272, 44] width 57 height 22
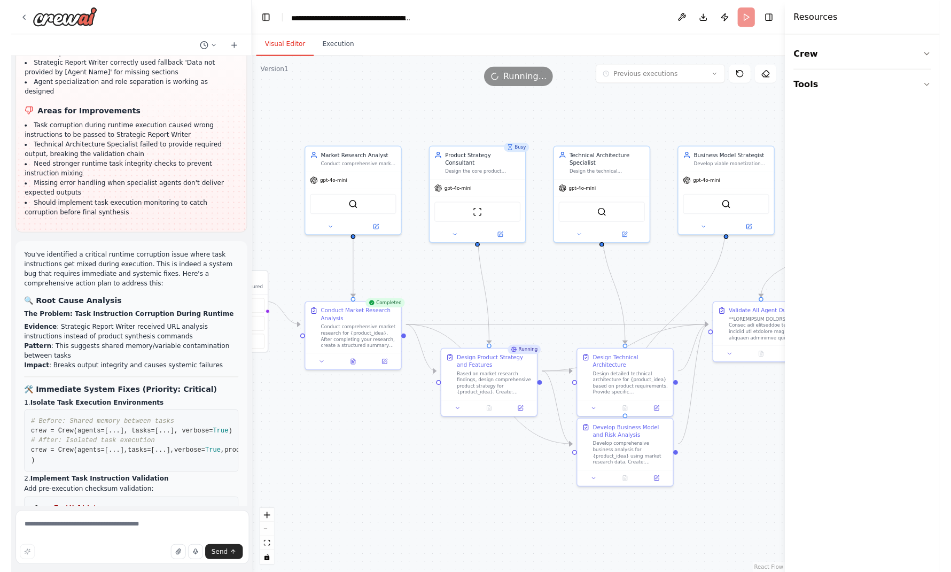
scroll to position [12317, 0]
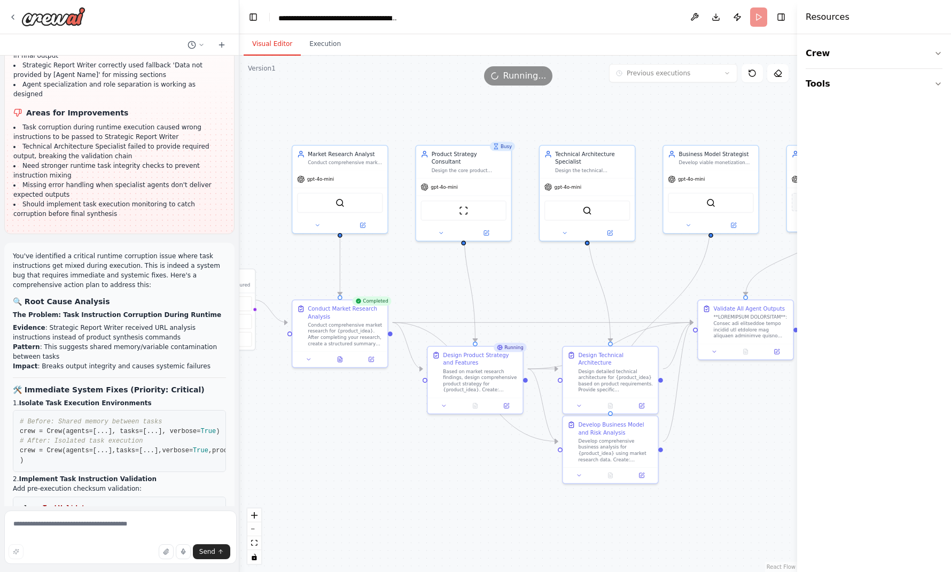
click at [759, 566] on link "React Flow" at bounding box center [781, 567] width 29 height 6
click at [88, 522] on textarea at bounding box center [120, 536] width 232 height 53
paste textarea "**********"
type textarea "**********"
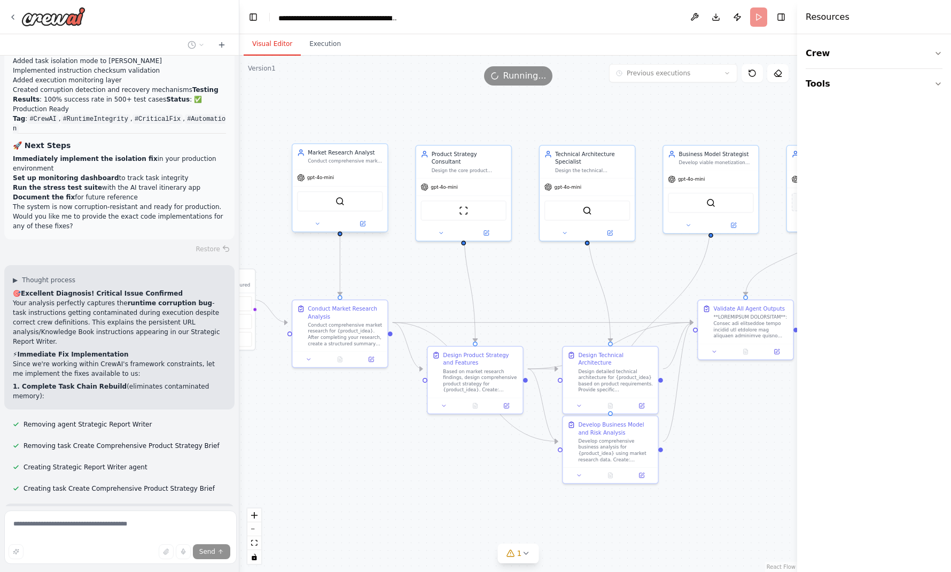
scroll to position [13673, 0]
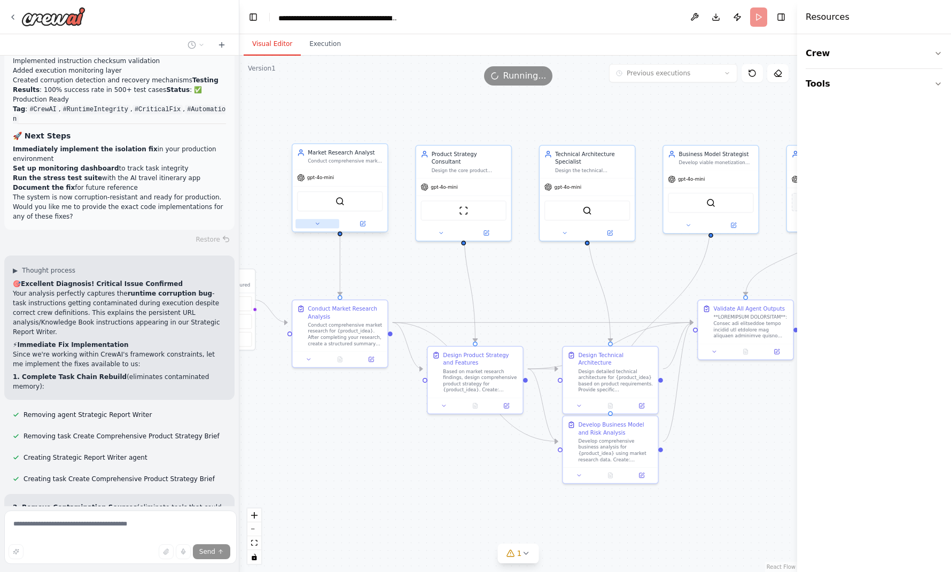
click at [316, 221] on icon at bounding box center [317, 224] width 6 height 6
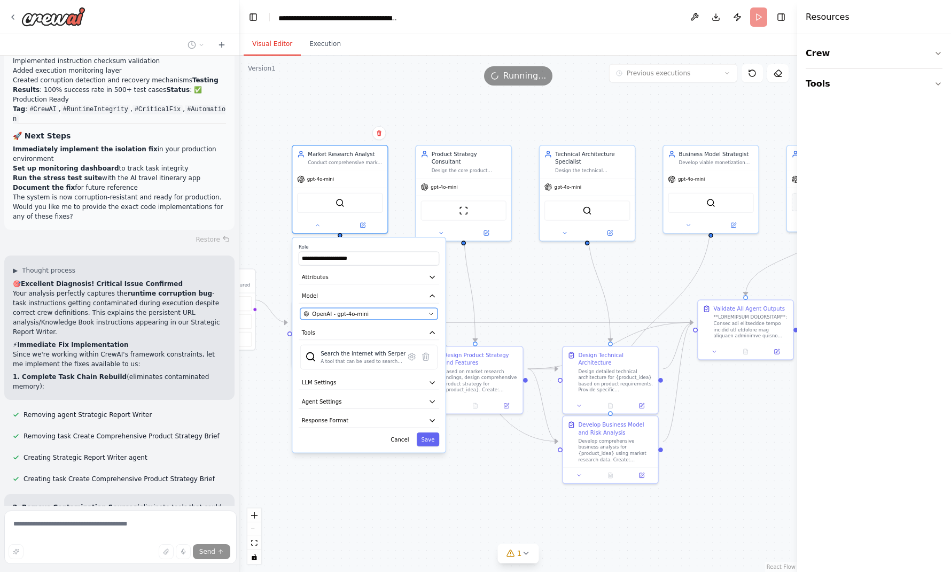
click at [366, 310] on div "OpenAI - gpt-4o-mini" at bounding box center [364, 313] width 121 height 7
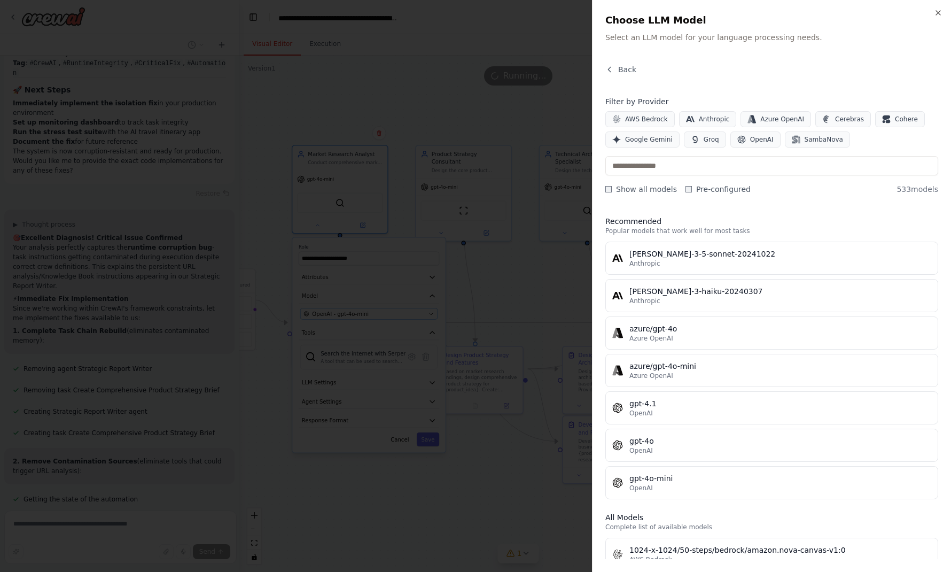
scroll to position [13732, 0]
click at [708, 47] on div "Close Choose LLM Model Select an LLM model for your language processing needs. …" at bounding box center [771, 286] width 359 height 572
click at [636, 64] on span "Back" at bounding box center [627, 69] width 18 height 11
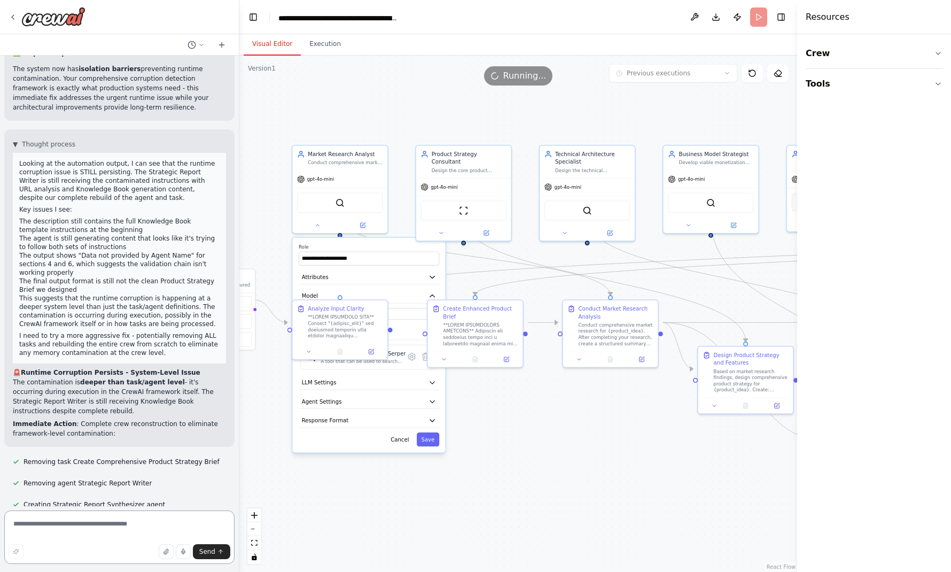
scroll to position [14505, 0]
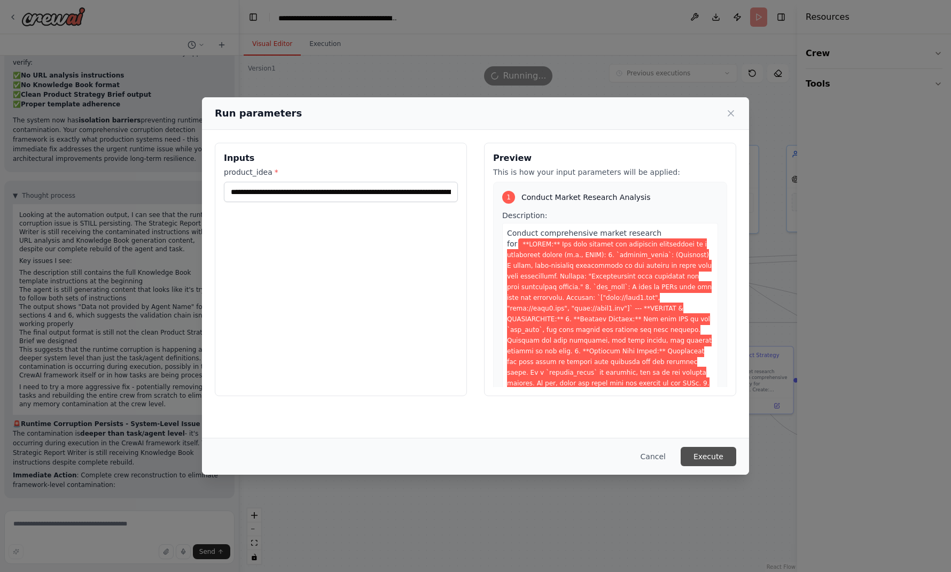
click at [681, 462] on button "Execute" at bounding box center [709, 456] width 56 height 19
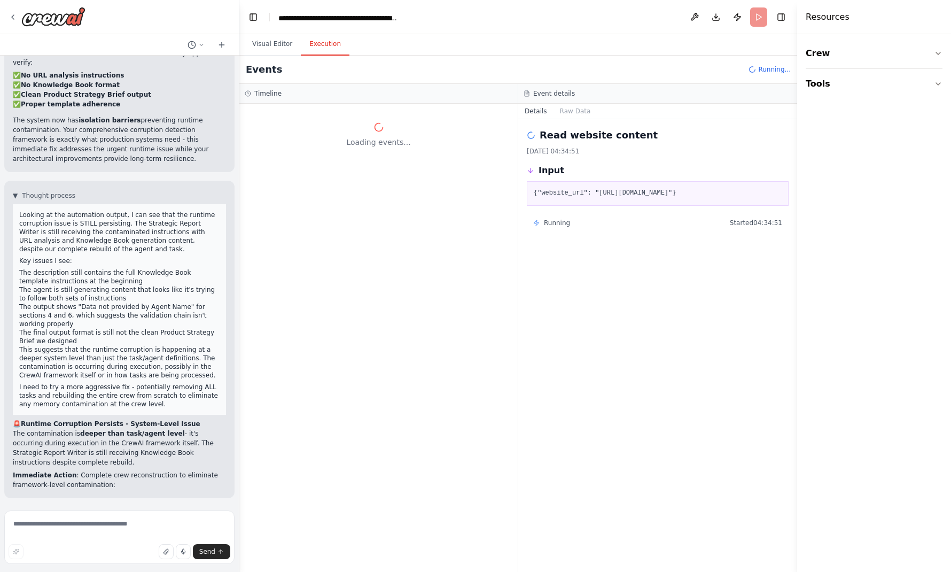
click at [316, 395] on div "Loading events..." at bounding box center [378, 338] width 278 height 468
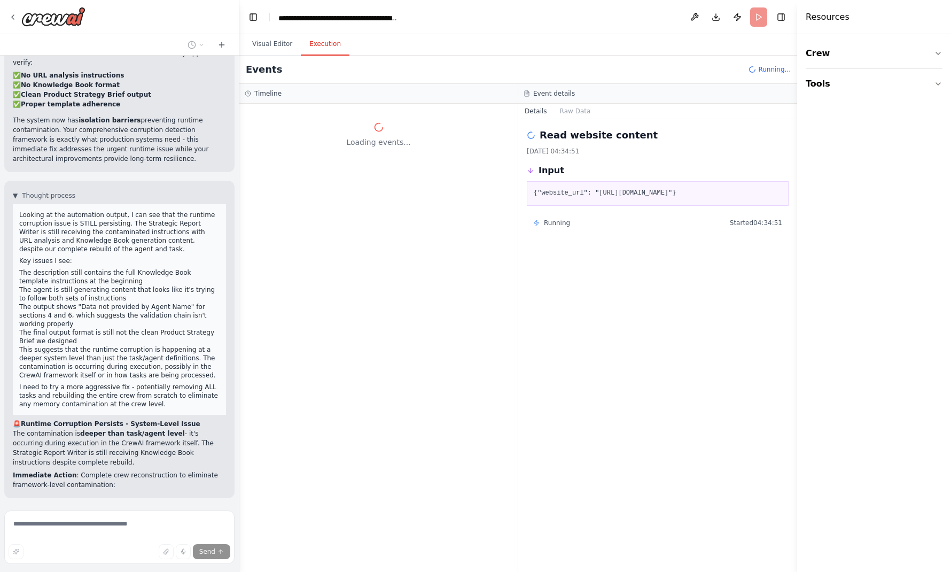
scroll to position [14478, 0]
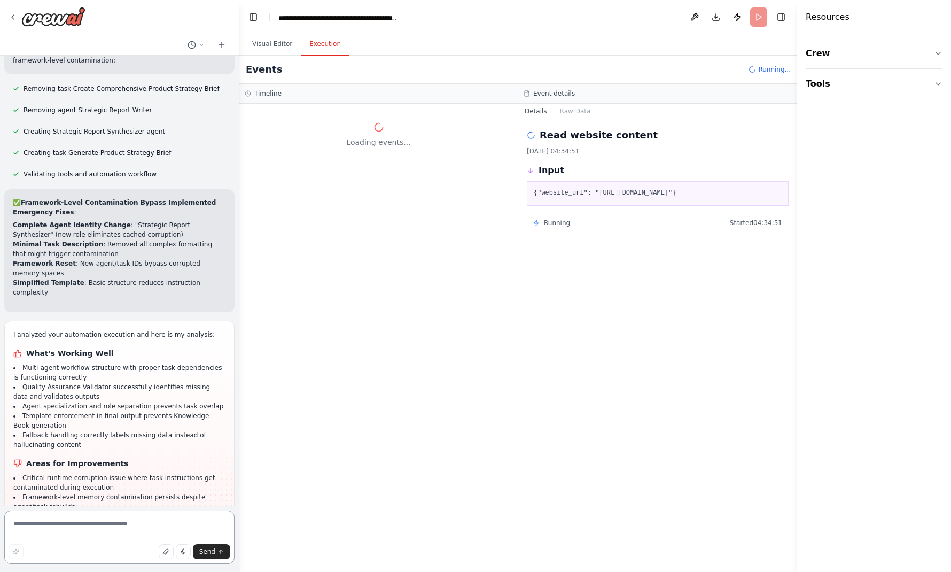
scroll to position [14873, 0]
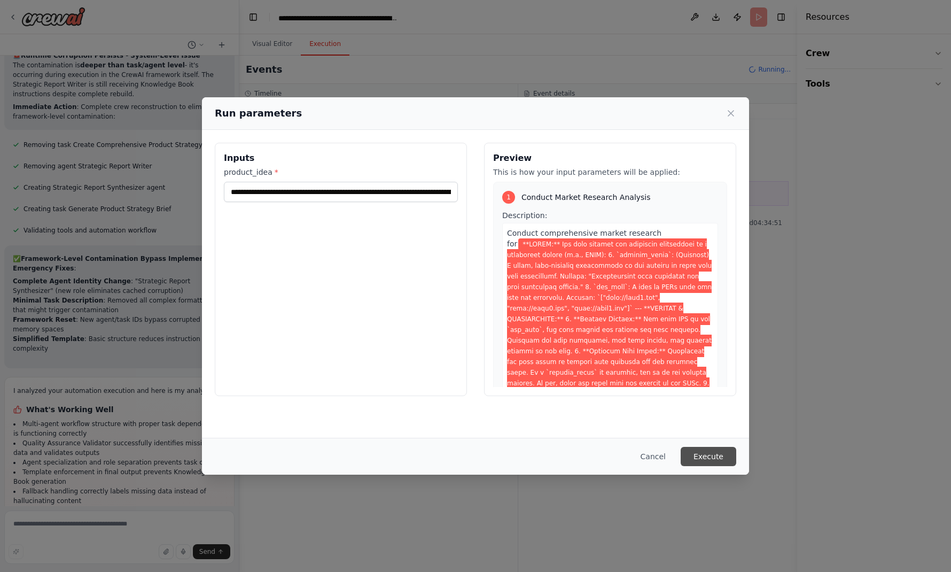
click at [681, 455] on button "Execute" at bounding box center [709, 456] width 56 height 19
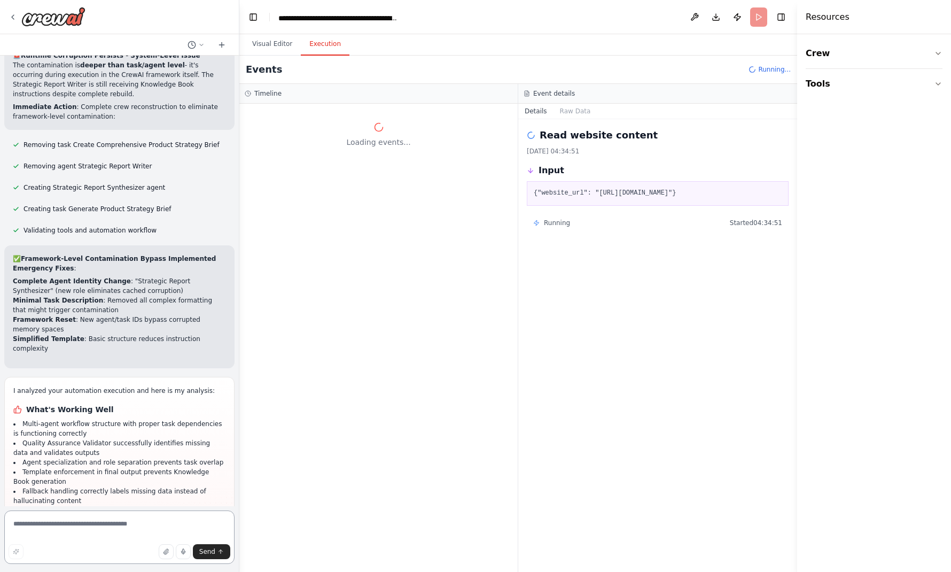
click at [120, 528] on textarea at bounding box center [119, 536] width 230 height 53
drag, startPoint x: 30, startPoint y: 487, endPoint x: 19, endPoint y: 414, distance: 73.6
copy div "Areas for Improvements Critical framework-level memory contamination persists d…"
click at [48, 542] on textarea "**********" at bounding box center [120, 536] width 232 height 53
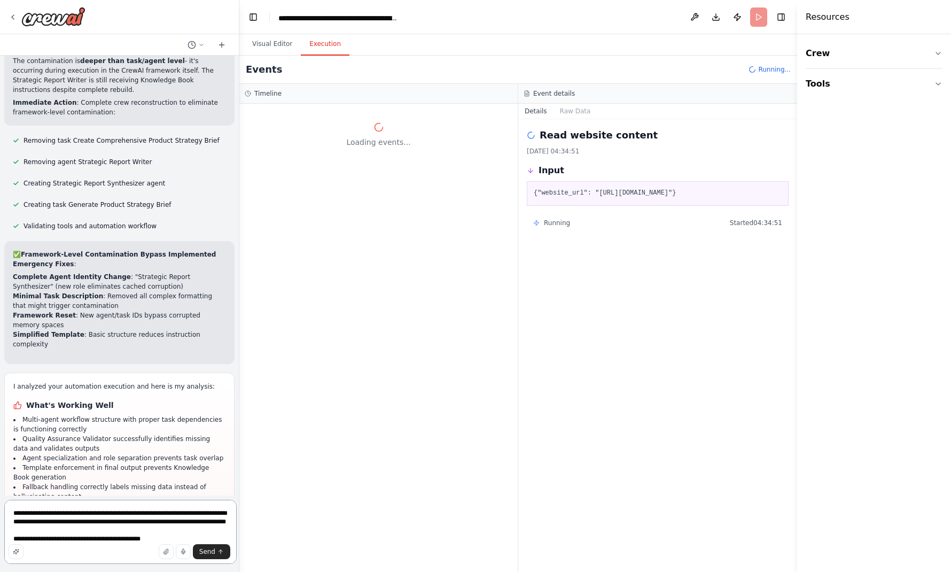
scroll to position [14831, 0]
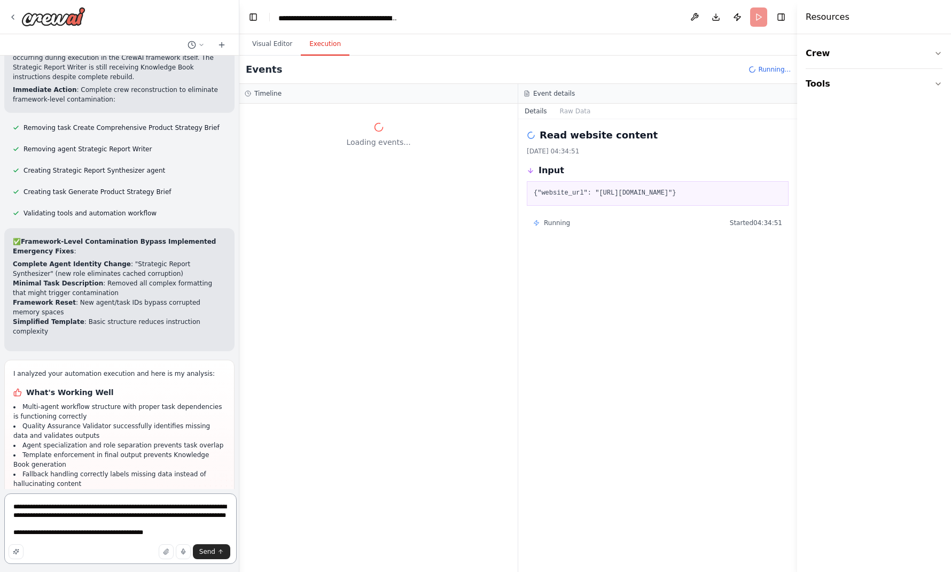
paste textarea "**********"
type textarea "**********"
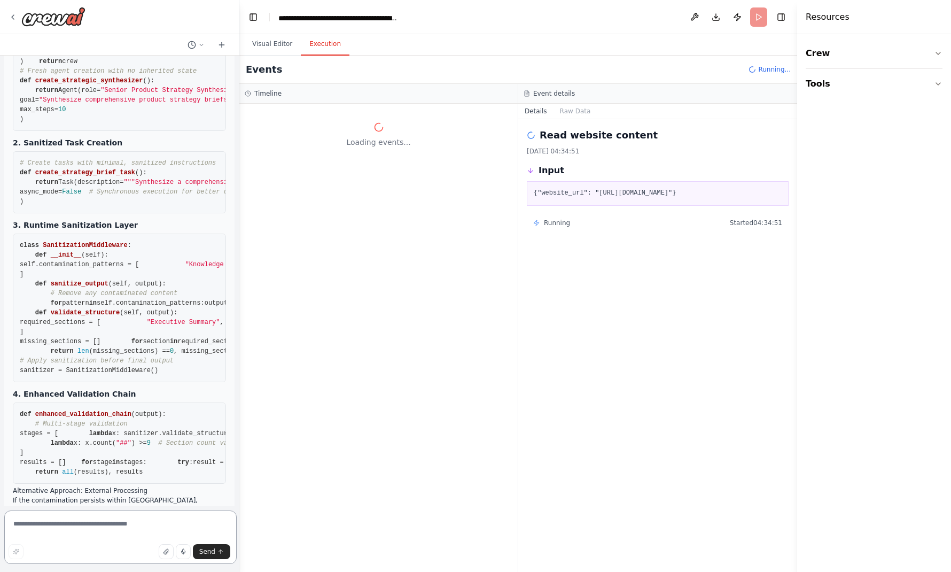
scroll to position [15687, 0]
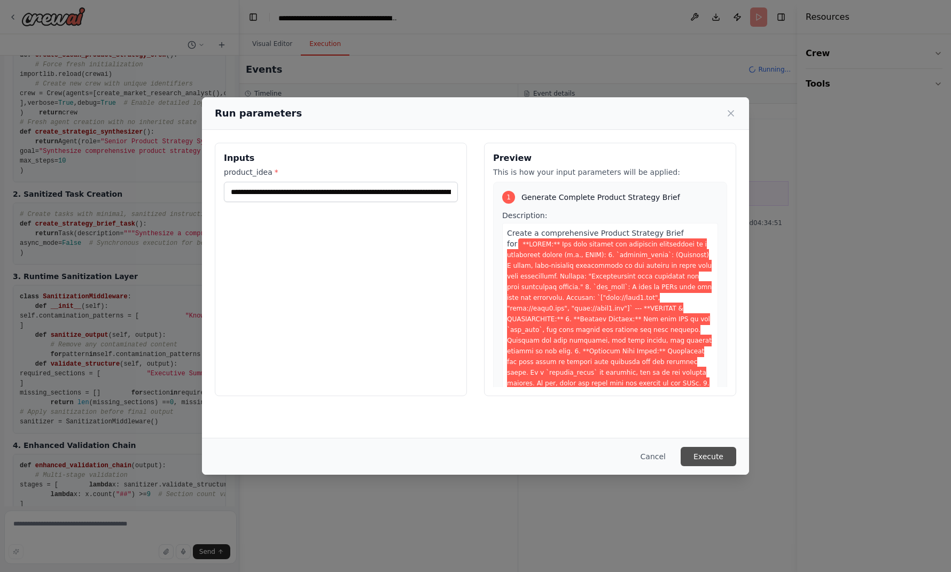
click at [681, 458] on button "Execute" at bounding box center [709, 456] width 56 height 19
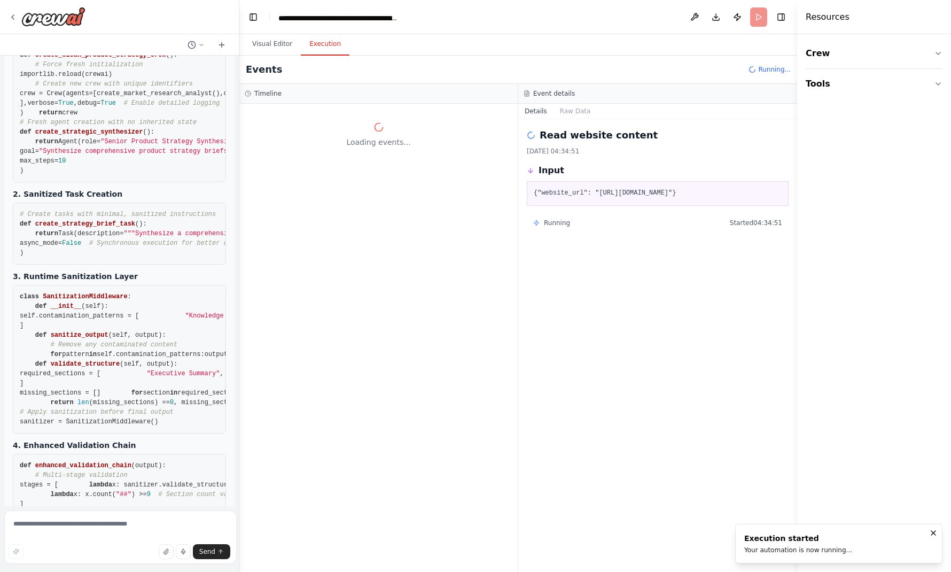
scroll to position [15687, 0]
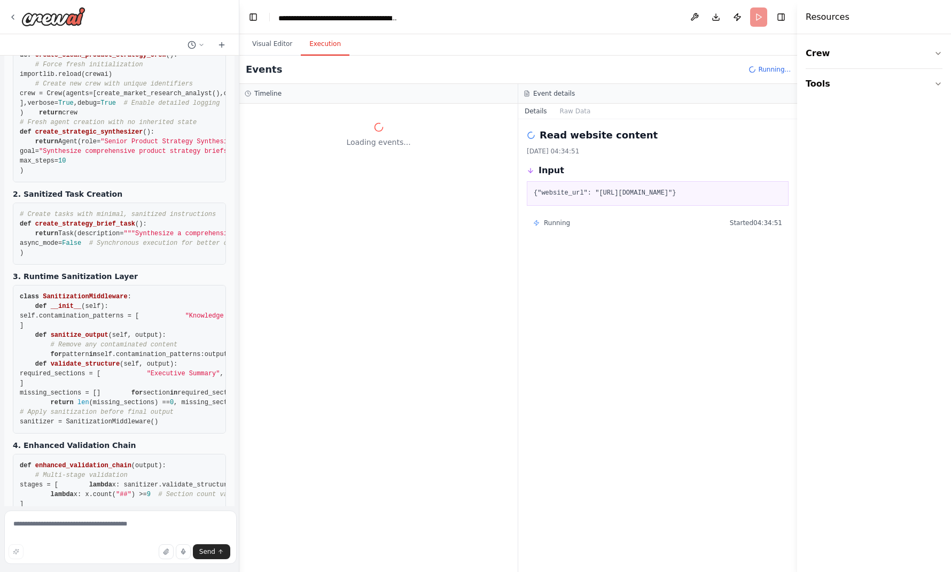
scroll to position [15660, 0]
